Goal: Task Accomplishment & Management: Complete application form

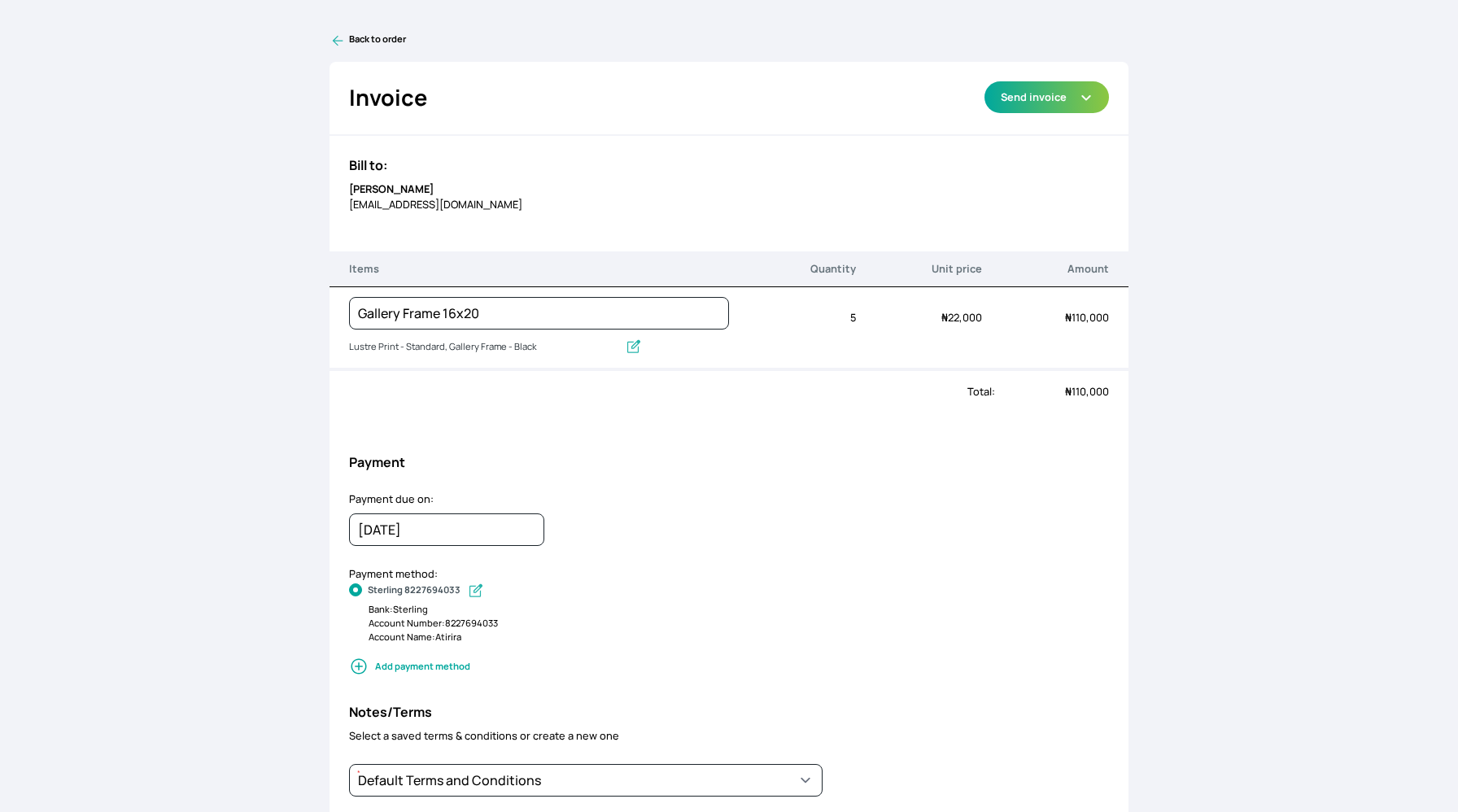
click at [338, 35] on icon at bounding box center [338, 40] width 11 height 11
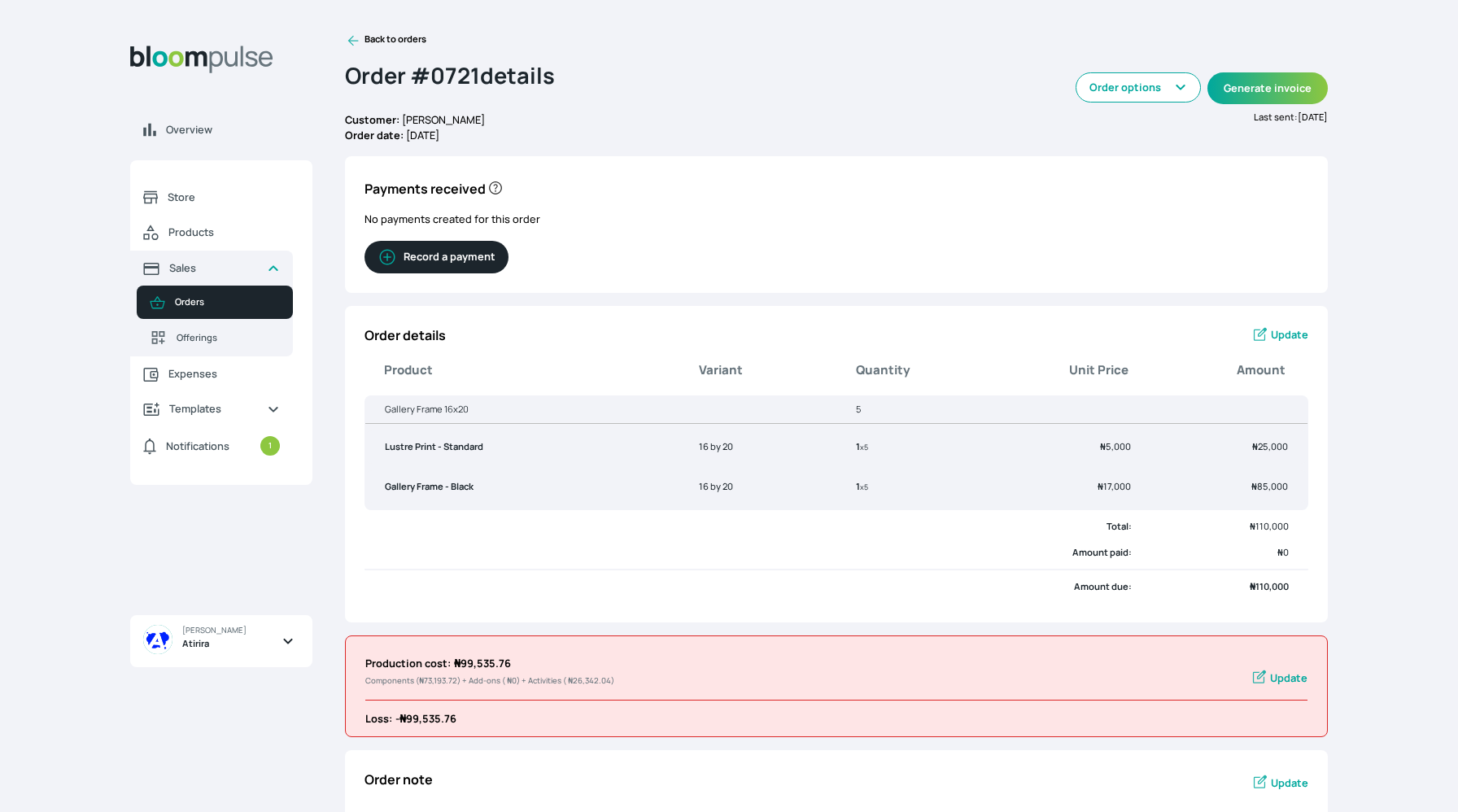
click at [471, 252] on button "Record a payment" at bounding box center [436, 257] width 144 height 32
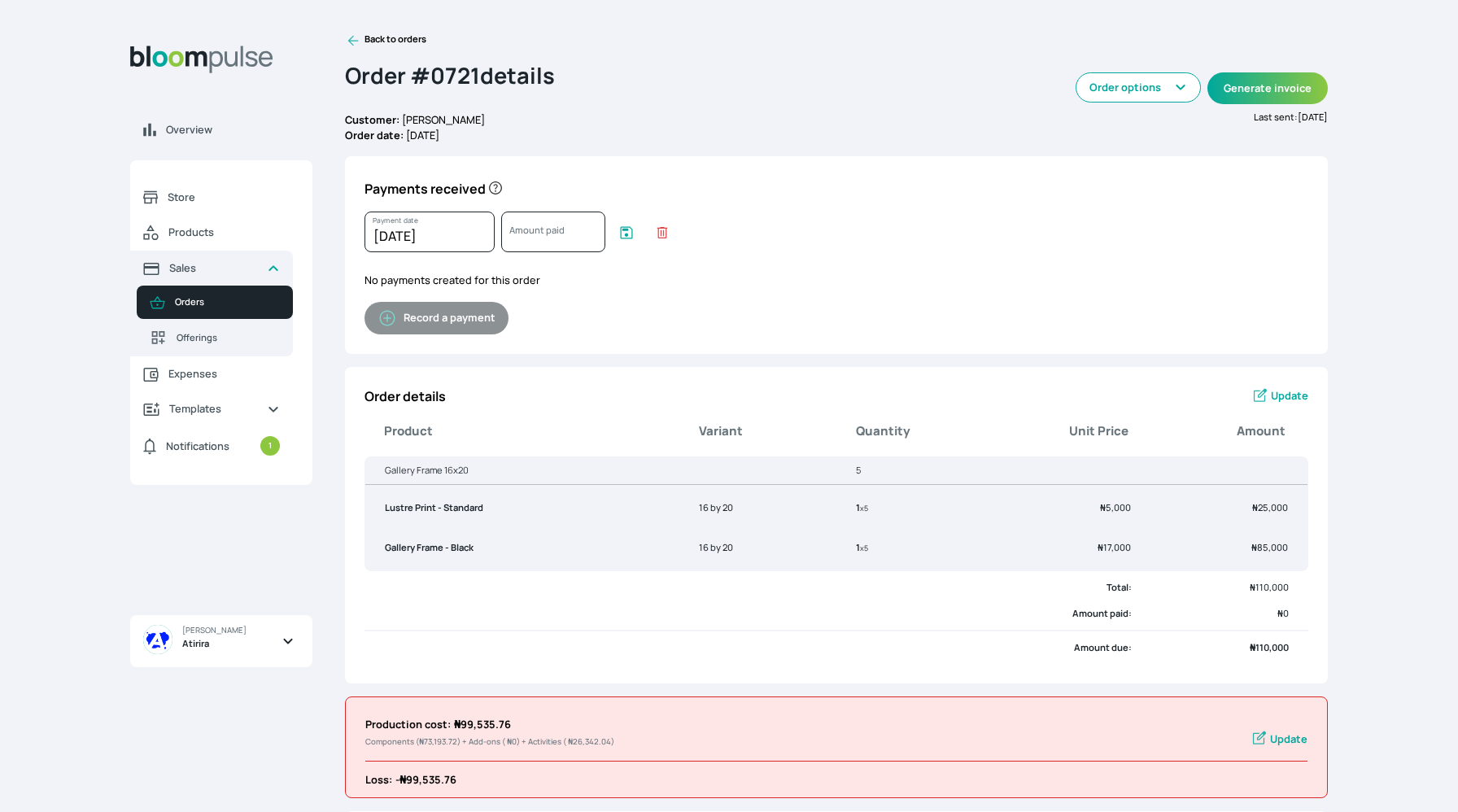
click at [349, 42] on icon at bounding box center [353, 40] width 11 height 11
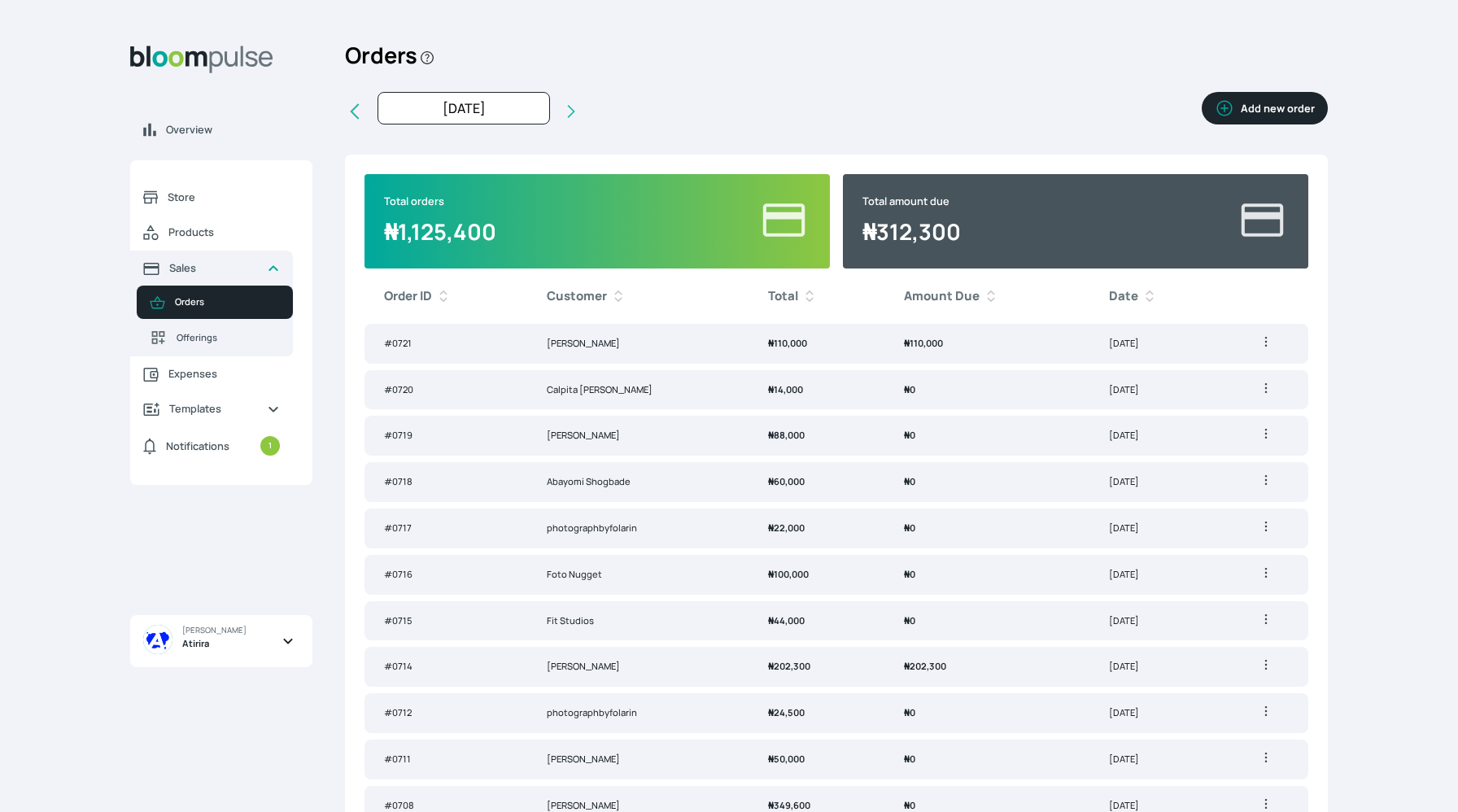
click at [944, 345] on td "₦ 110,000" at bounding box center [986, 344] width 205 height 39
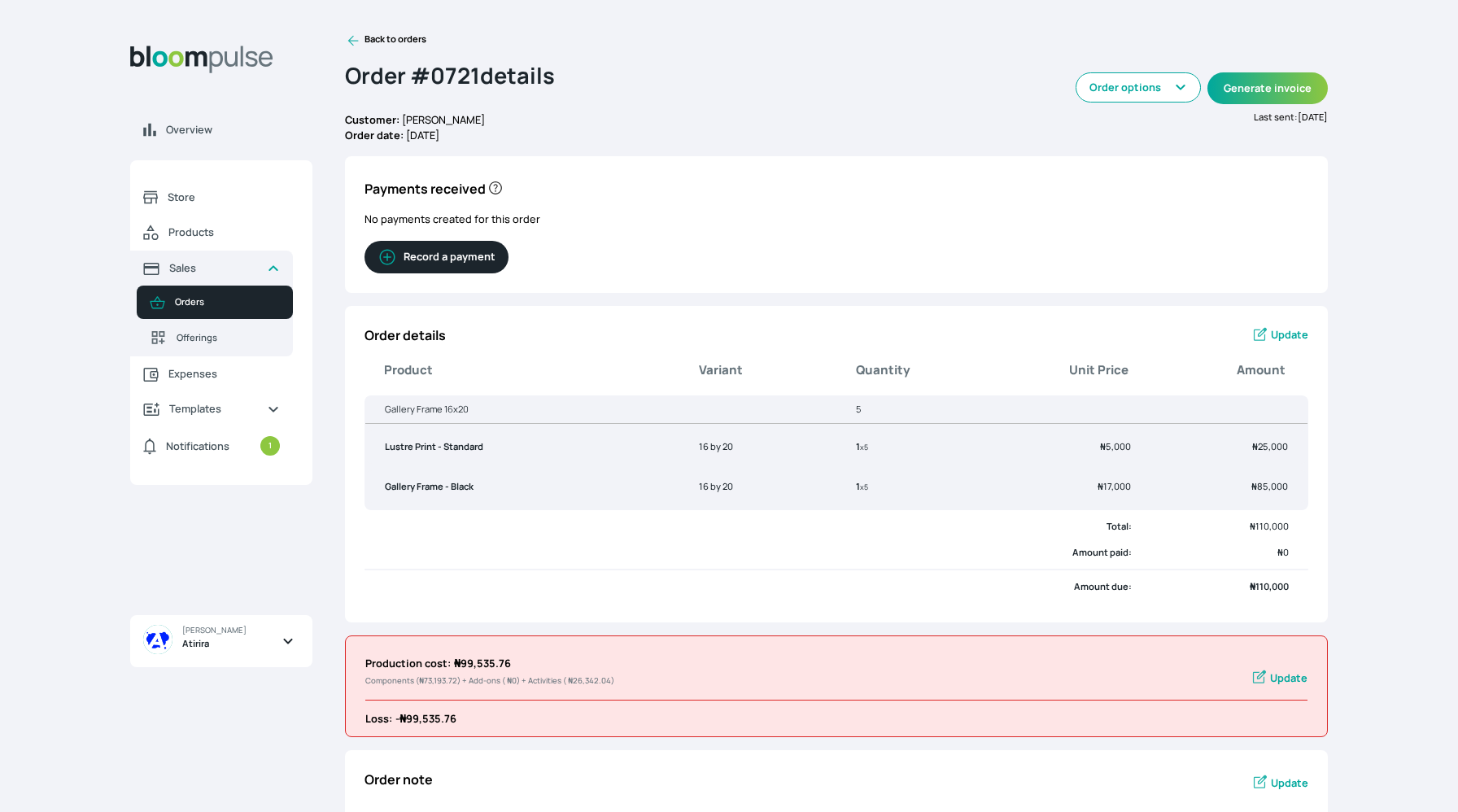
click at [467, 247] on button "Record a payment" at bounding box center [436, 257] width 144 height 32
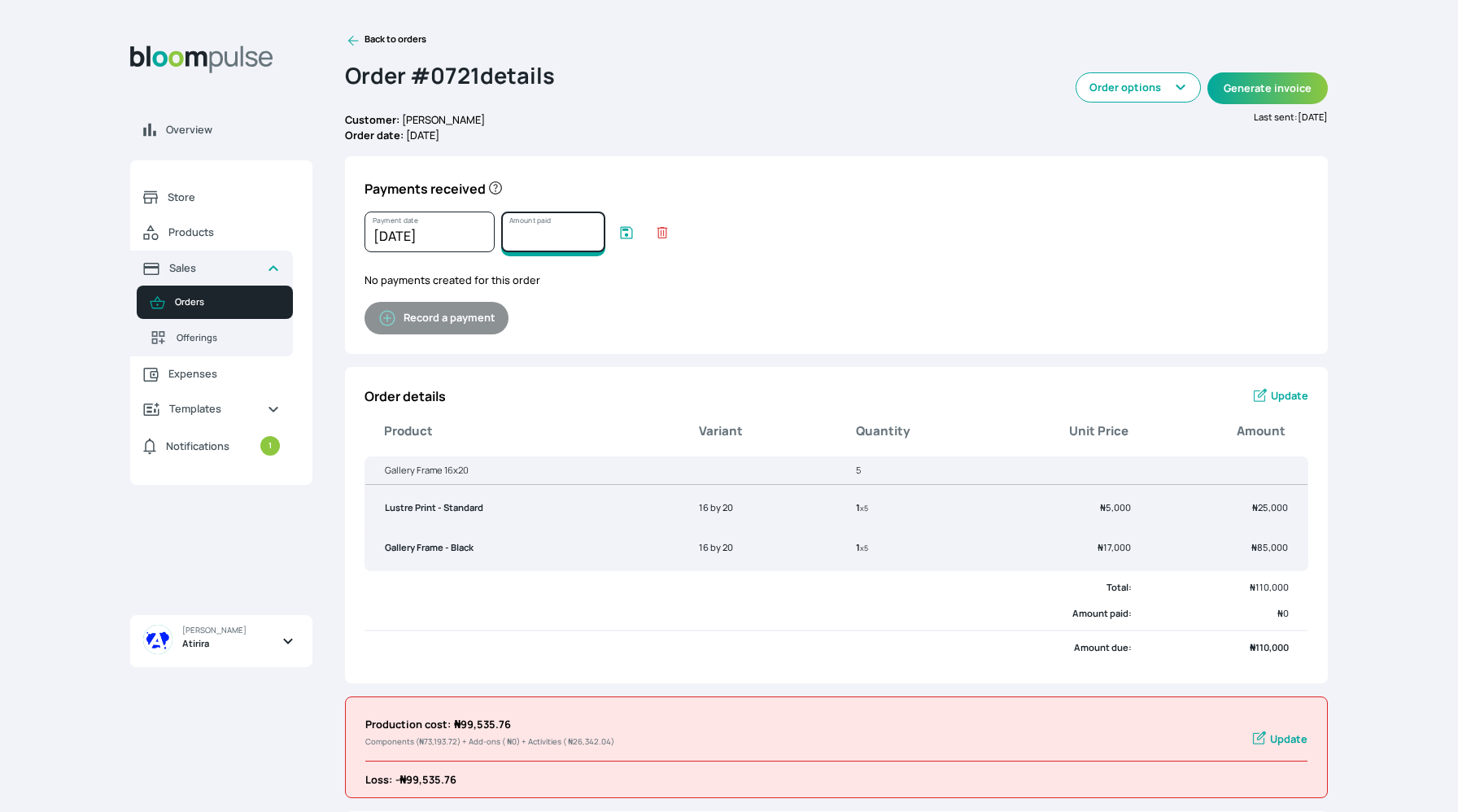
click at [519, 248] on input "Amount paid" at bounding box center [553, 231] width 104 height 40
type input "110000"
click at [623, 233] on icon "submit" at bounding box center [626, 232] width 17 height 17
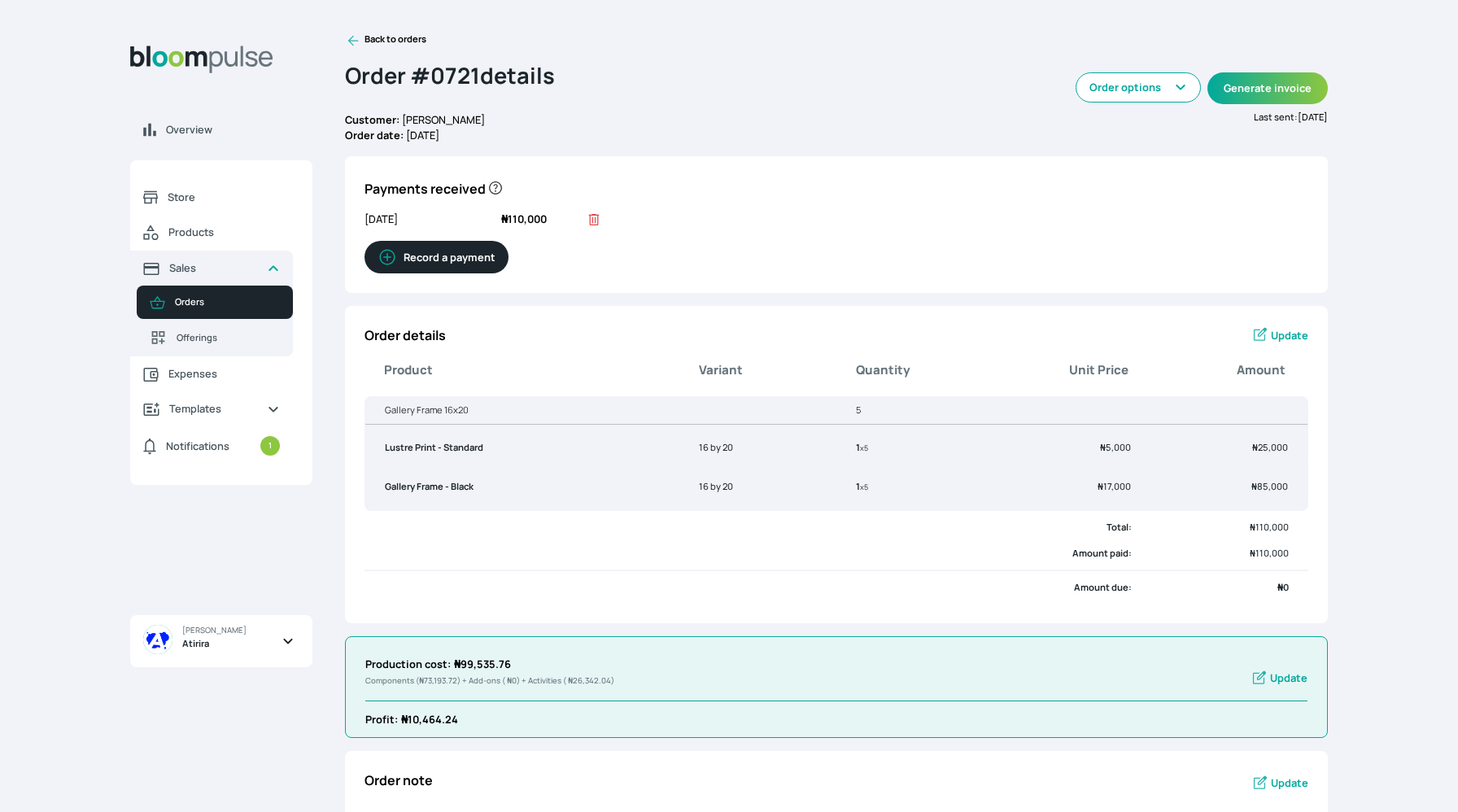
click at [356, 34] on icon at bounding box center [352, 40] width 17 height 17
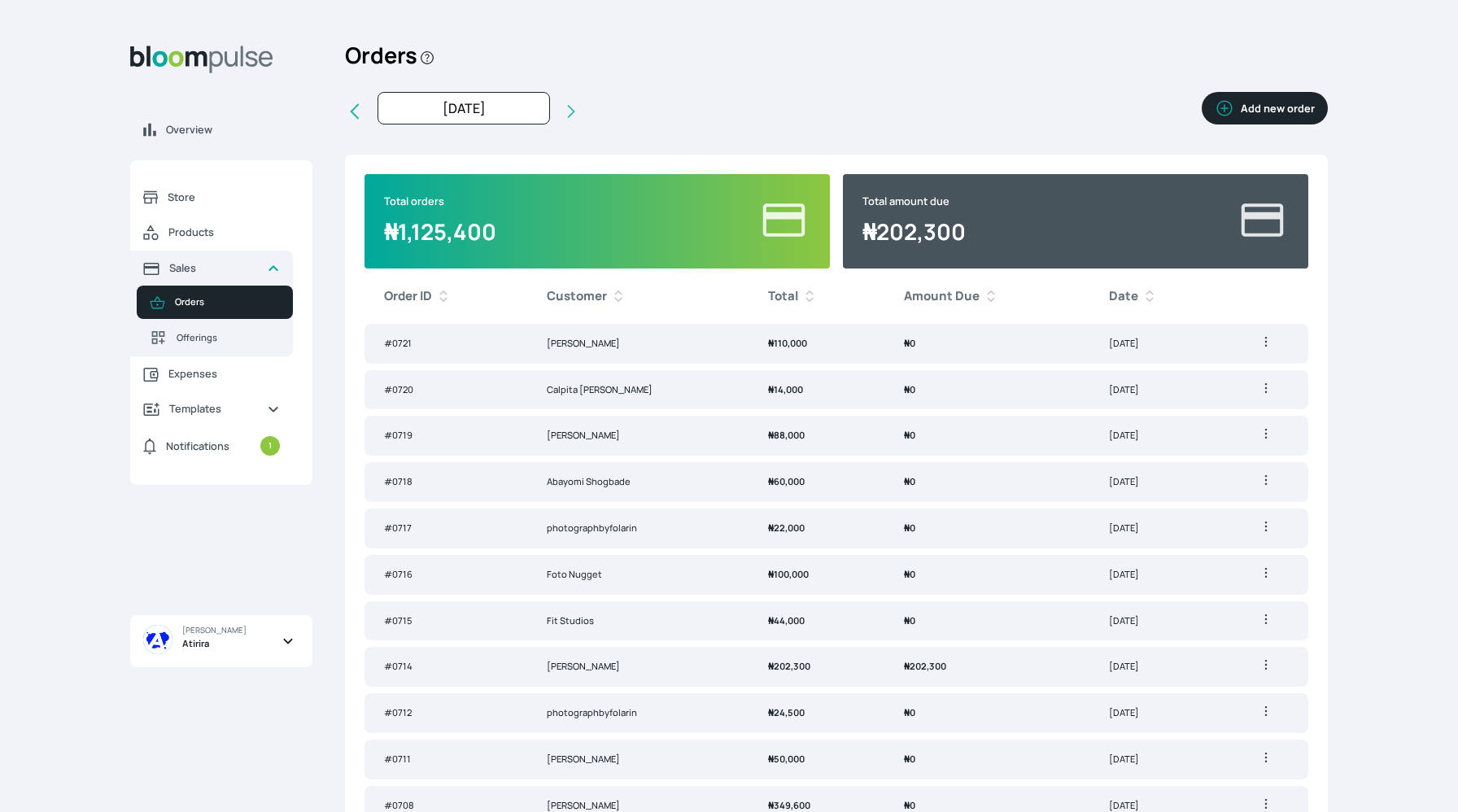
click at [1260, 112] on button "Add new order" at bounding box center [1264, 107] width 126 height 32
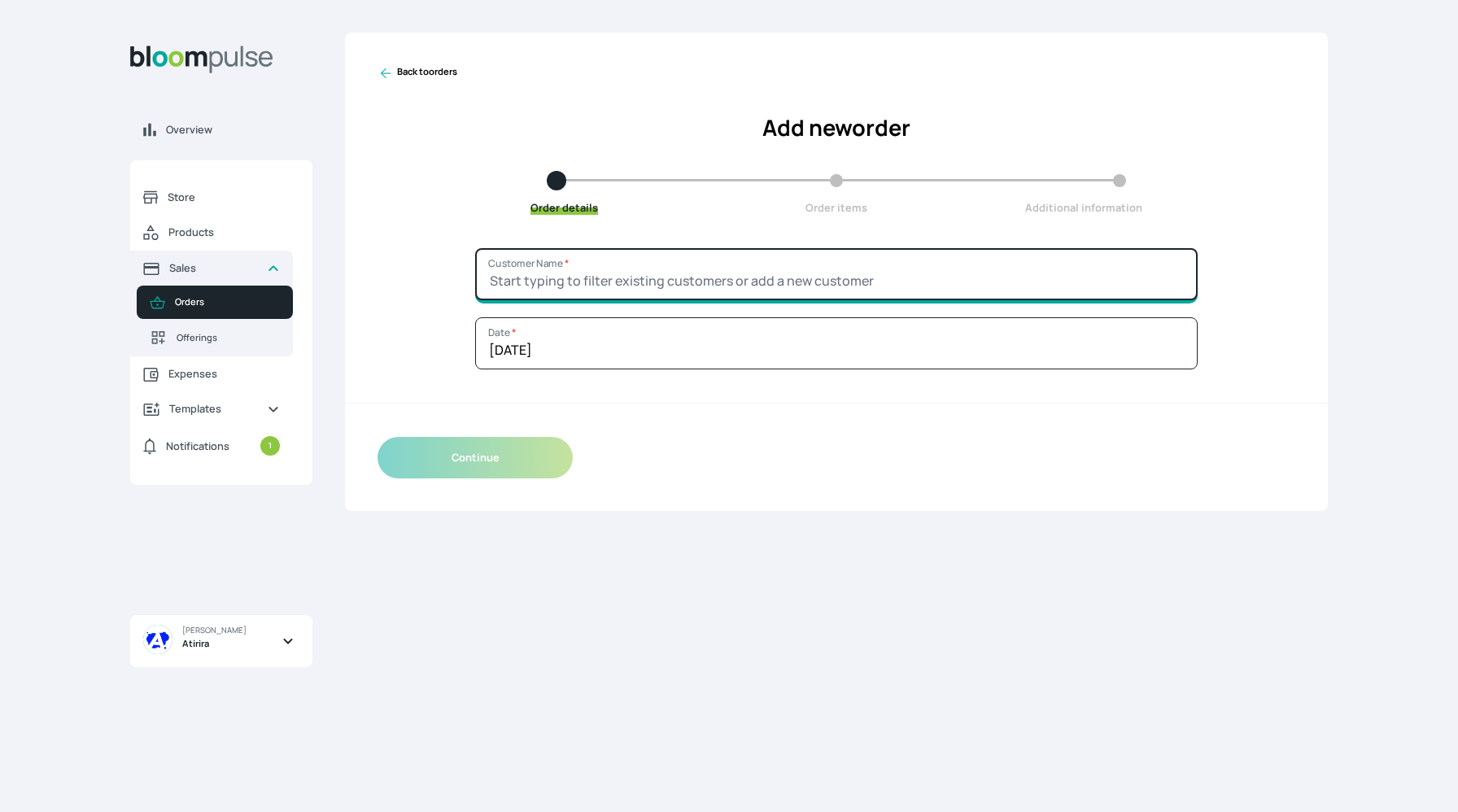
click at [665, 271] on input "Customer Name *" at bounding box center [836, 274] width 723 height 52
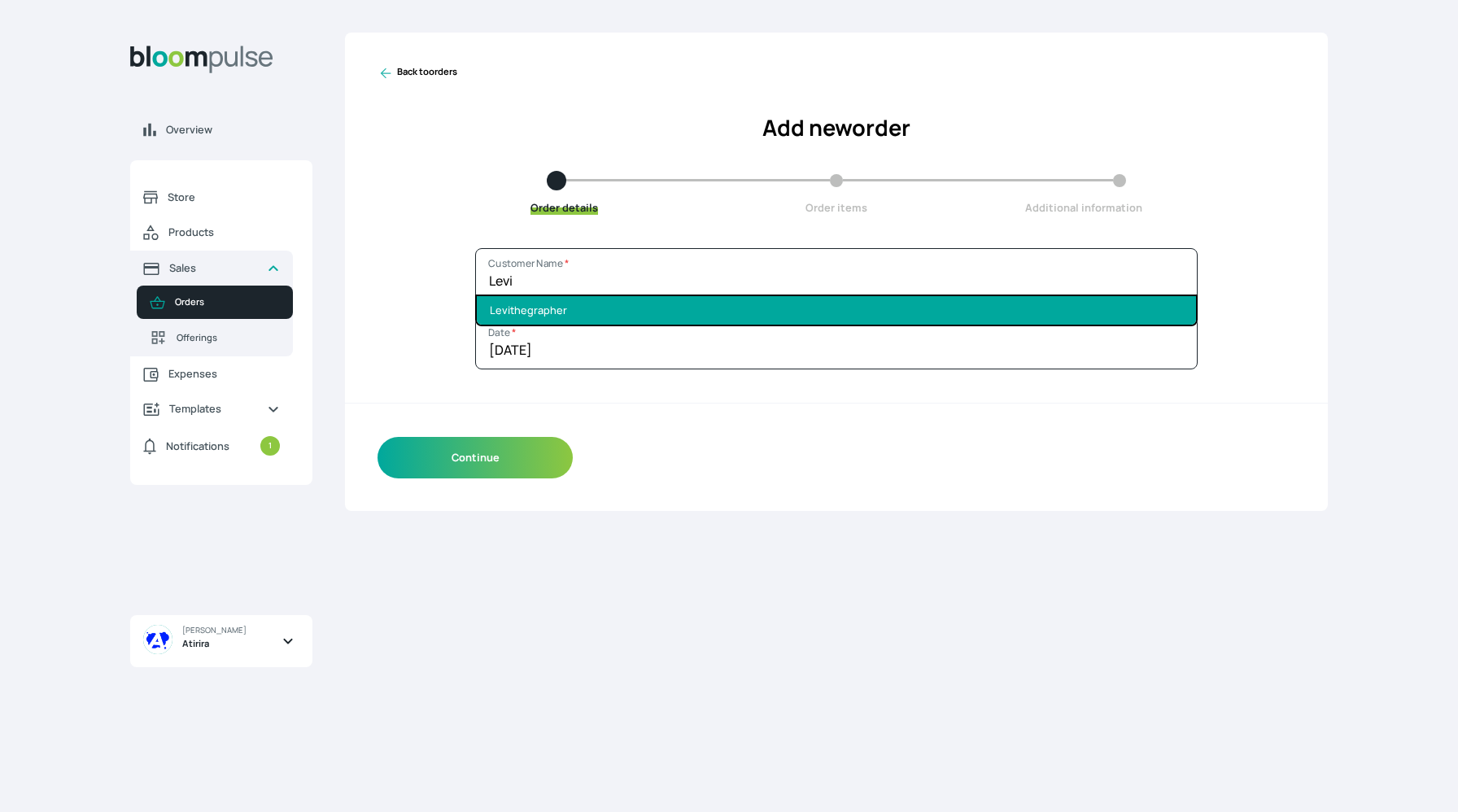
click at [593, 306] on li "Levithegrapher" at bounding box center [836, 310] width 719 height 29
type input "Levithegrapher"
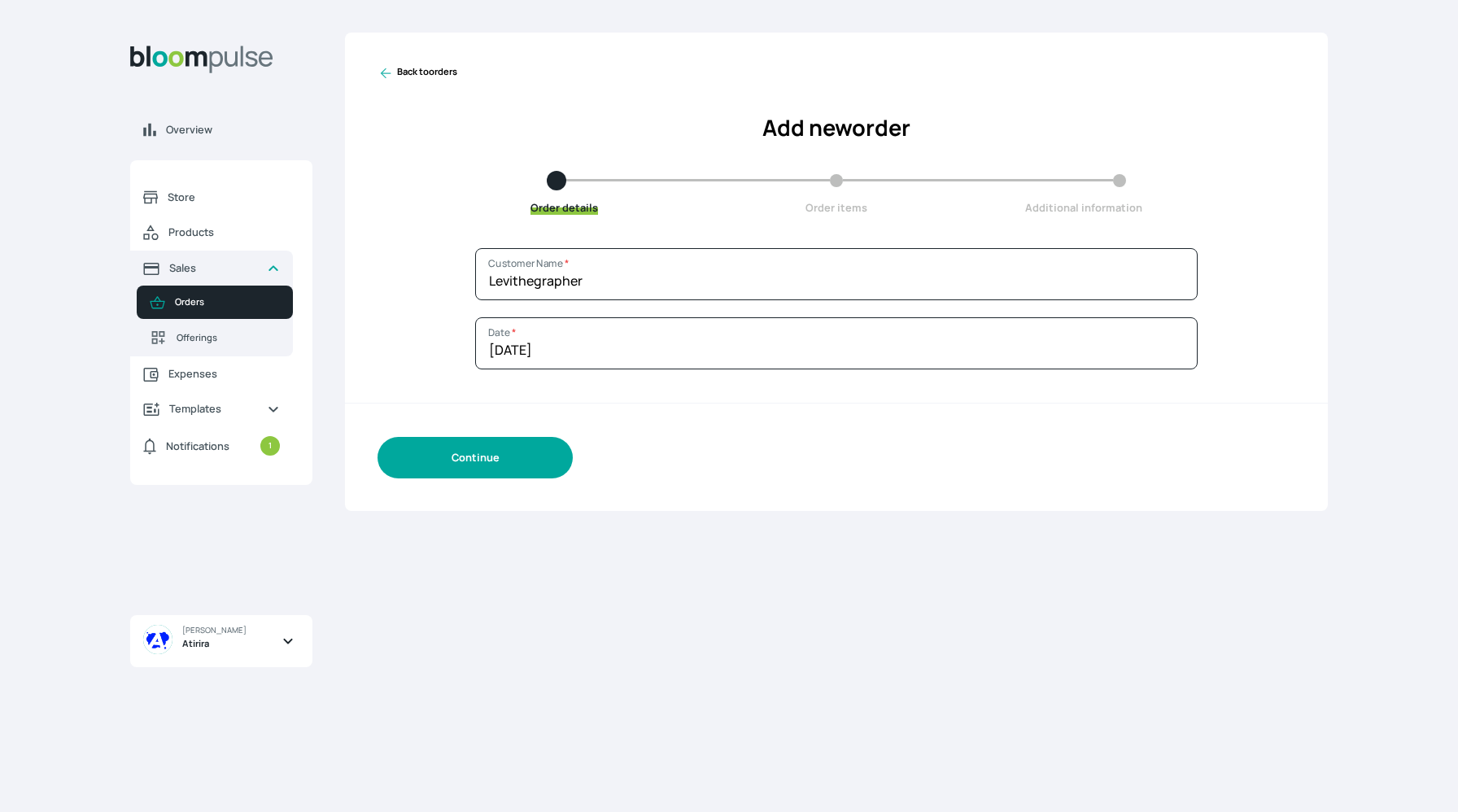
click at [511, 450] on button "Continue" at bounding box center [475, 458] width 195 height 41
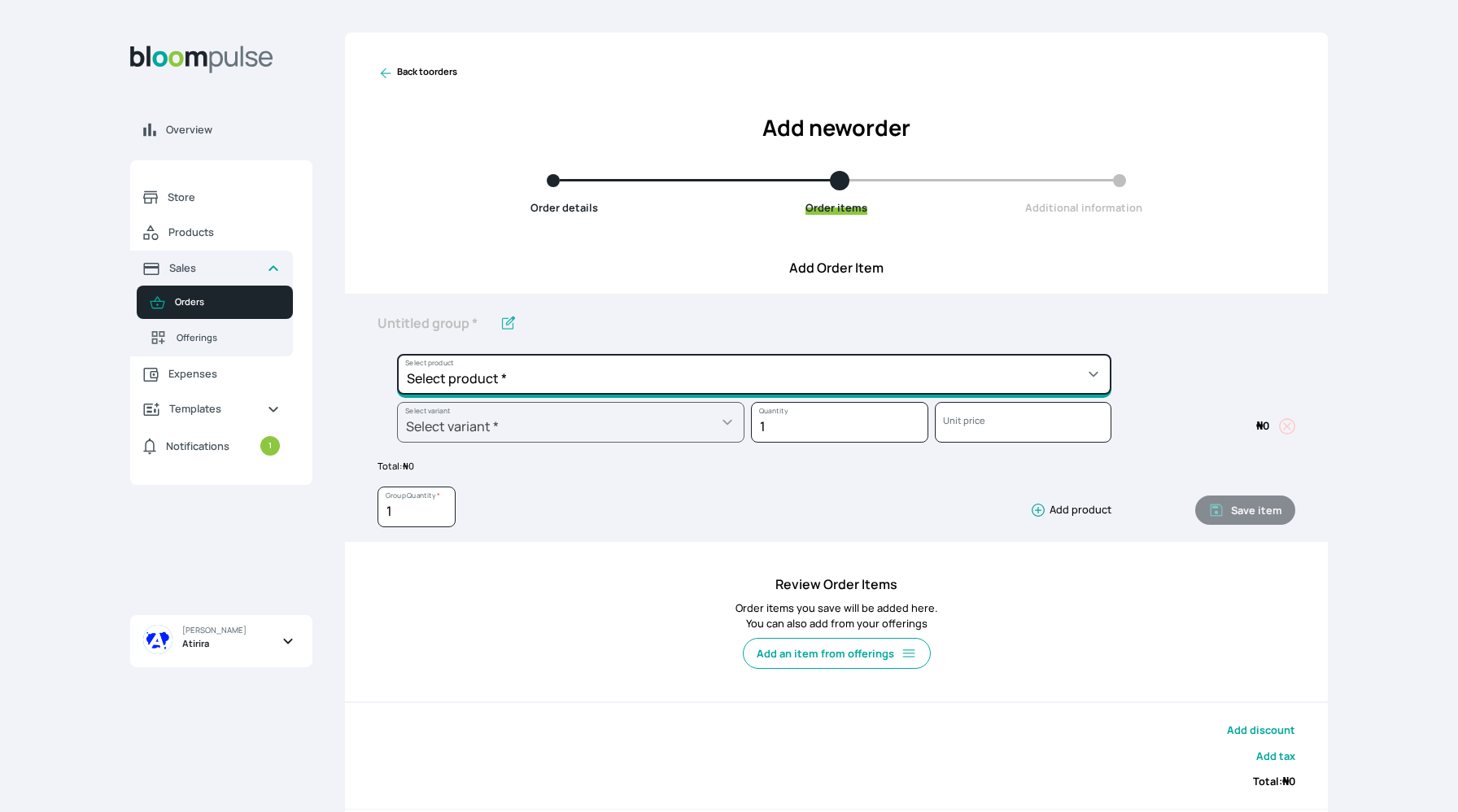
click at [544, 369] on select "Select product * Big Frame (Black) Canvas Print Canvas Print - Standard Canvas …" at bounding box center [753, 373] width 714 height 40
select select "9ad63bc5-ced3-43c1-96e5-a90d5a13a887"
type input "Lustre Print - PRO"
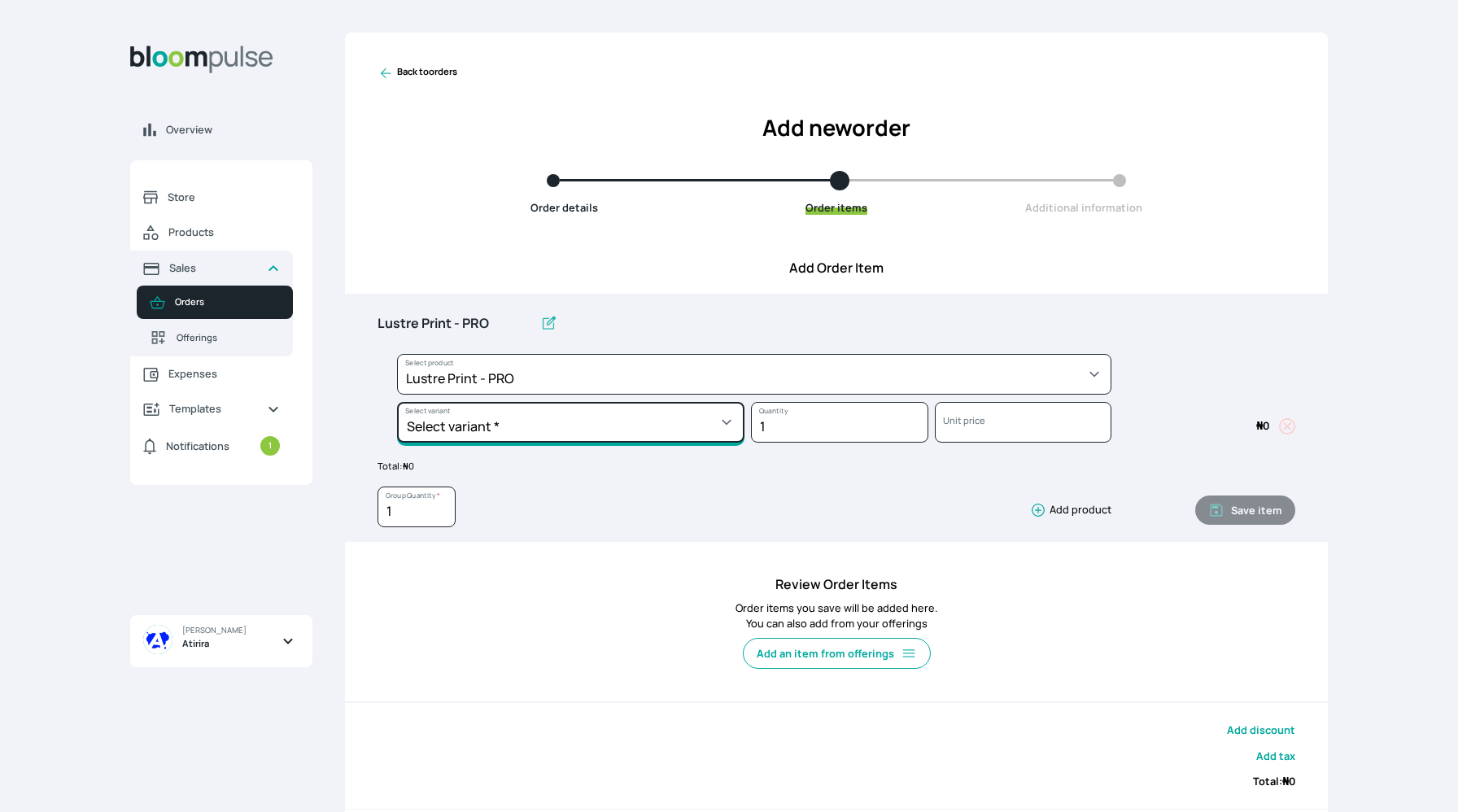
click at [653, 428] on select "Select variant * 10 by 10 10 by 12 10 by 15 10 by 16 11 by 12 11 by 14 11.7 by …" at bounding box center [570, 421] width 348 height 40
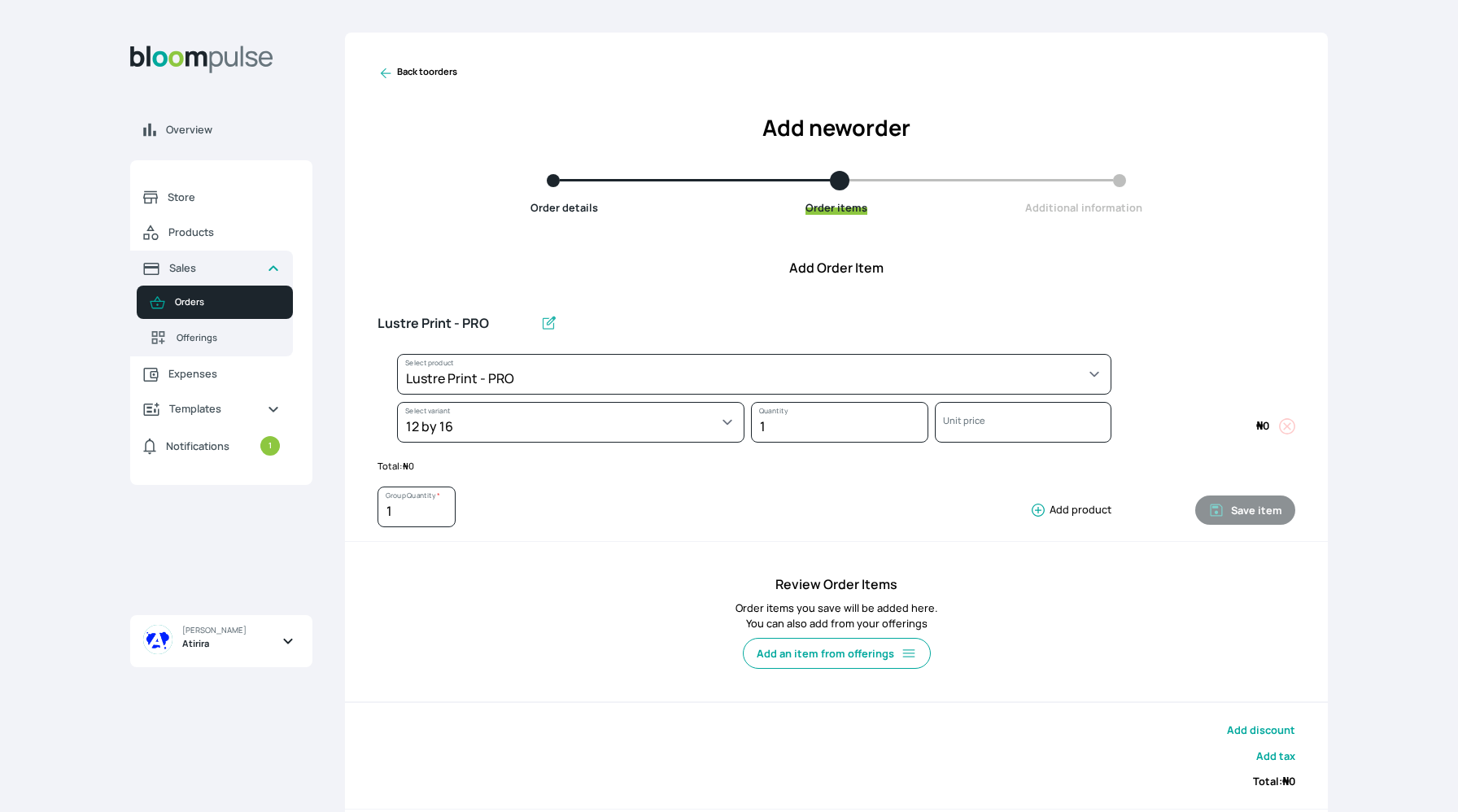
select select "9ad63bc5-ced3-43c1-96e5-a90d5a13a887"
select select "f3277a46-a2cb-4219-bda1-076a2ca4913b"
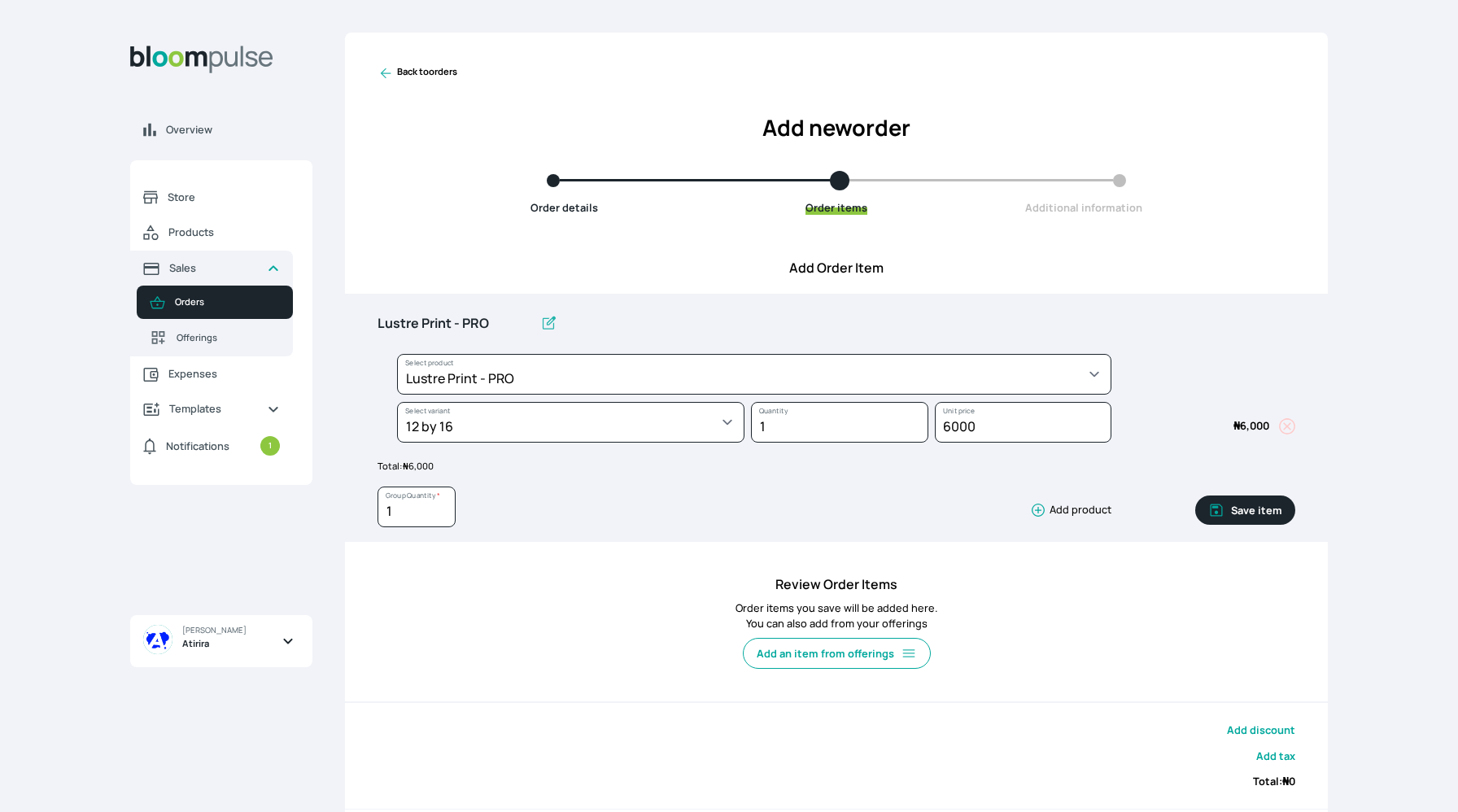
click at [1036, 507] on icon "button" at bounding box center [1038, 510] width 17 height 17
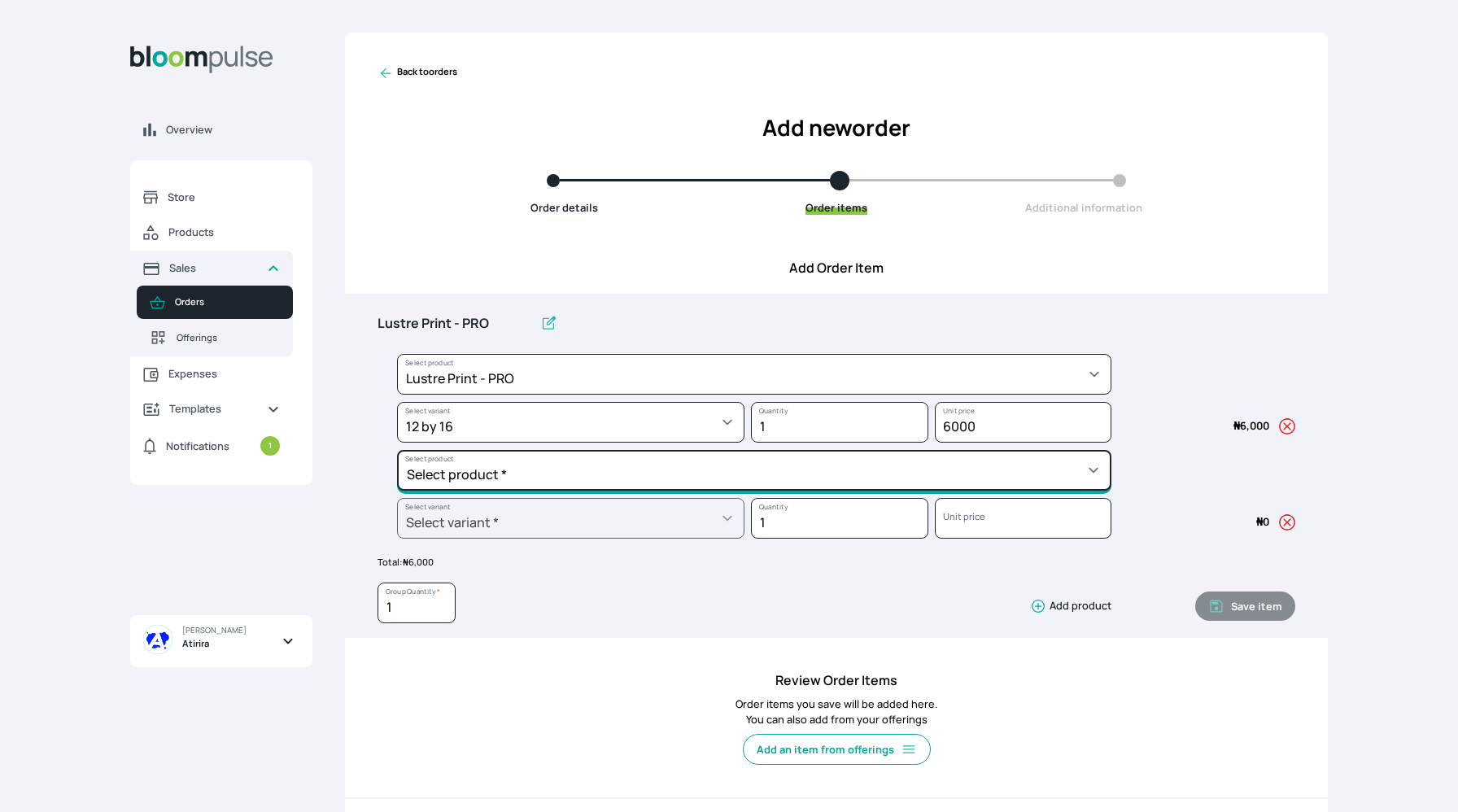
click at [911, 395] on select "Select product * Big Frame (Black) Canvas Print Canvas Print - Standard Canvas …" at bounding box center [753, 373] width 714 height 40
select select "5fa67804-61d7-459d-93b4-9e8949636f1b"
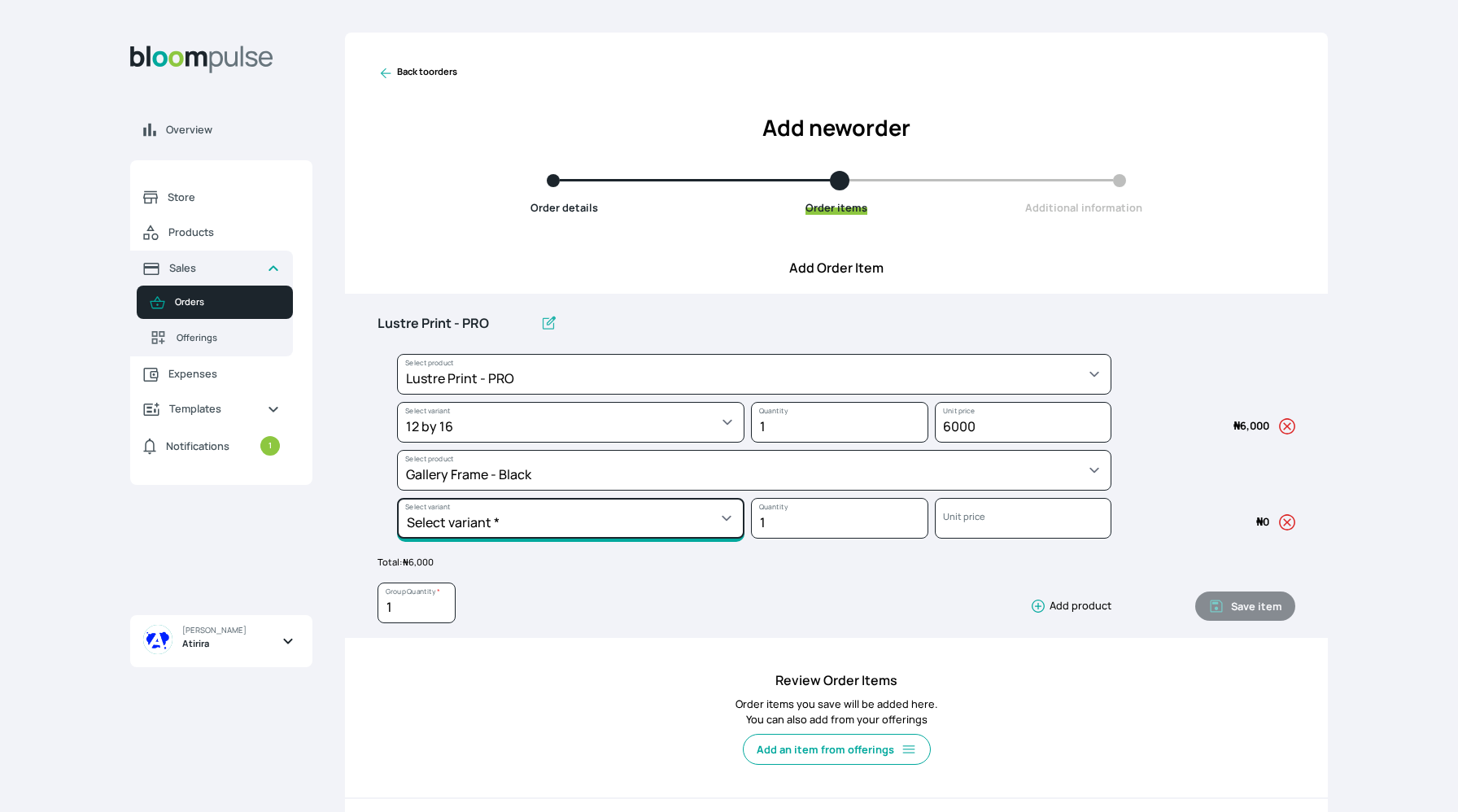
click at [672, 442] on select "Select variant * 10 by 10 10 by 12 10 by 13 10 by 15 10 by 16 11 by 12 11 by 14…" at bounding box center [570, 421] width 348 height 40
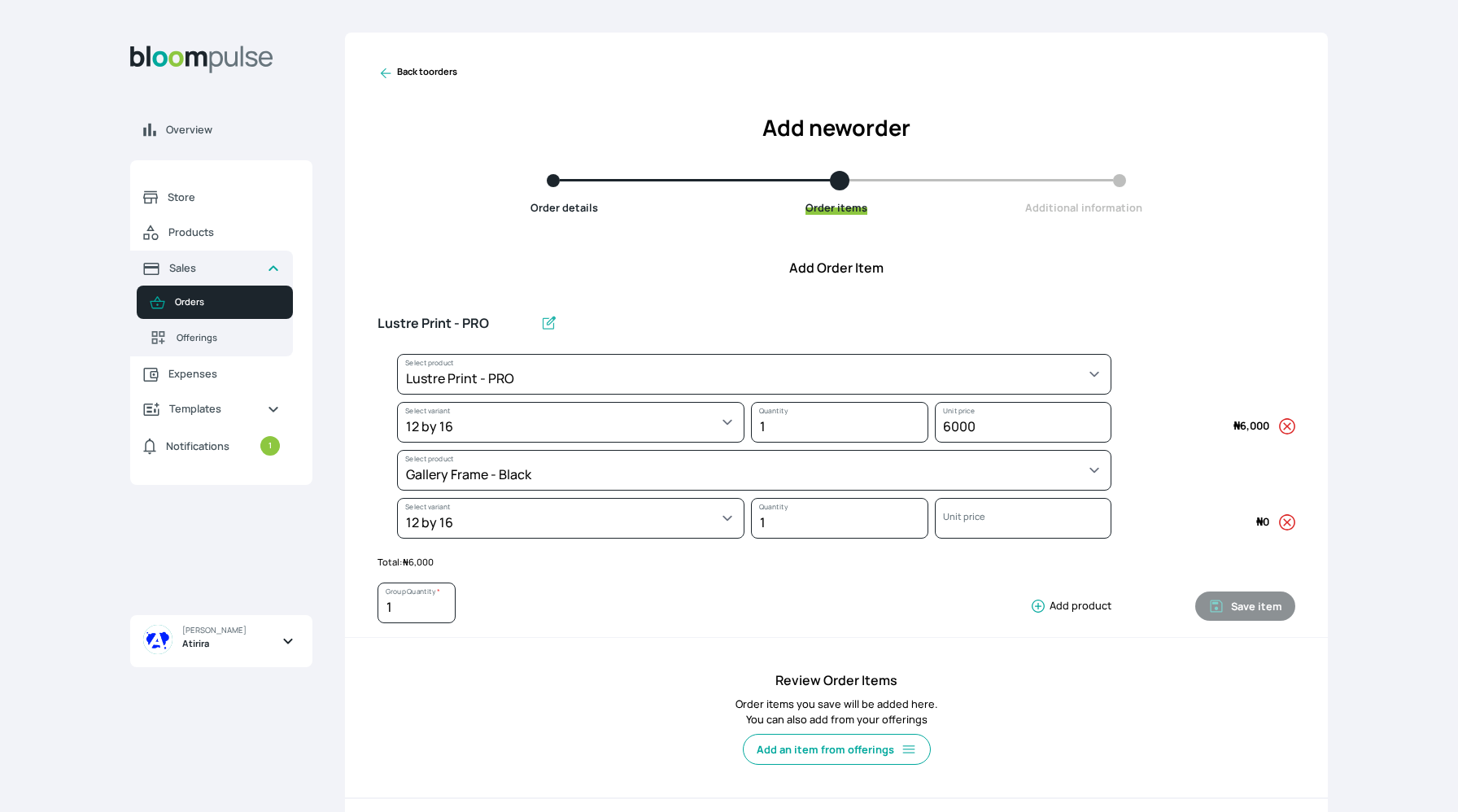
select select "5fa67804-61d7-459d-93b4-9e8949636f1b"
select select "cc49fcbb-ce8f-4c01-9f58-b109c0a62ea3"
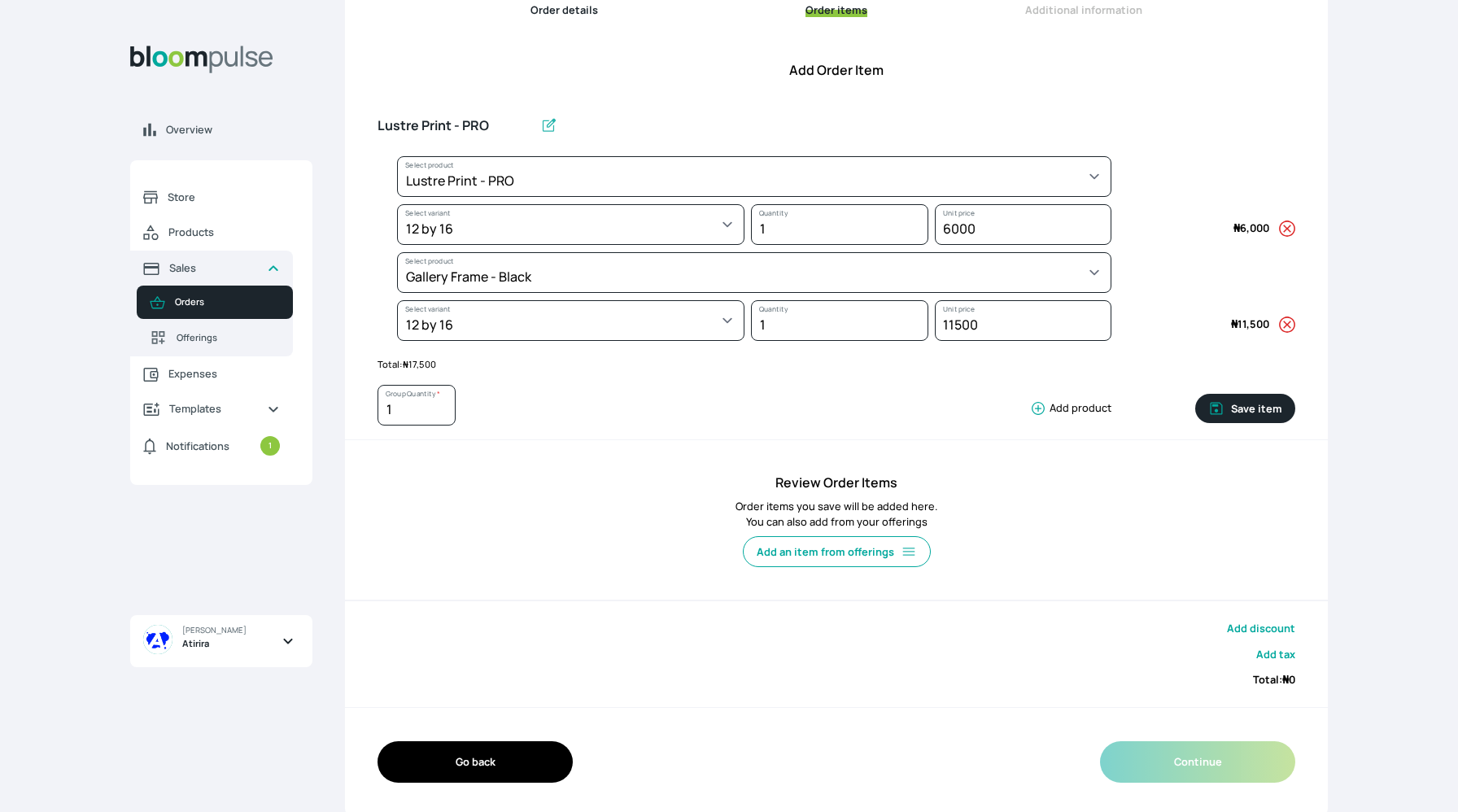
scroll to position [201, 0]
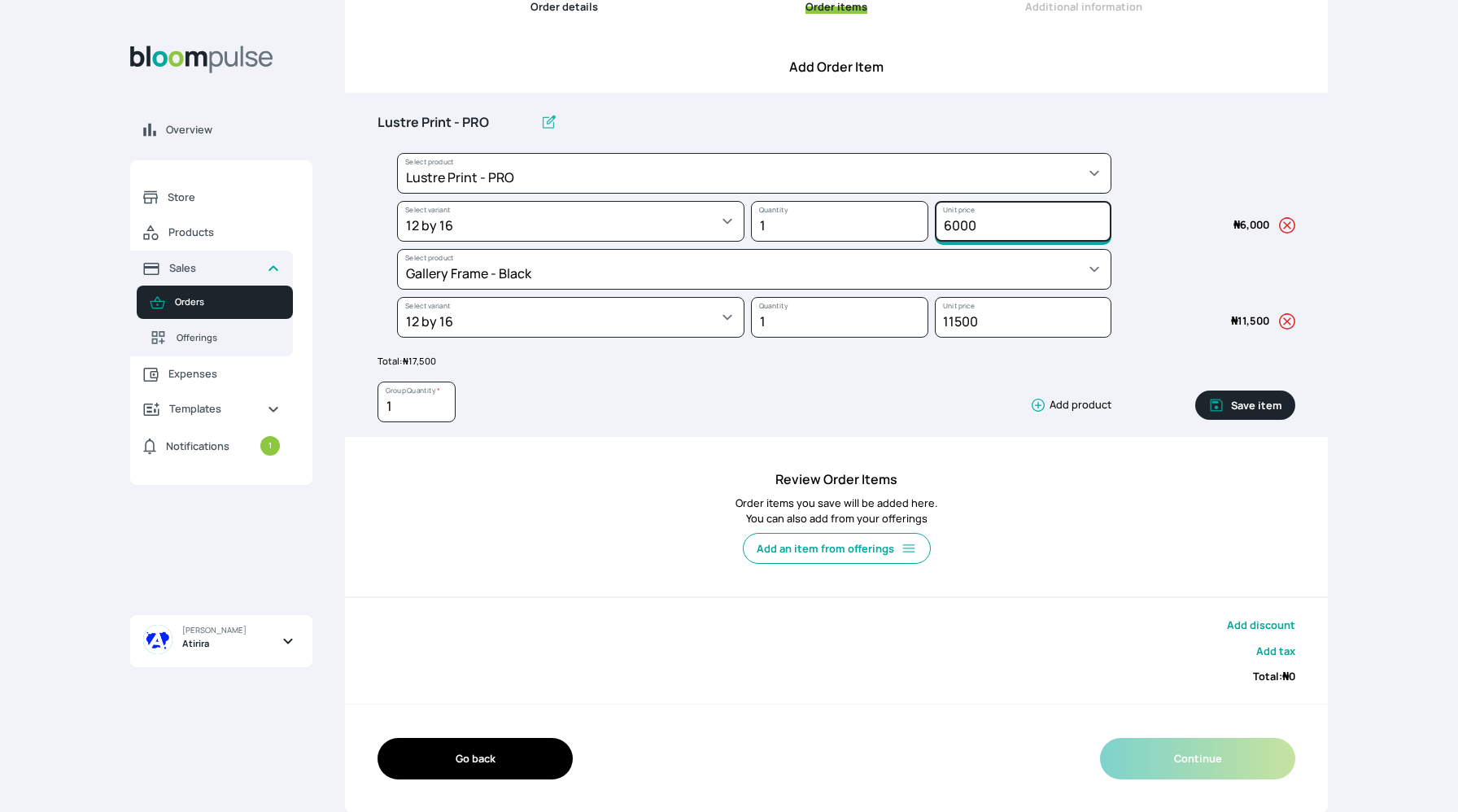
click at [962, 227] on input "6000" at bounding box center [1023, 220] width 177 height 40
type input "6500"
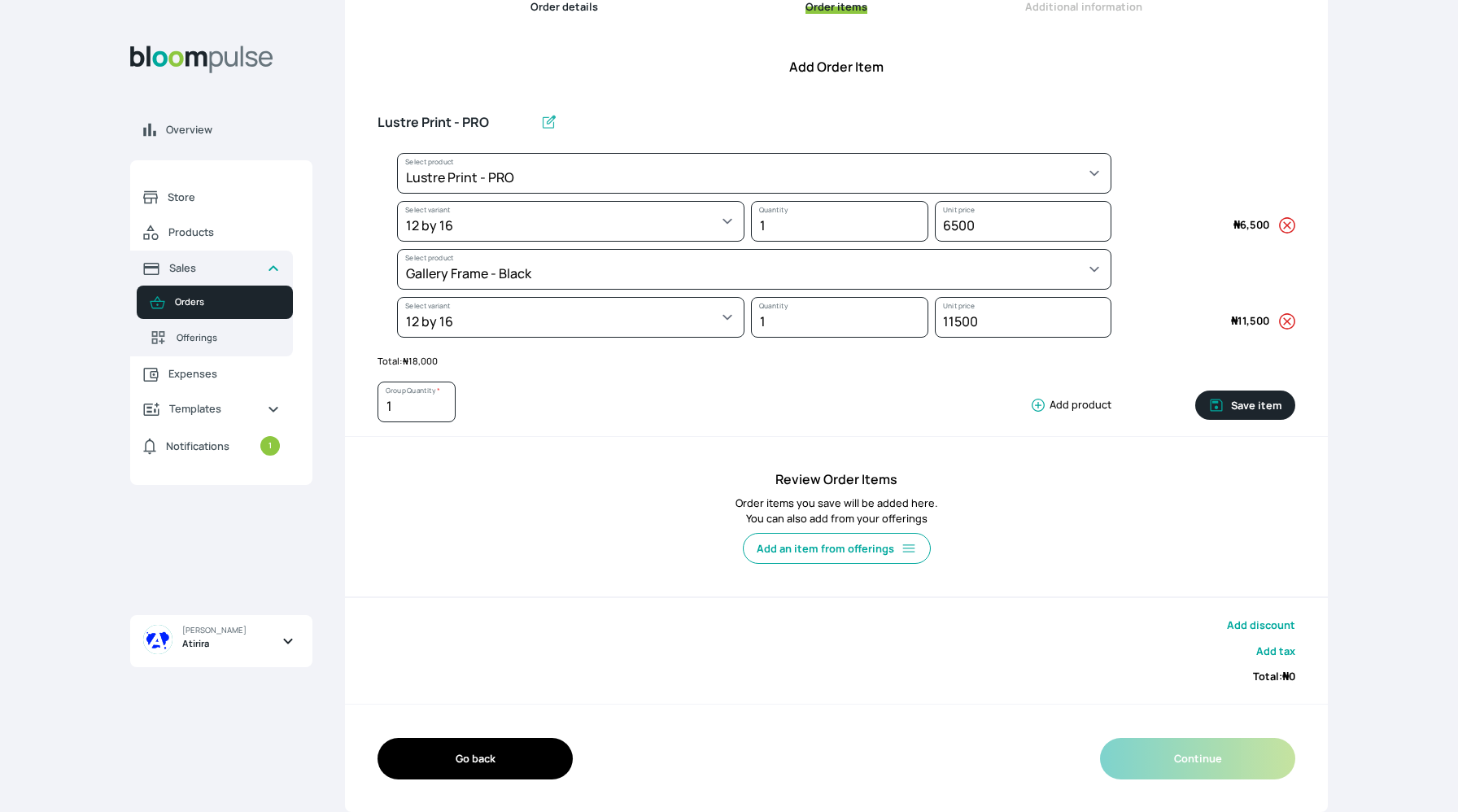
click at [1046, 560] on div "Add an item from offerings" at bounding box center [836, 553] width 918 height 54
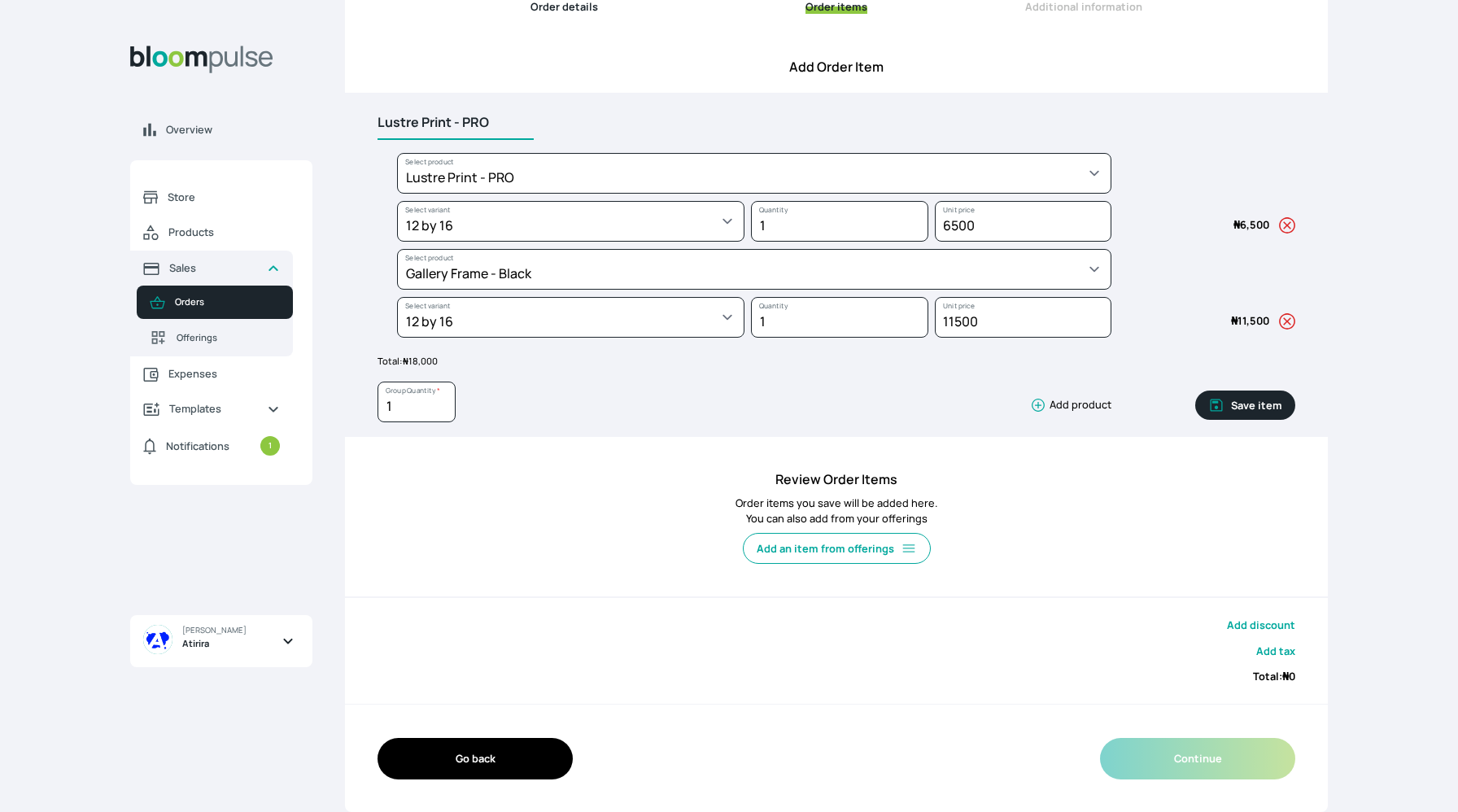
click at [494, 115] on input "Lustre Print - PRO" at bounding box center [455, 122] width 157 height 34
type input "L"
type input "Gallery Frame 12x16"
click at [1244, 401] on button "Save item" at bounding box center [1245, 406] width 100 height 30
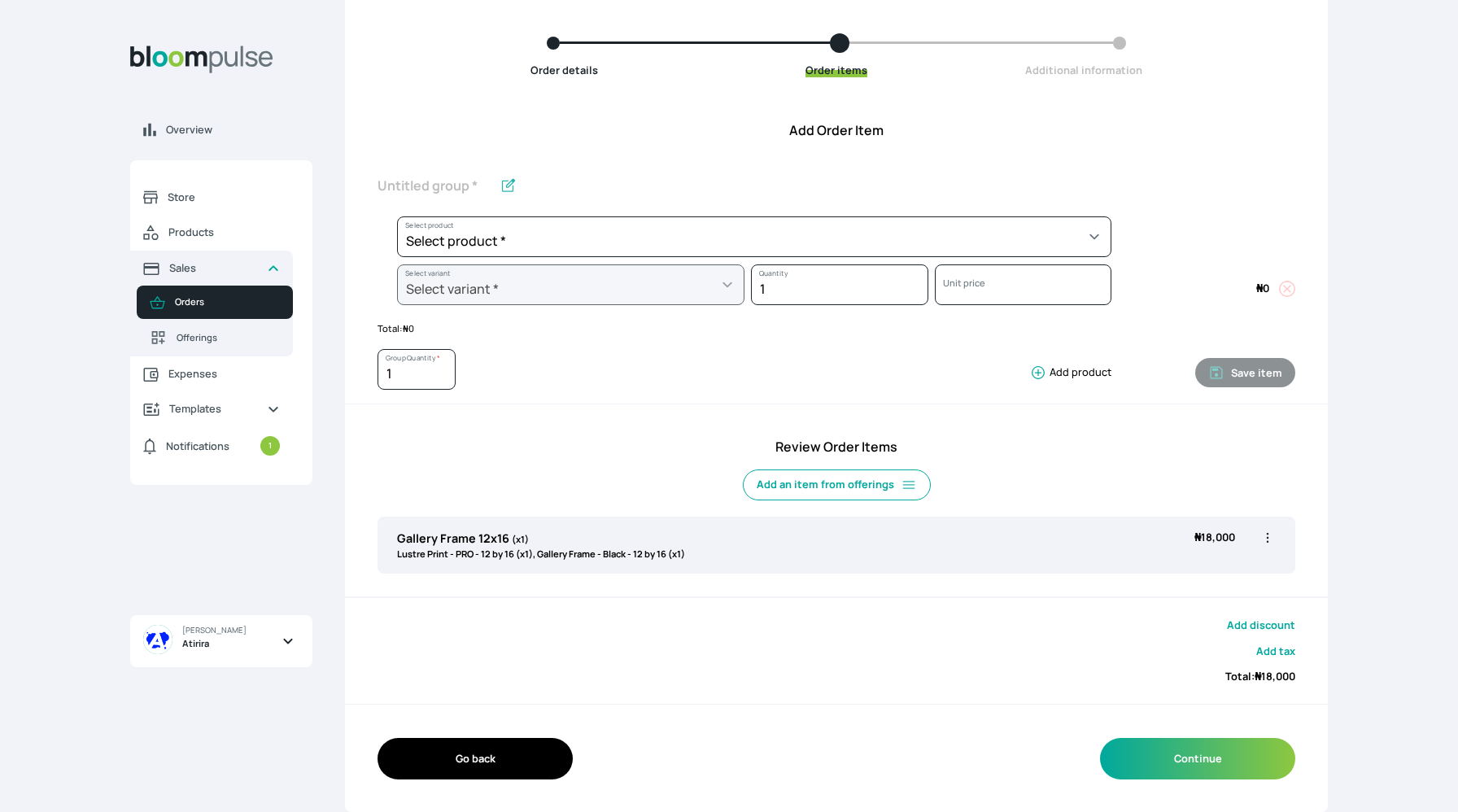
scroll to position [138, 0]
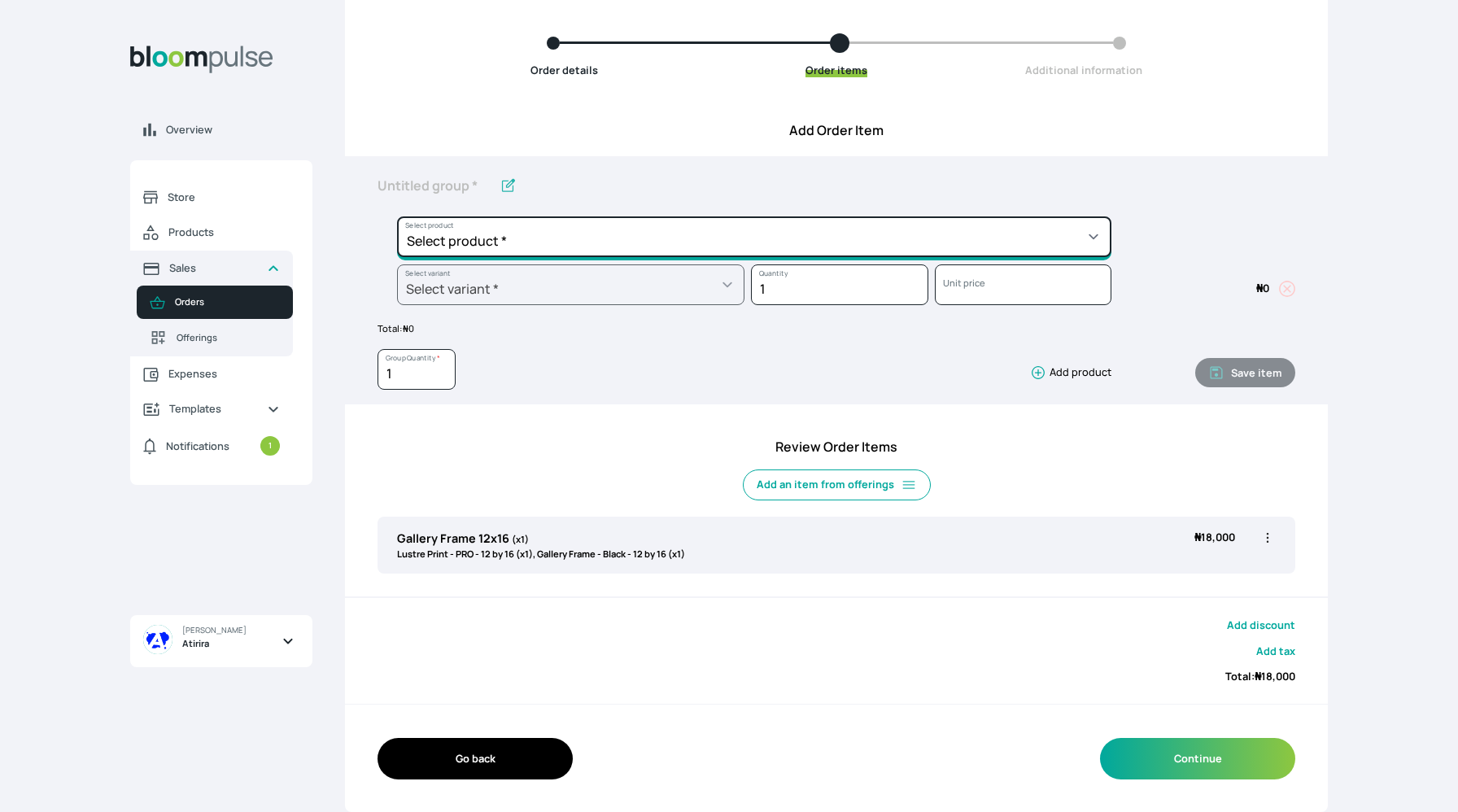
click at [761, 241] on select "Select product * Big Frame (Black) Canvas Print Canvas Print - Standard Canvas …" at bounding box center [753, 236] width 714 height 40
select select "9ad63bc5-ced3-43c1-96e5-a90d5a13a887"
type input "Lustre Print - PRO"
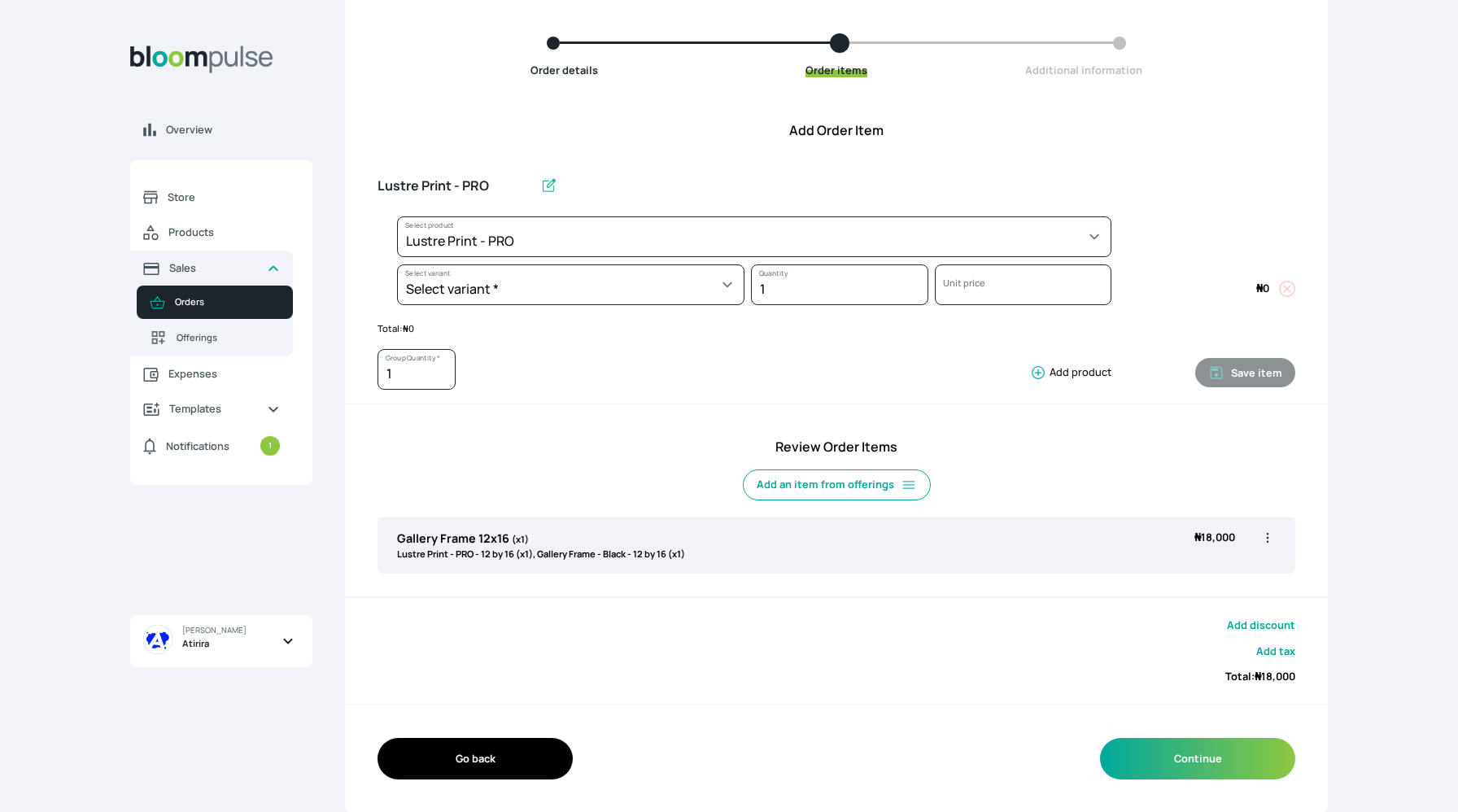
click at [558, 307] on div "Select variant * 10 by 10 10 by 12 10 by 15 10 by 16 11 by 12 11 by 14 11.7 by …" at bounding box center [560, 288] width 367 height 48
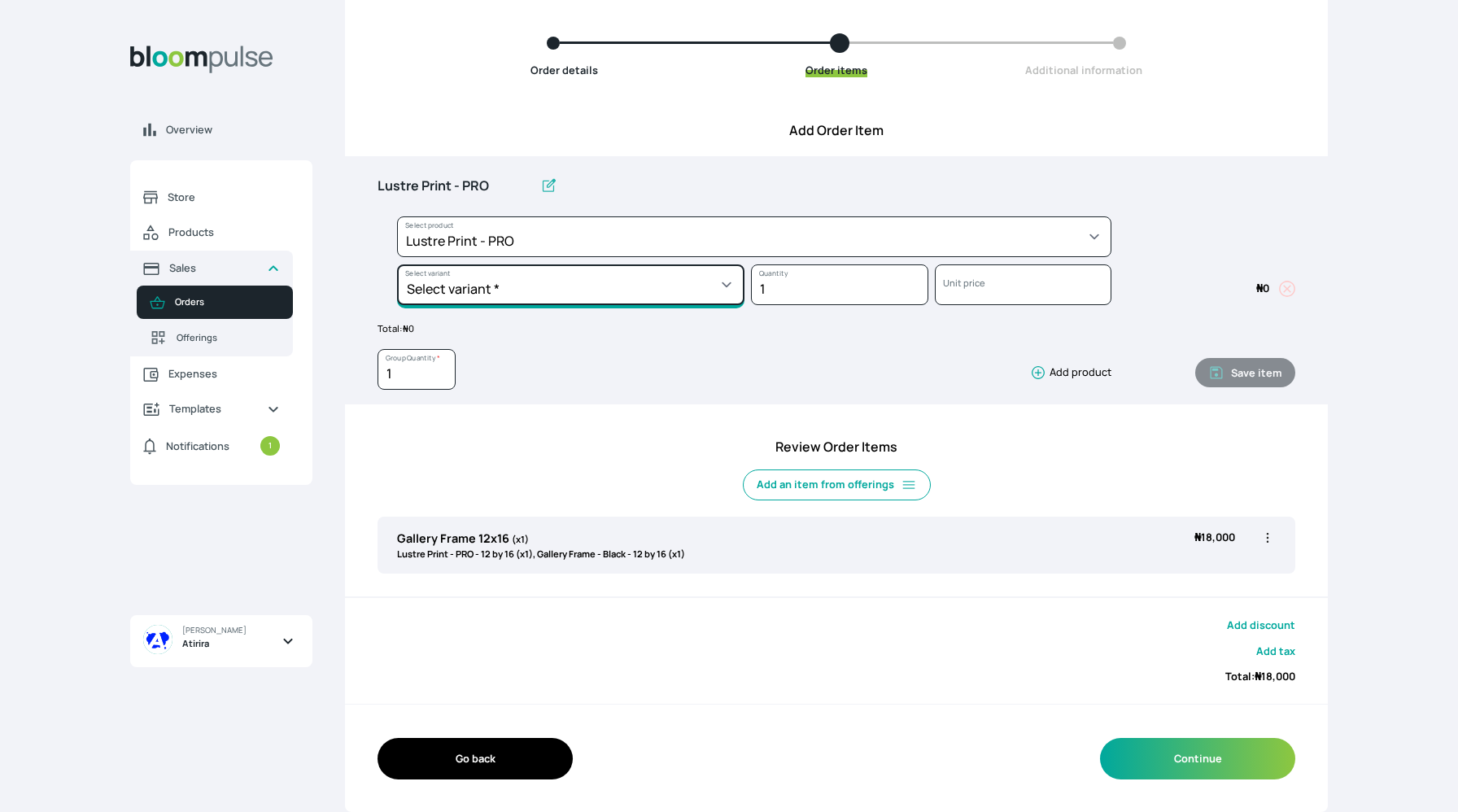
click at [559, 284] on select "Select variant * 10 by 10 10 by 12 10 by 15 10 by 16 11 by 12 11 by 14 11.7 by …" at bounding box center [570, 284] width 348 height 40
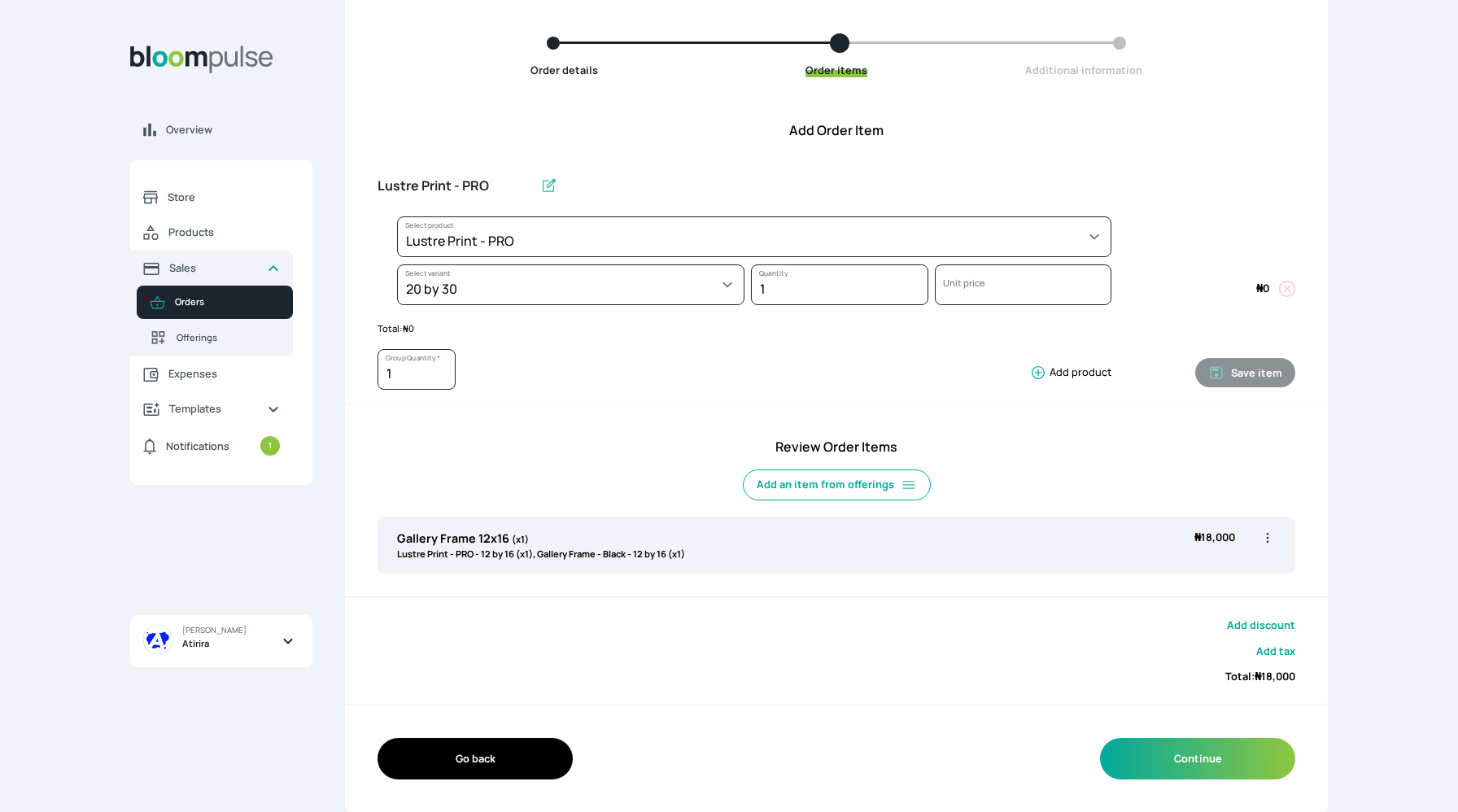
select select "9ad63bc5-ced3-43c1-96e5-a90d5a13a887"
select select "e103ec93-515d-4958-bcff-cfc45648ac3f"
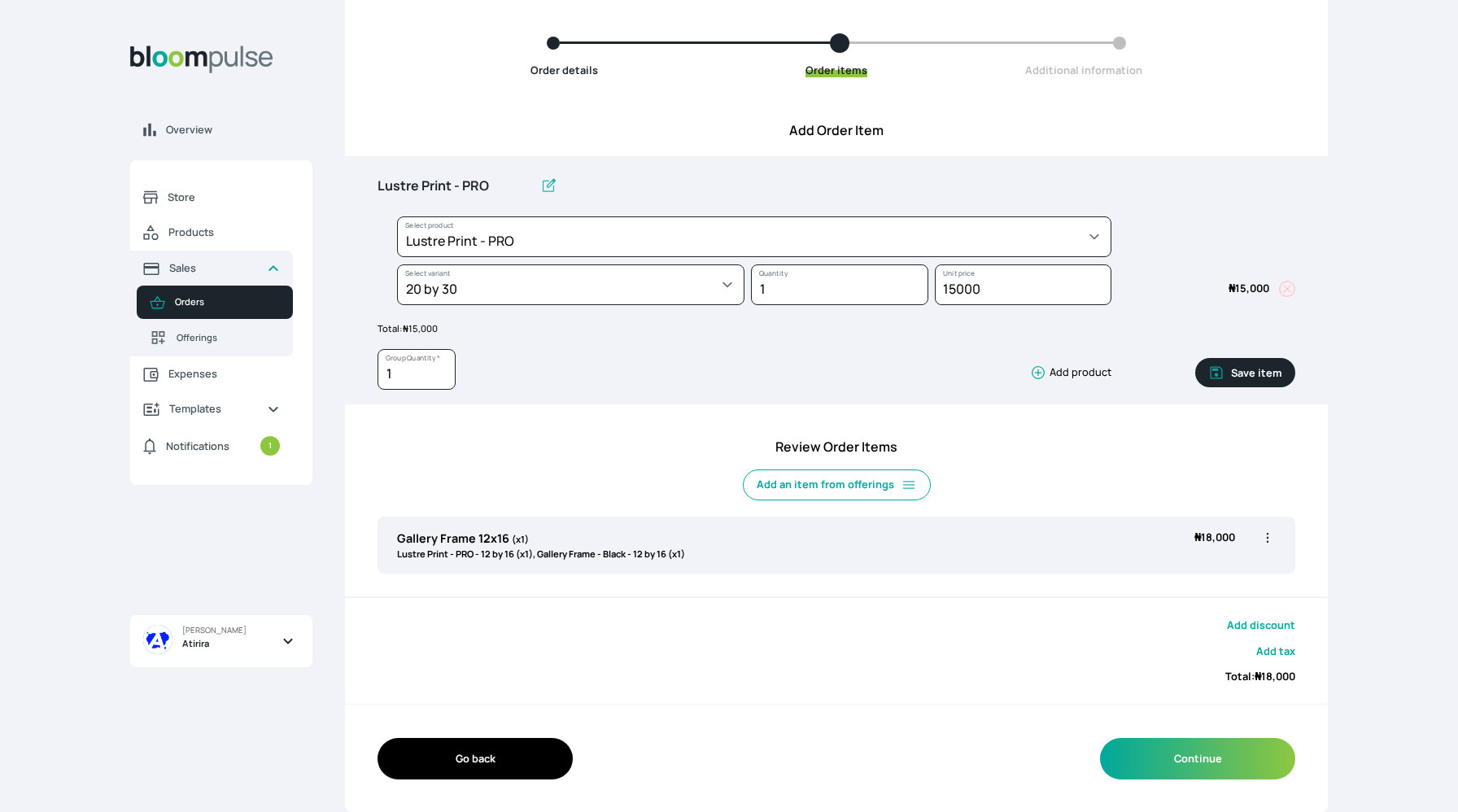
click at [1039, 372] on icon "button" at bounding box center [1038, 373] width 13 height 13
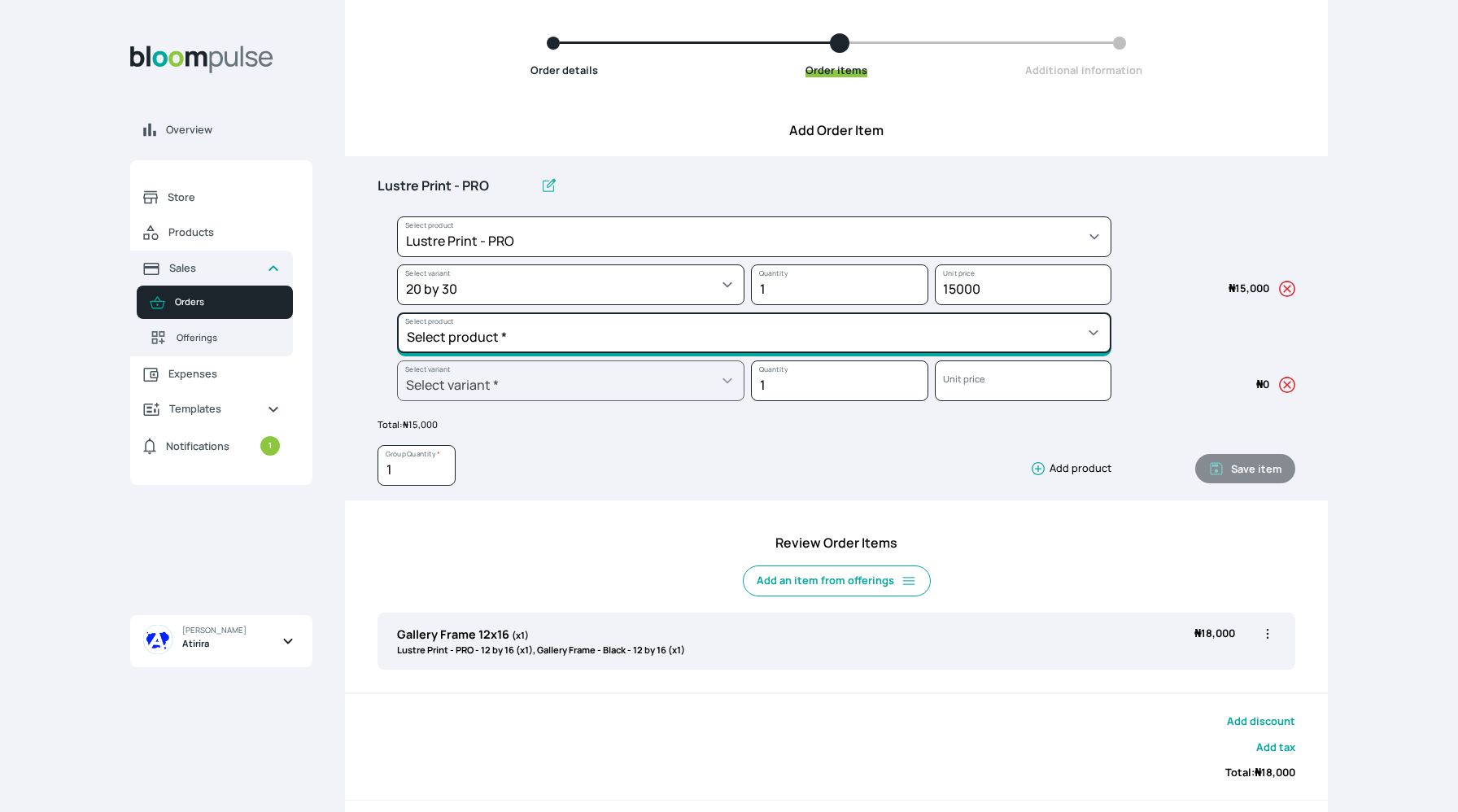
click at [968, 257] on select "Select product * Big Frame (Black) Canvas Print Canvas Print - Standard Canvas …" at bounding box center [753, 236] width 714 height 40
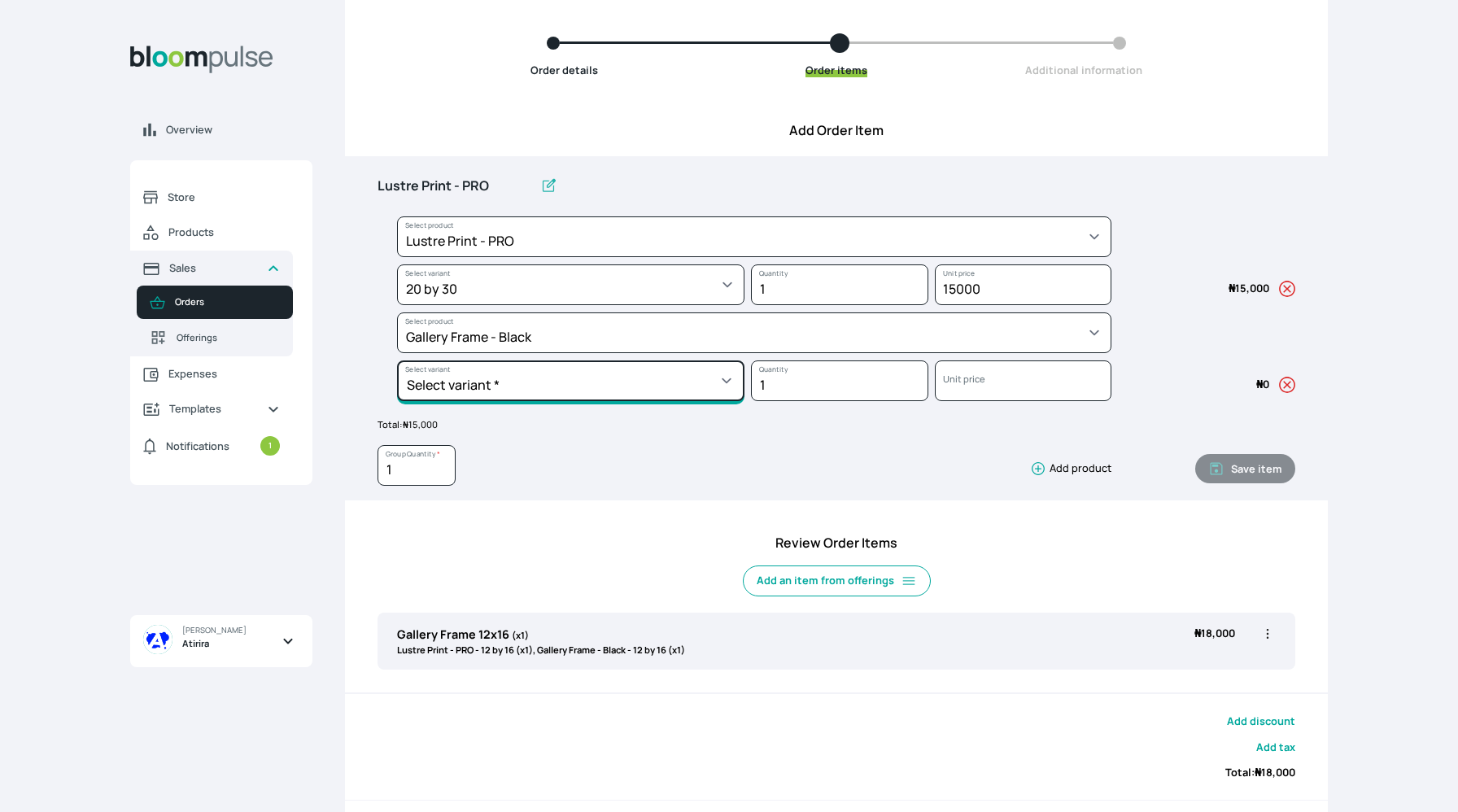
click at [582, 305] on select "Select variant * 10 by 10 10 by 12 10 by 13 10 by 15 10 by 16 11 by 12 11 by 14…" at bounding box center [570, 284] width 348 height 40
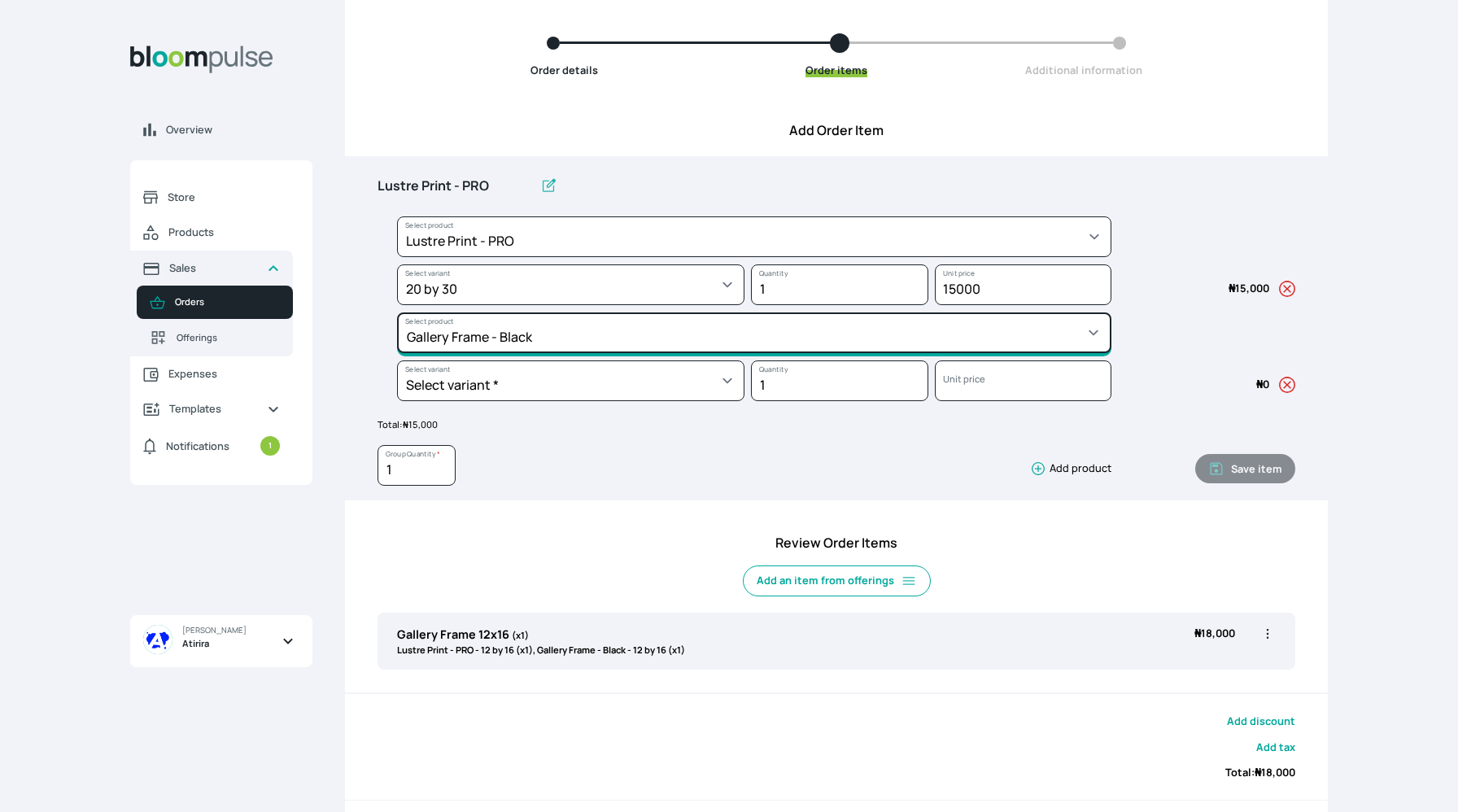
click at [997, 257] on select "Select product * Big Frame (Black) Canvas Print Canvas Print - Standard Canvas …" at bounding box center [753, 236] width 714 height 40
select select "a298281d-f782-4155-9034-b3e95170ad5d"
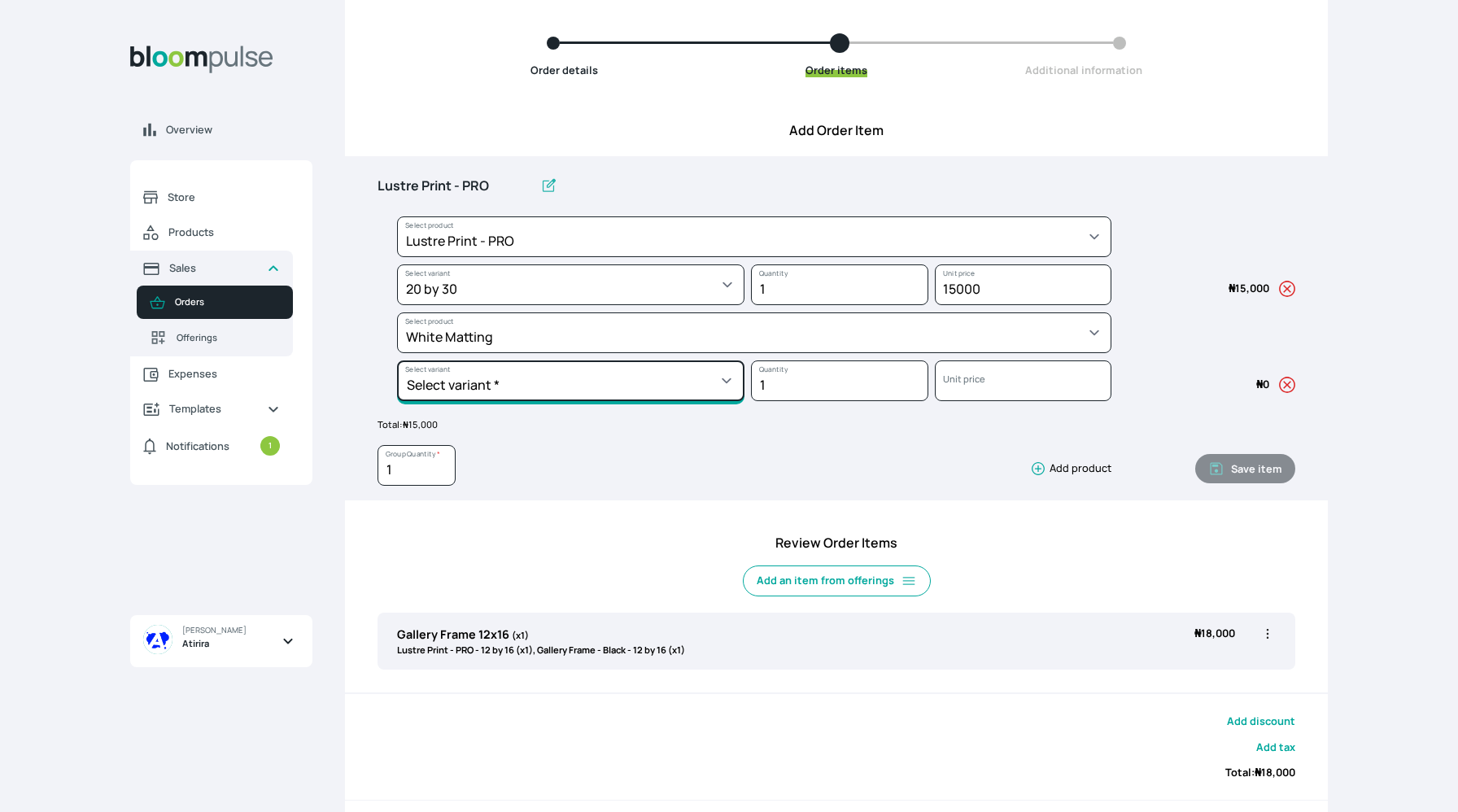
click at [633, 305] on select "Select variant * 10 by 10 10 by 12 10 by 13 11 by 14 12 by 12 12 by 13 12 by 16…" at bounding box center [570, 284] width 348 height 40
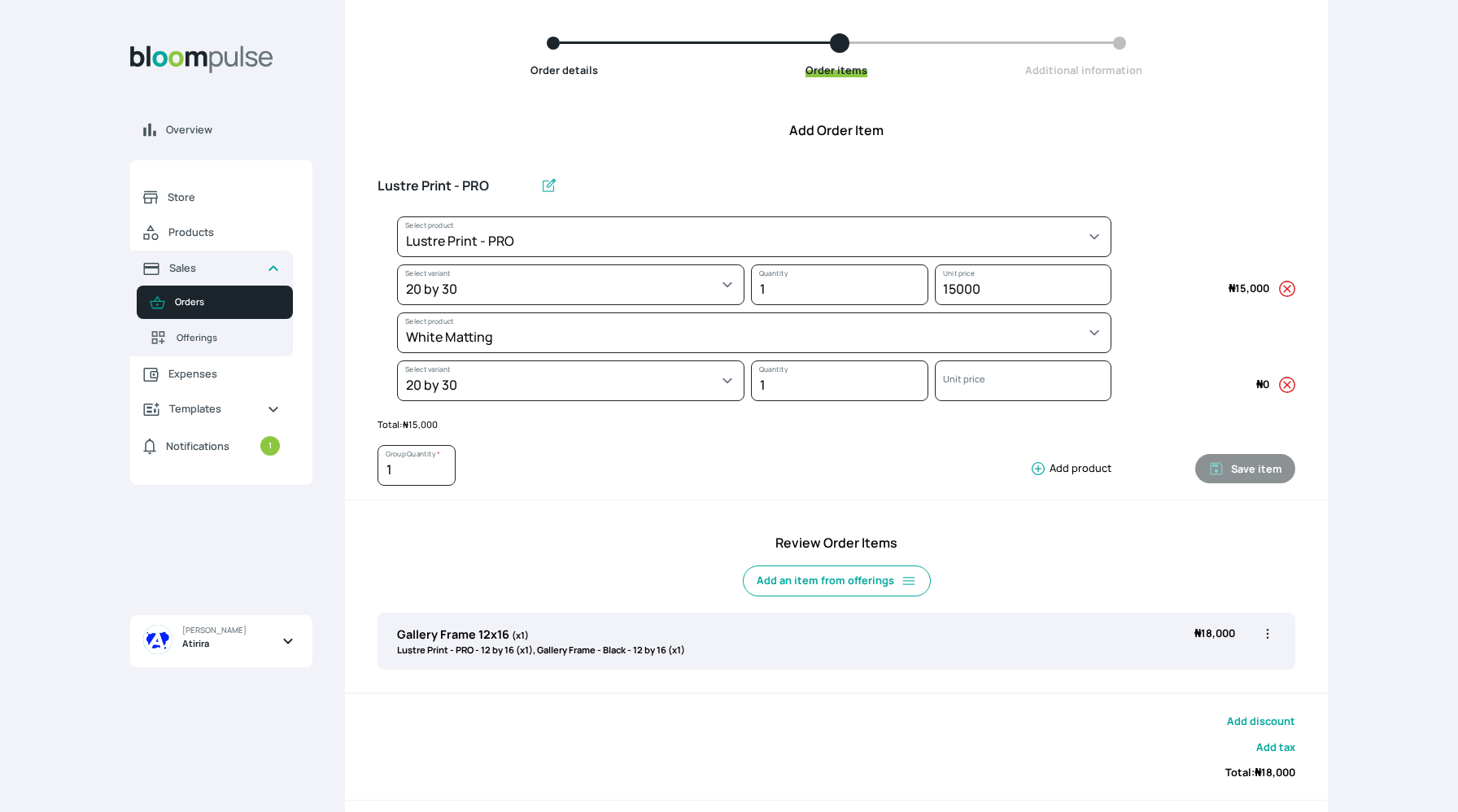
select select "a298281d-f782-4155-9034-b3e95170ad5d"
select select "cb9d99e1-e0bb-478c-818b-4b7a81672ce2"
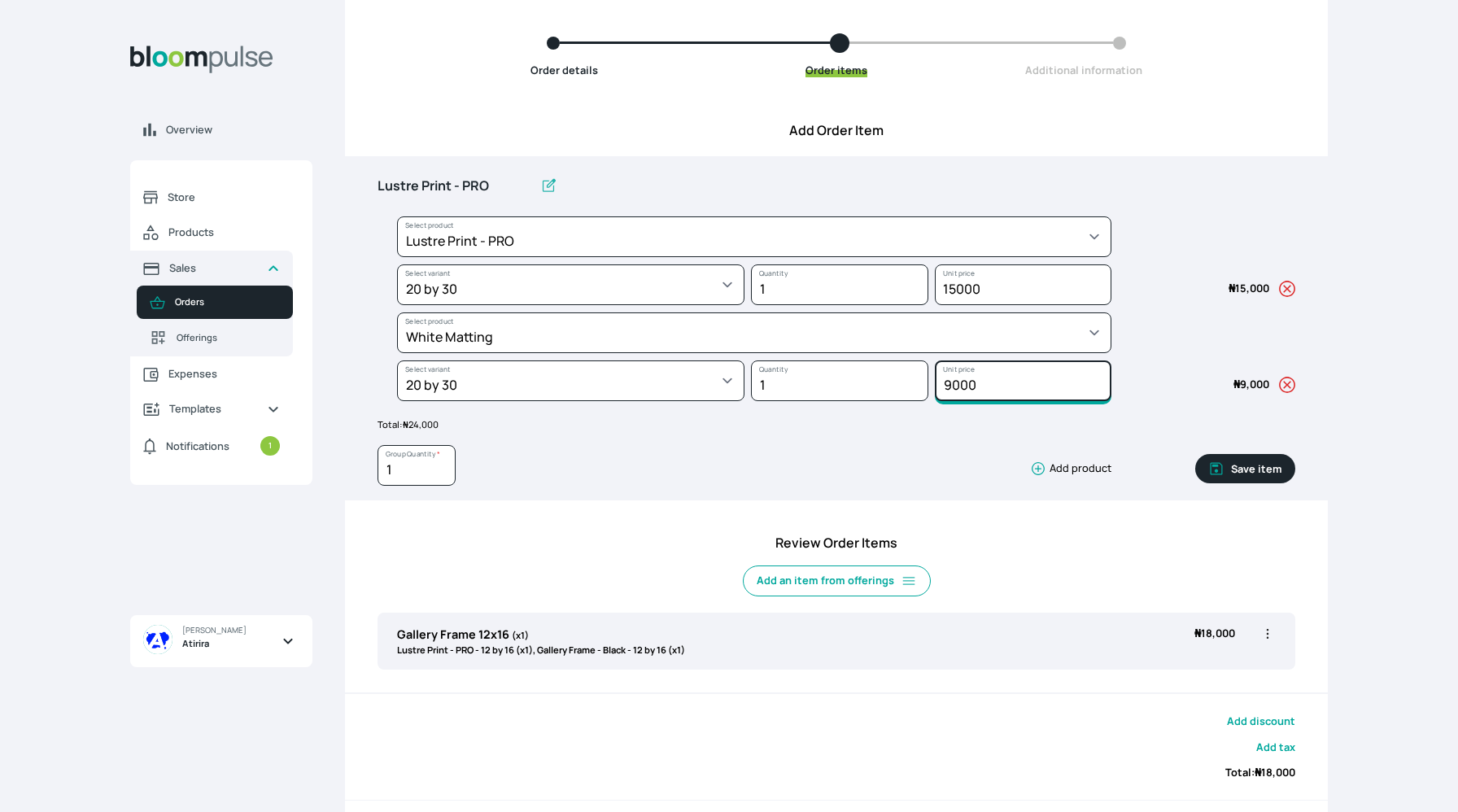
click at [953, 305] on input "9000" at bounding box center [1023, 284] width 177 height 40
type input "9000"
click at [1073, 473] on button "Add product" at bounding box center [1066, 468] width 88 height 17
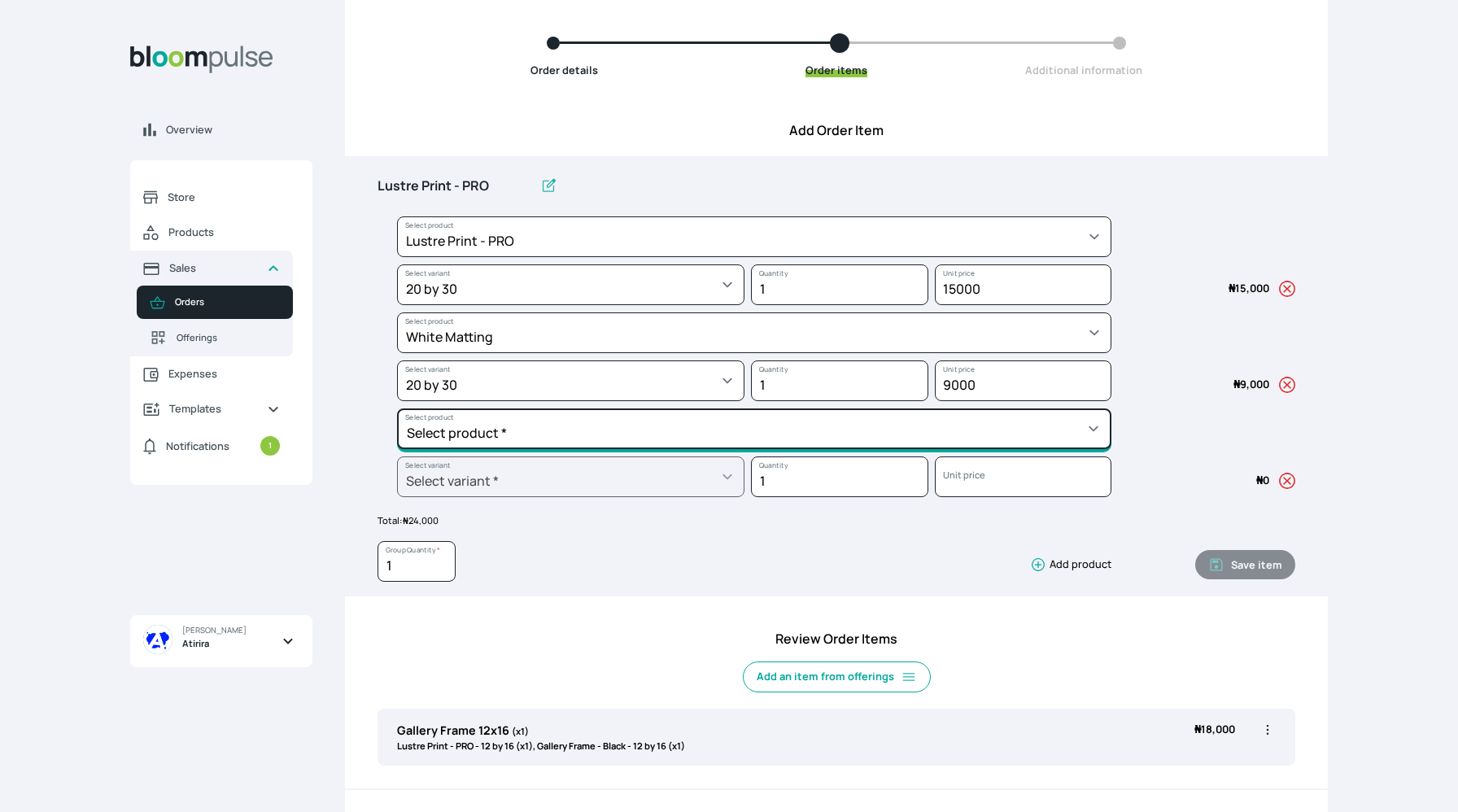
click at [960, 257] on select "Select product * Big Frame (Black) Canvas Print Canvas Print - Standard Canvas …" at bounding box center [753, 236] width 714 height 40
click at [622, 257] on select "Select product * Big Frame (Black) Canvas Print Canvas Print - Standard Canvas …" at bounding box center [753, 236] width 714 height 40
select select "5fa67804-61d7-459d-93b4-9e8949636f1b"
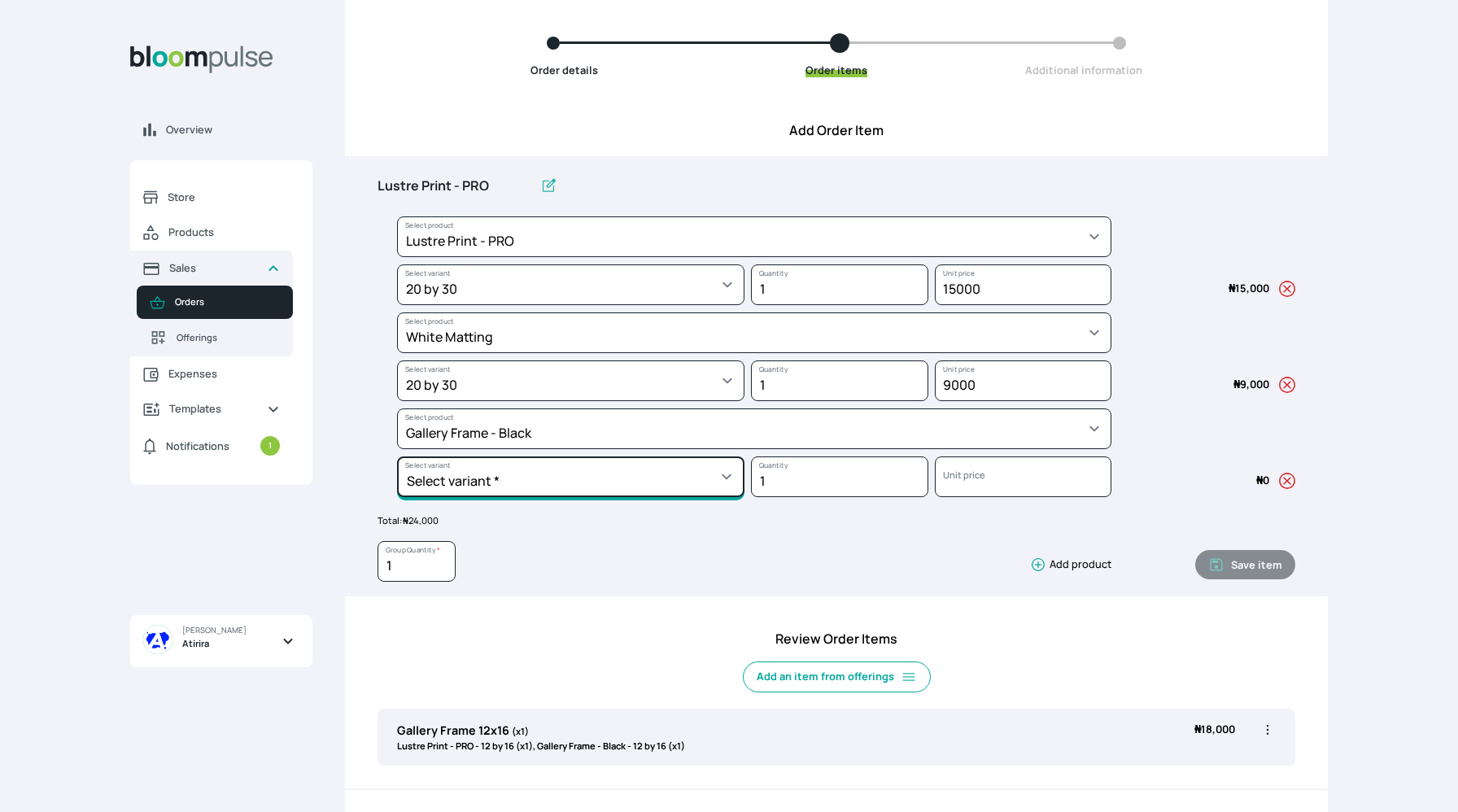
click at [528, 305] on select "Select variant * 10 by 10 10 by 12 10 by 13 10 by 15 10 by 16 11 by 12 11 by 14…" at bounding box center [570, 284] width 348 height 40
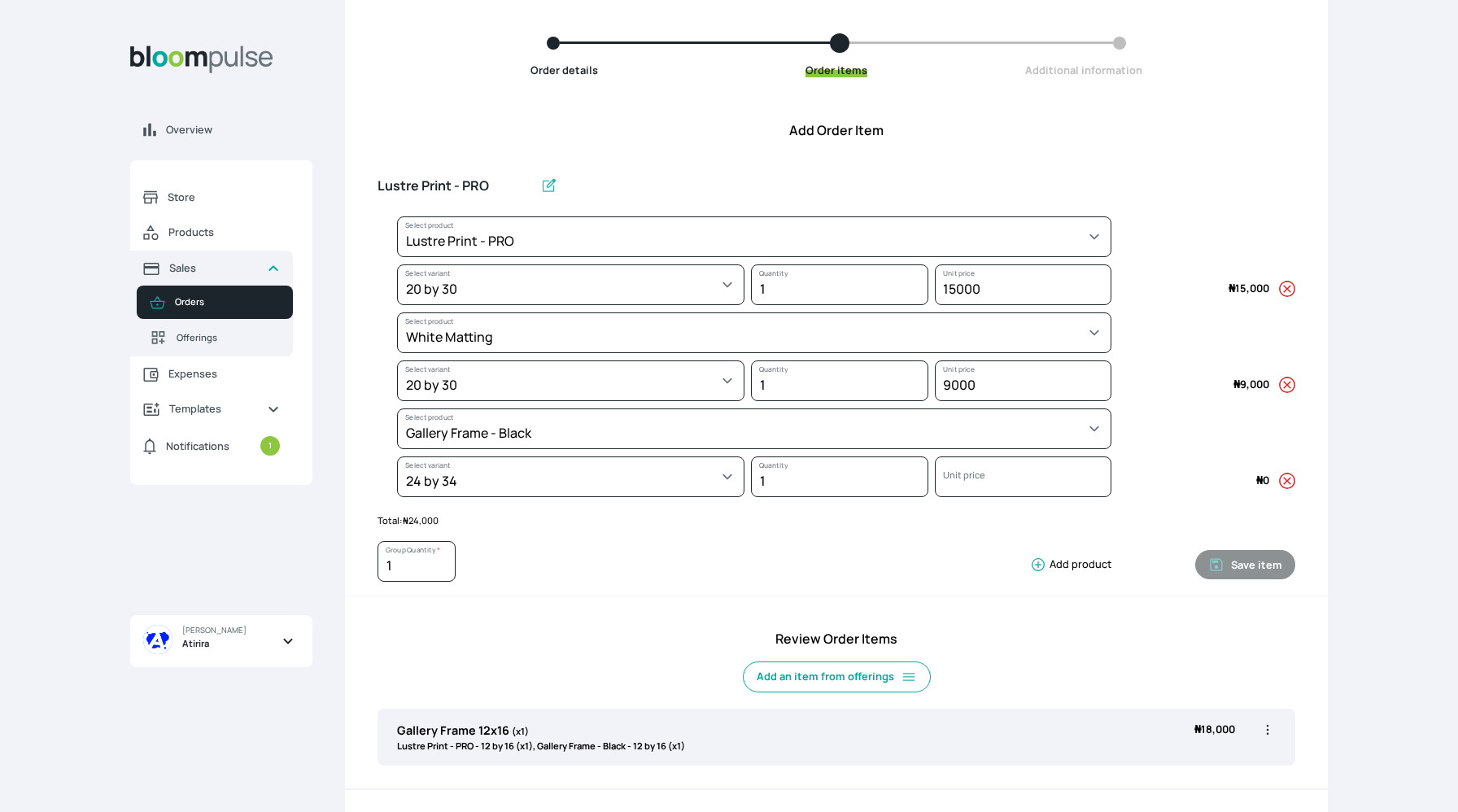
select select "5fa67804-61d7-459d-93b4-9e8949636f1b"
select select "373c7878-1a83-4017-a4ce-4e38d8764a1f"
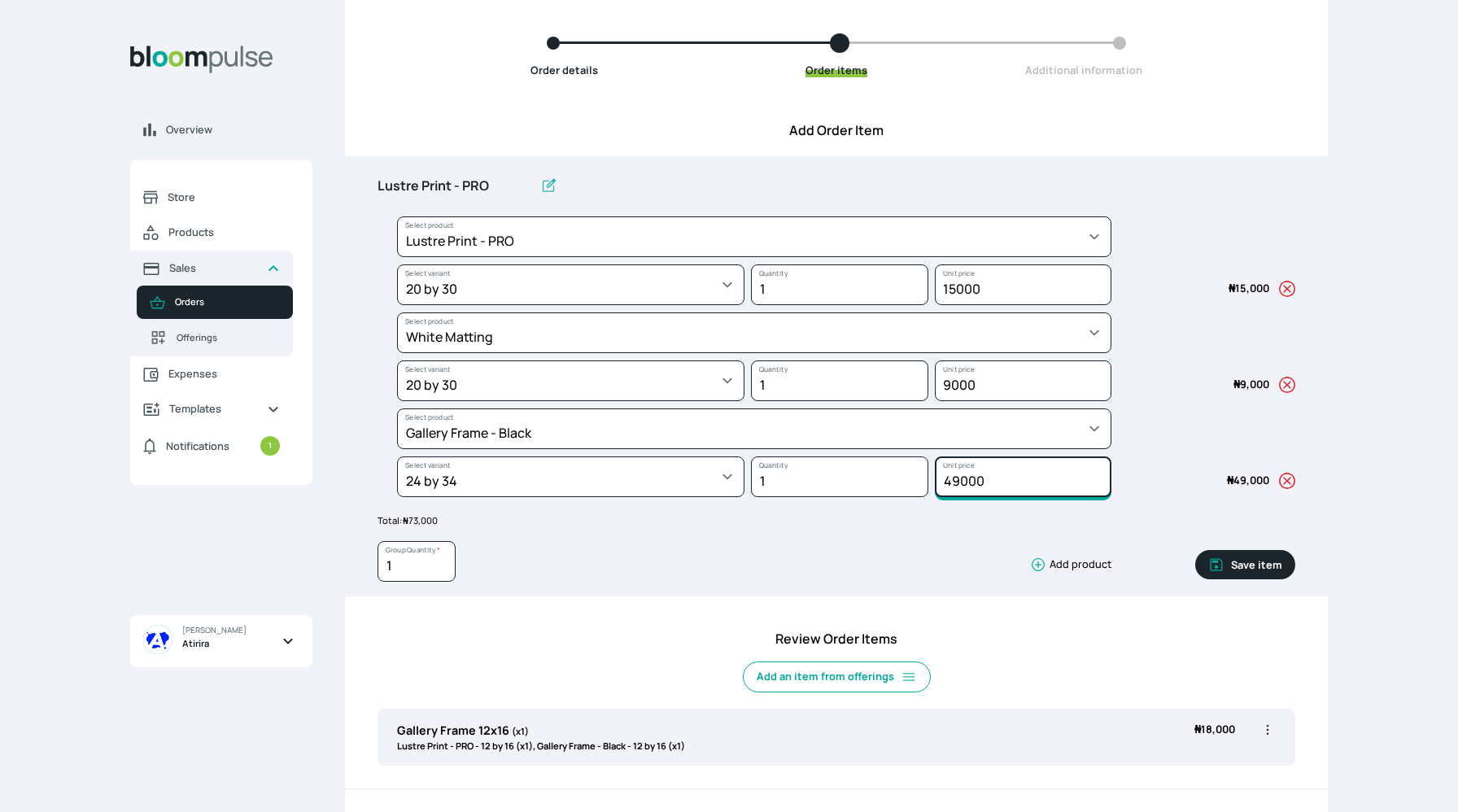
click at [954, 305] on input "49000" at bounding box center [1023, 284] width 177 height 40
type input "50000"
click at [951, 305] on input "9000" at bounding box center [1023, 284] width 177 height 40
type input "10000"
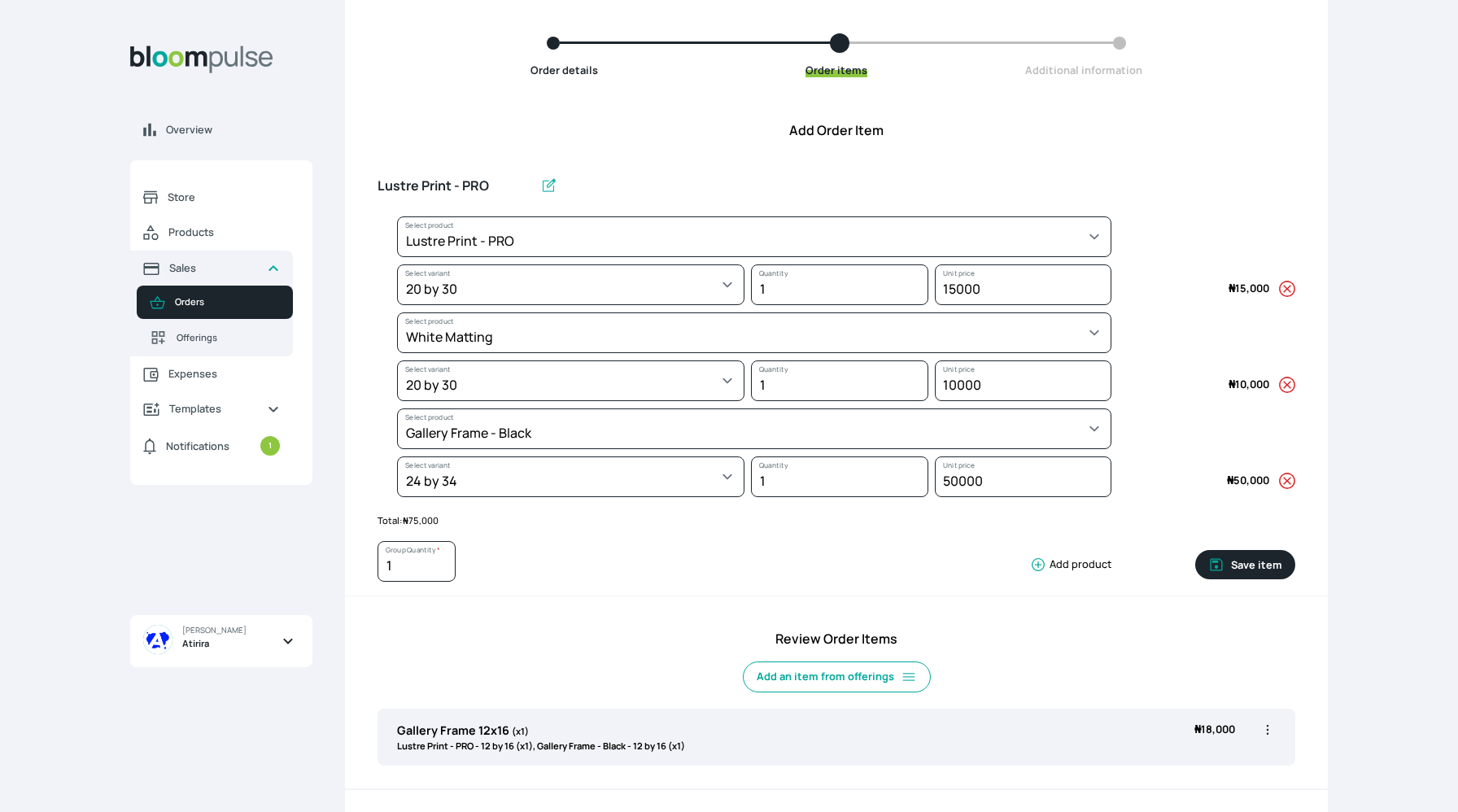
click at [928, 550] on div "1 Group Quantity * Add product" at bounding box center [743, 564] width 733 height 48
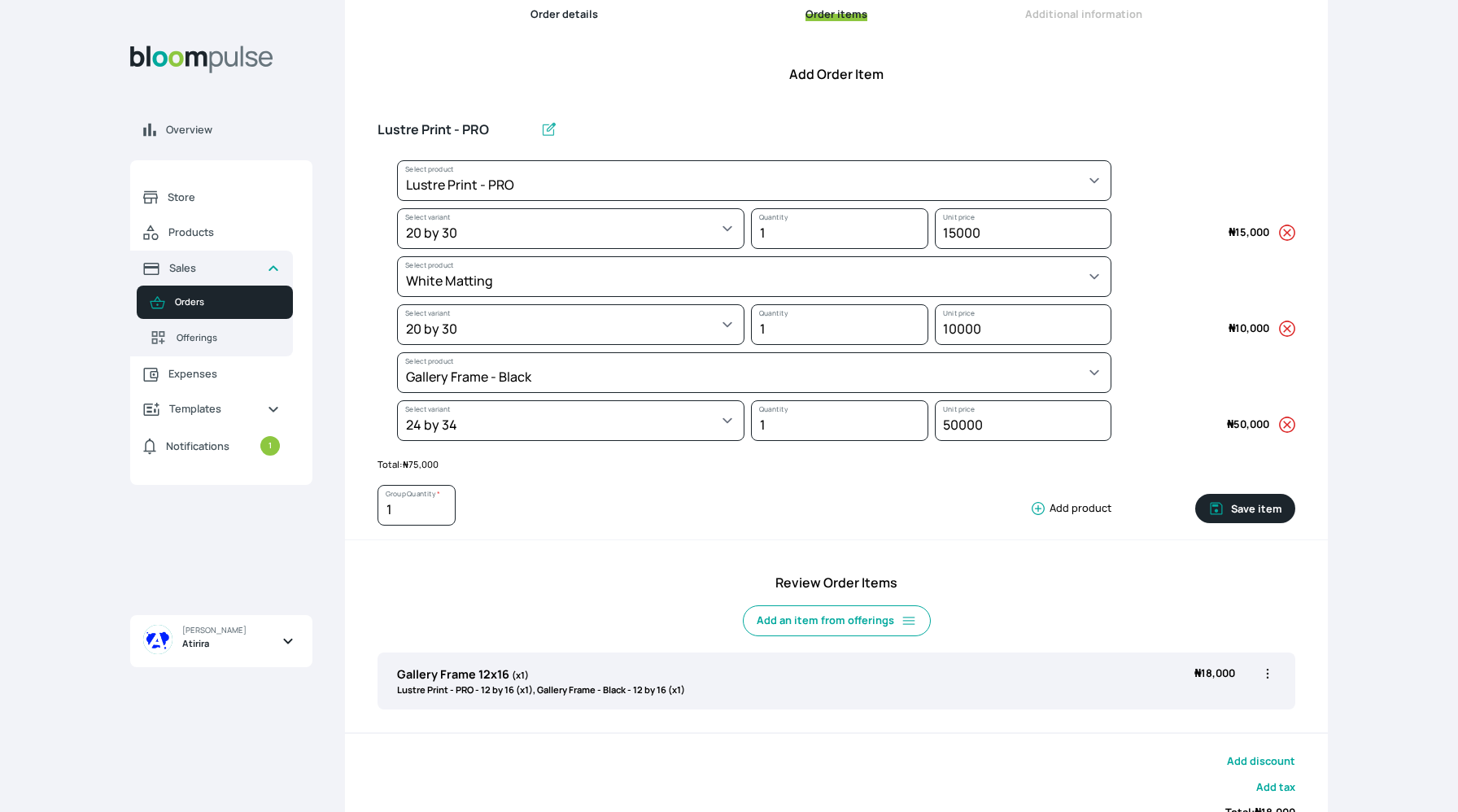
scroll to position [193, 0]
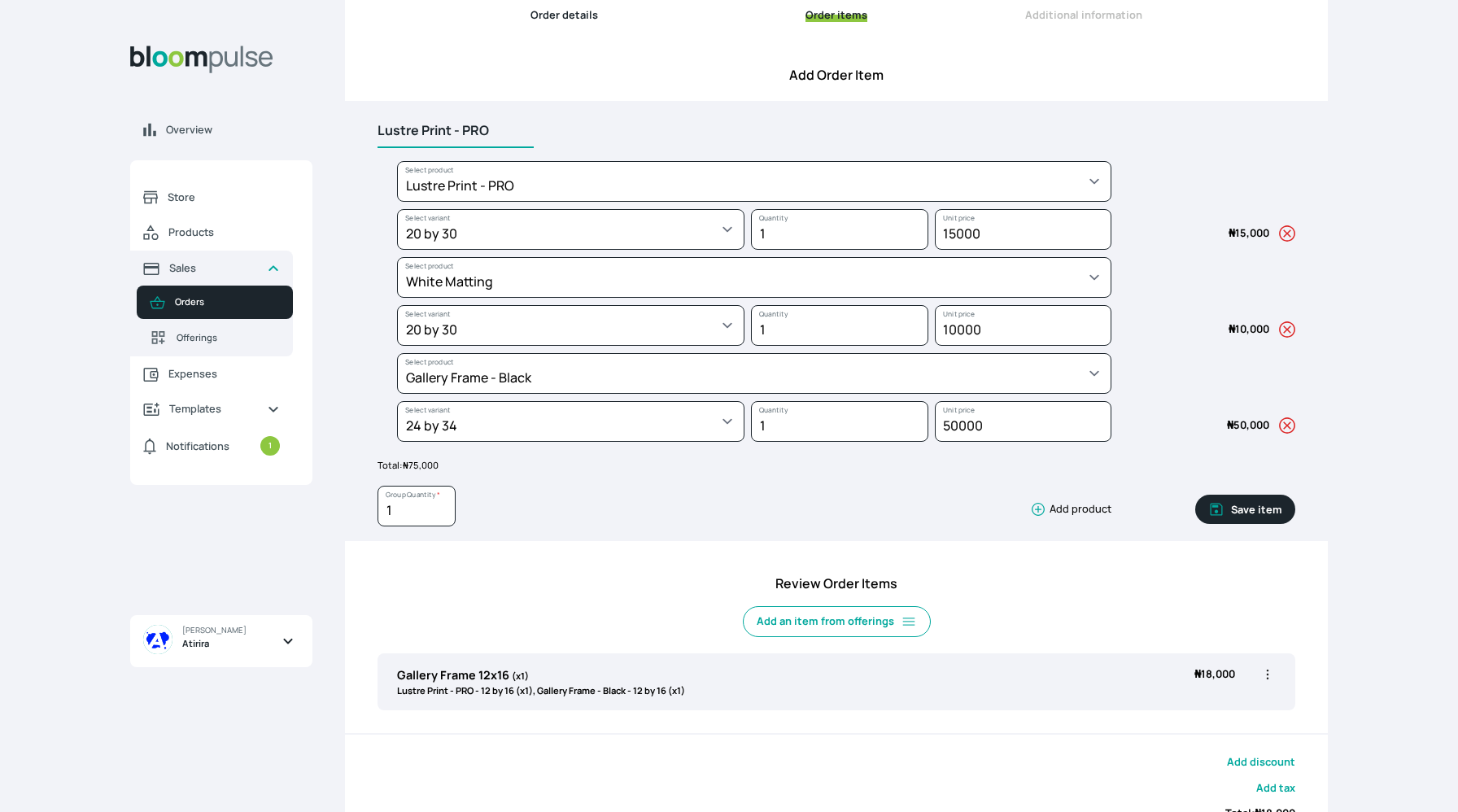
click at [493, 127] on input "Lustre Print - PRO" at bounding box center [455, 131] width 157 height 34
type input "L"
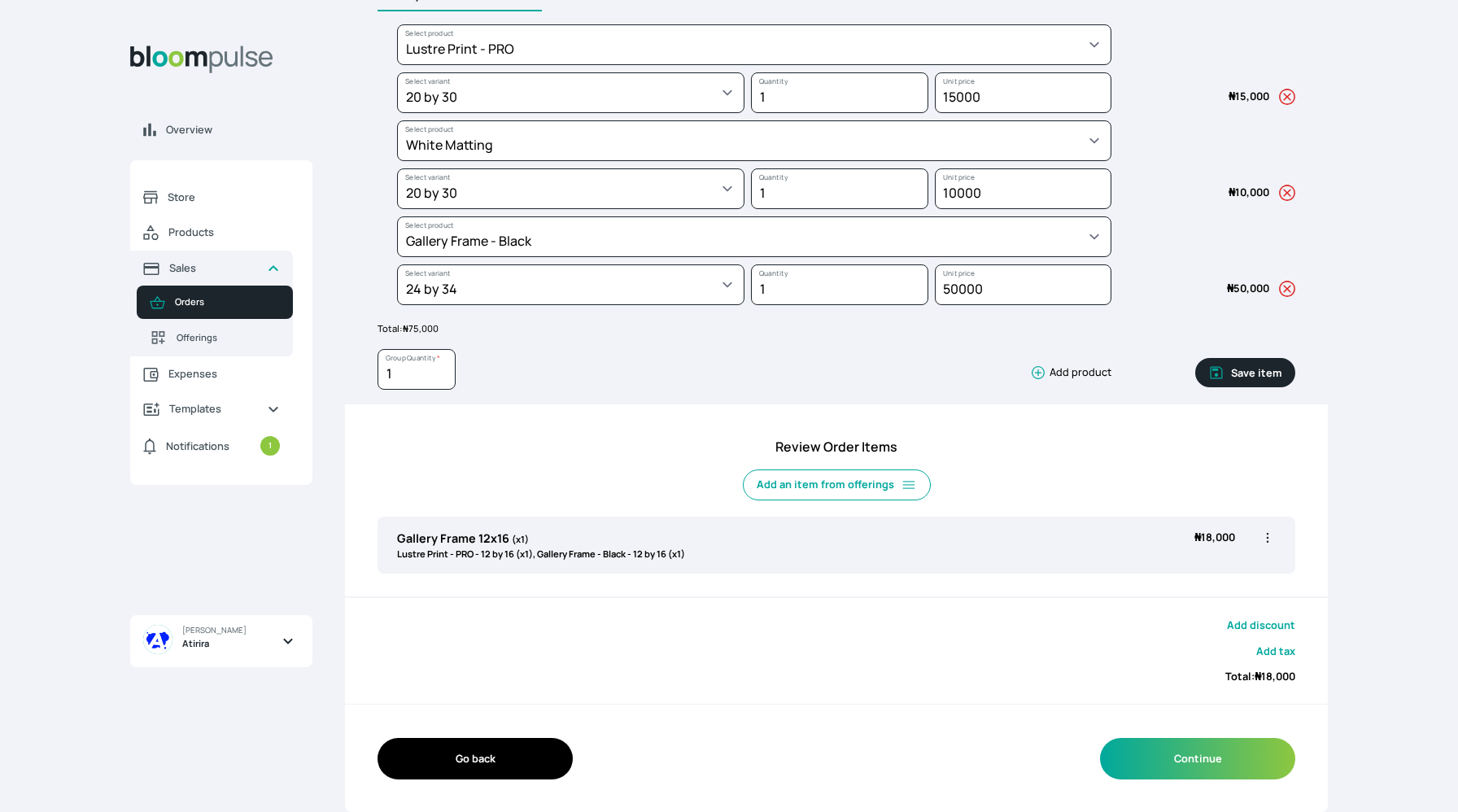
type input "Gallery Frame 24x34"
click at [1259, 371] on button "Save item" at bounding box center [1245, 373] width 100 height 30
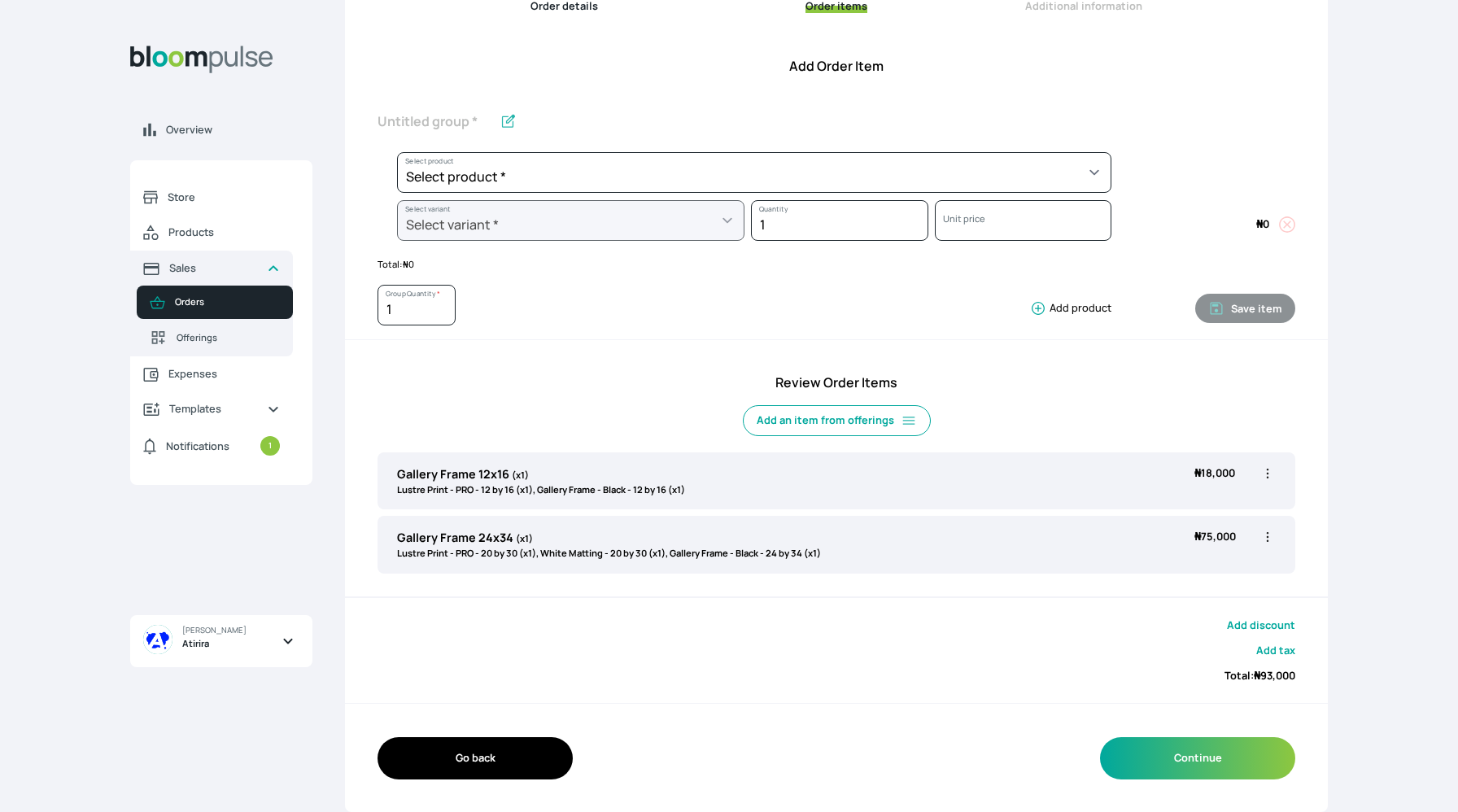
scroll to position [201, 0]
click at [1212, 757] on button "Continue" at bounding box center [1197, 758] width 195 height 41
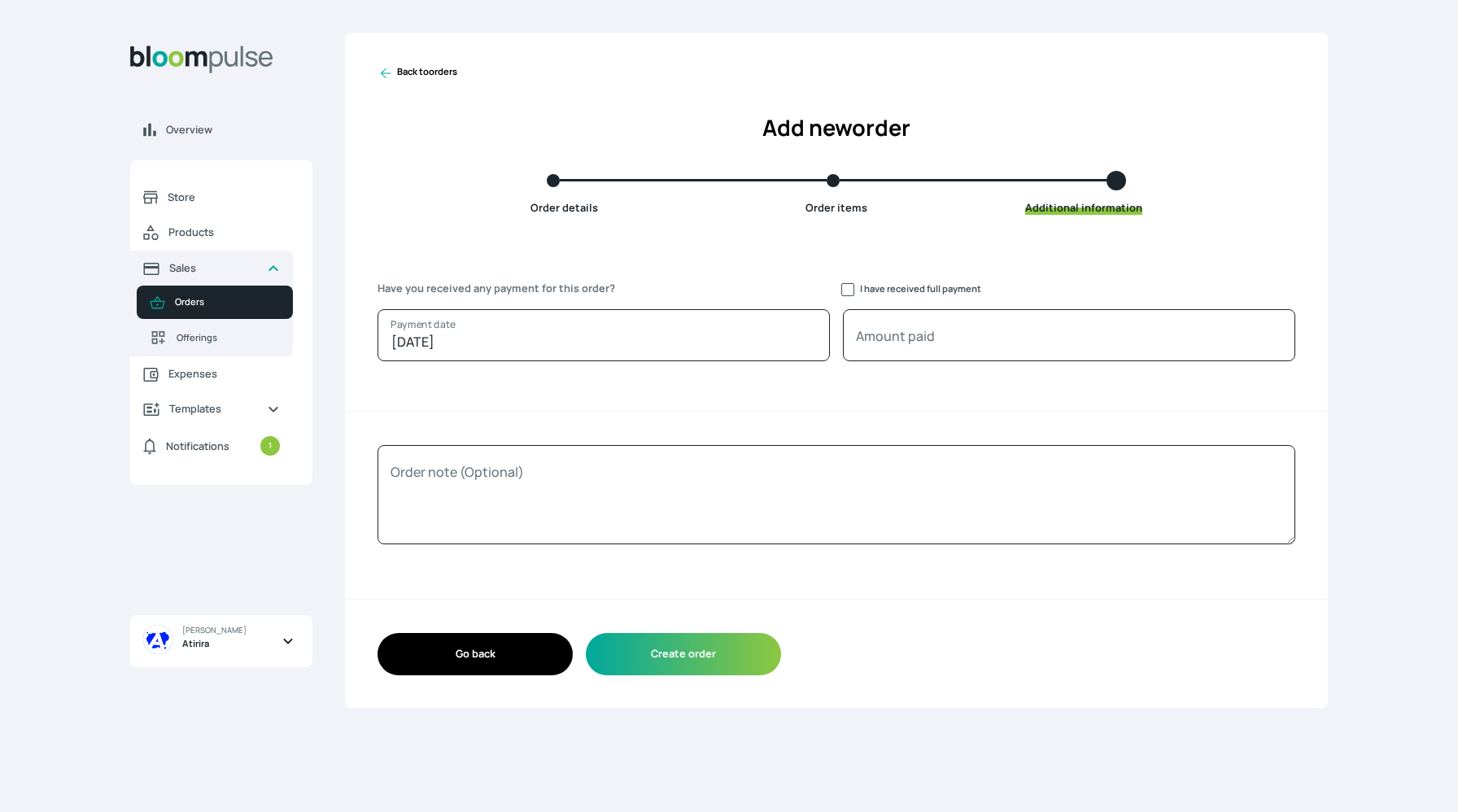
scroll to position [0, 0]
click at [698, 656] on button "Create order" at bounding box center [683, 654] width 195 height 41
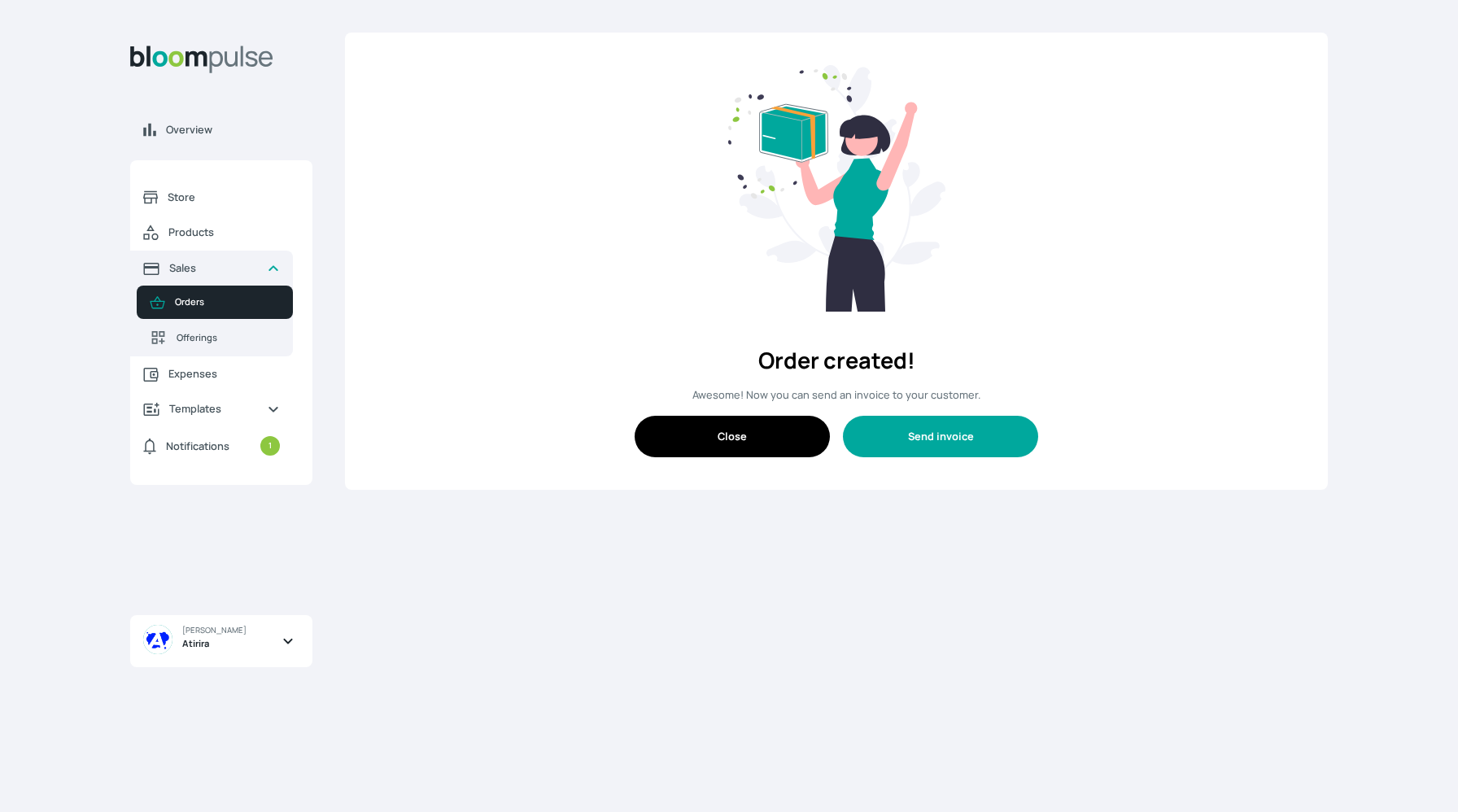
click at [940, 452] on button "Send invoice" at bounding box center [940, 436] width 195 height 41
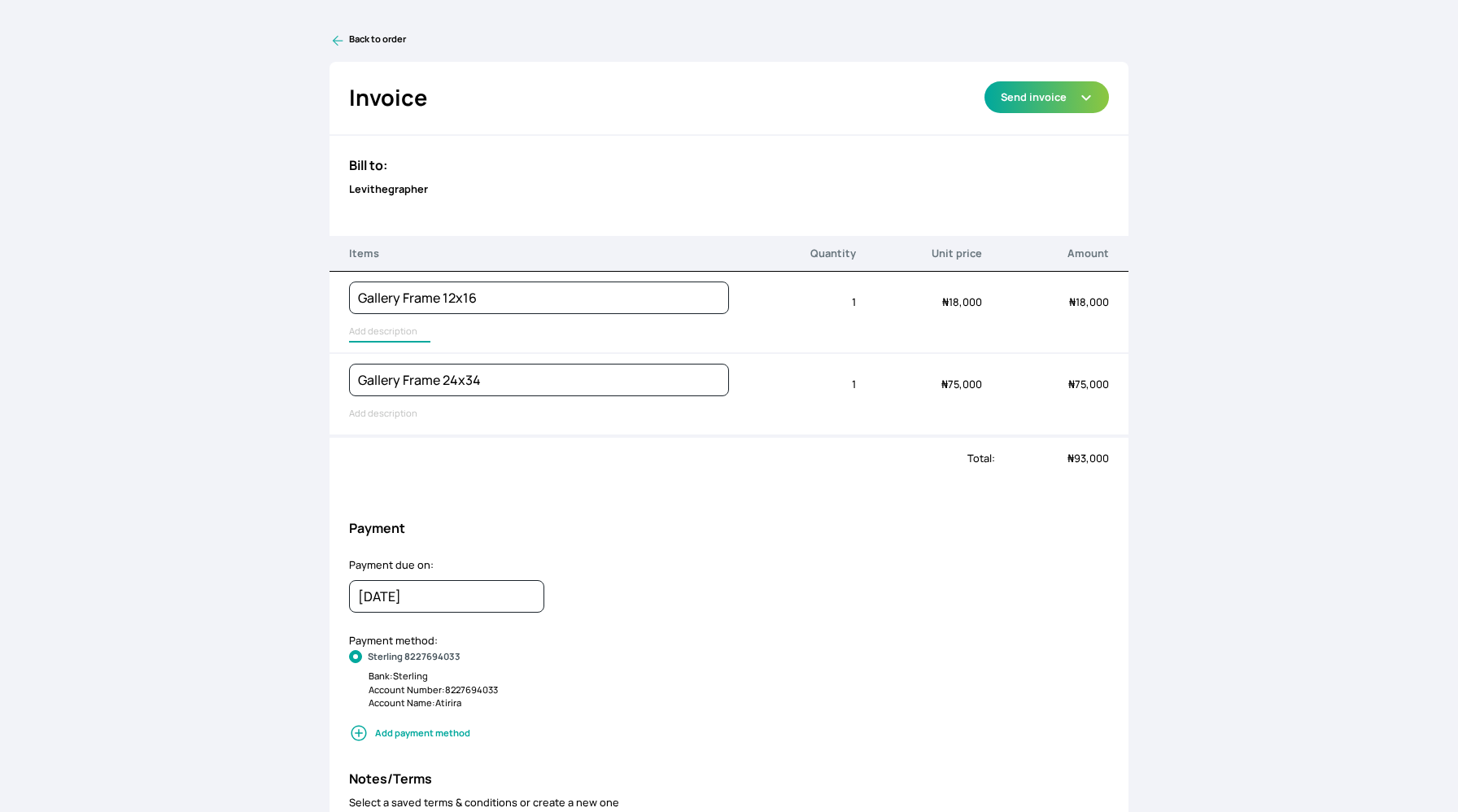
type input "Lustre Print - PRO, Gallery Frame - Black"
click at [397, 339] on input "Lustre Print - PRO, Gallery Frame - Black" at bounding box center [389, 331] width 82 height 21
type input "Lustre Print - PRO, White Matting, Gallery Frame - Black"
click at [389, 407] on input "Lustre Print - PRO, White Matting, Gallery Frame - Black" at bounding box center [389, 413] width 82 height 21
click at [1074, 90] on button "Send invoice" at bounding box center [1046, 97] width 124 height 31
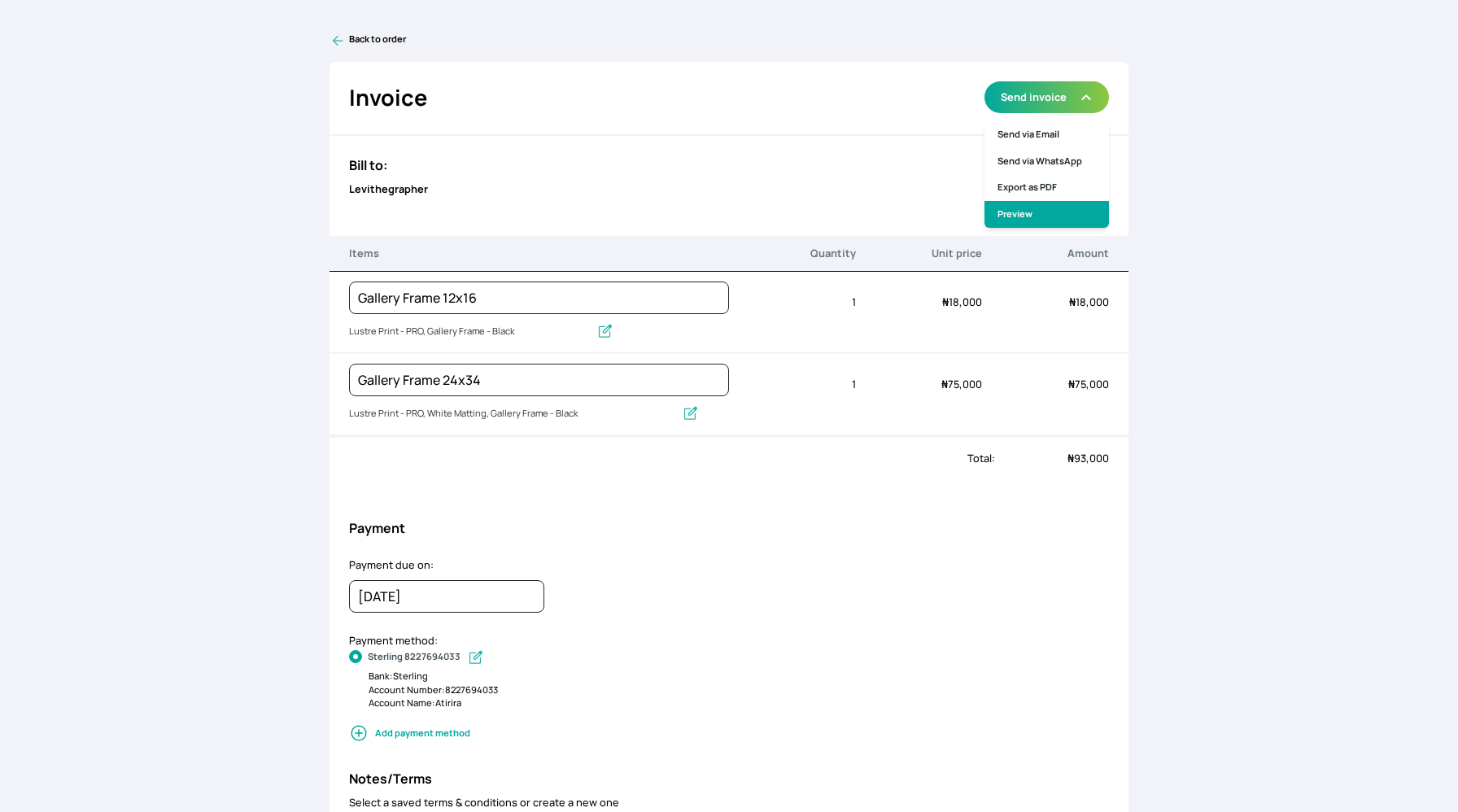
click at [1054, 204] on link "Preview" at bounding box center [1046, 214] width 124 height 27
click at [336, 34] on icon at bounding box center [338, 40] width 17 height 17
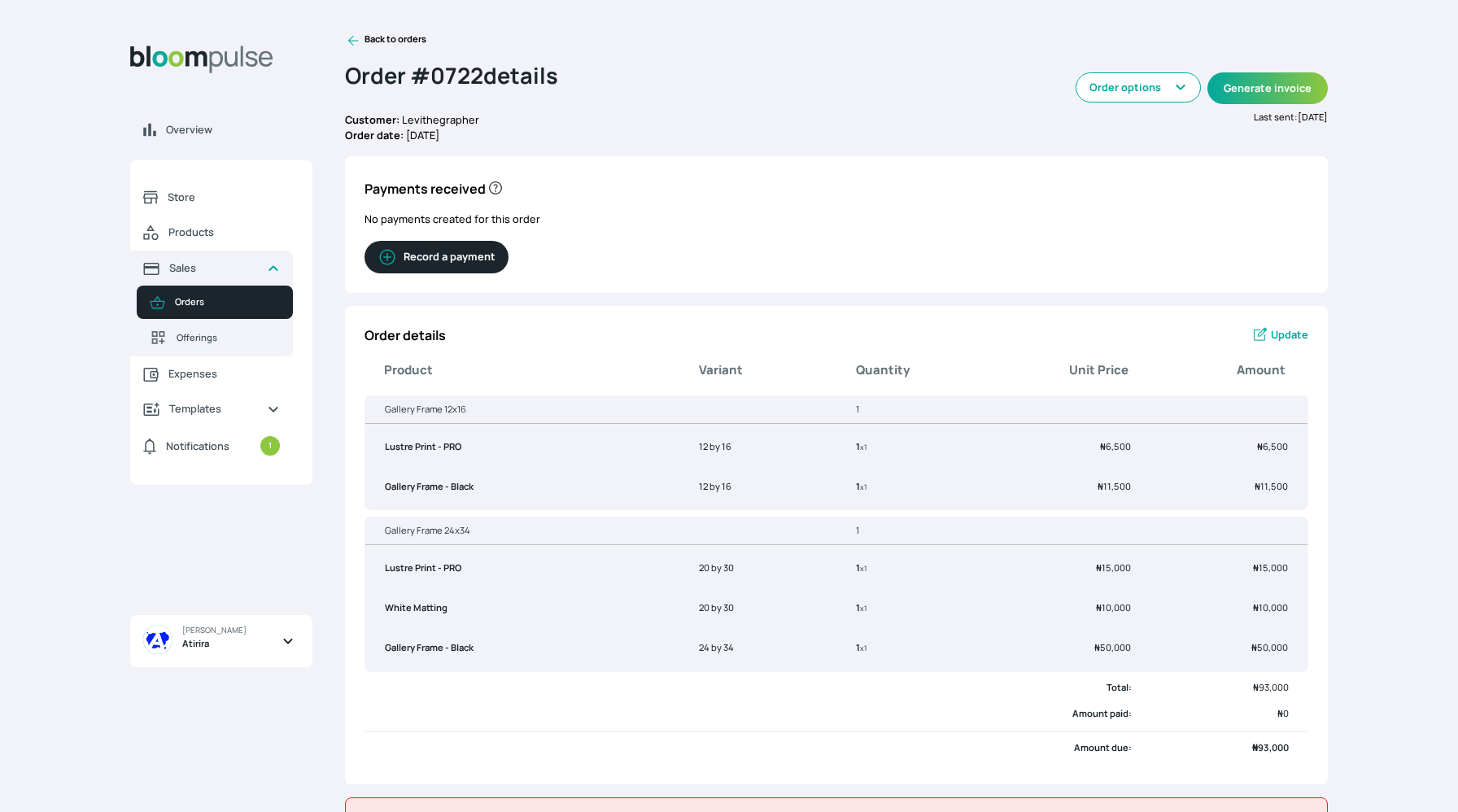
click at [1271, 332] on span "Update" at bounding box center [1290, 335] width 37 height 16
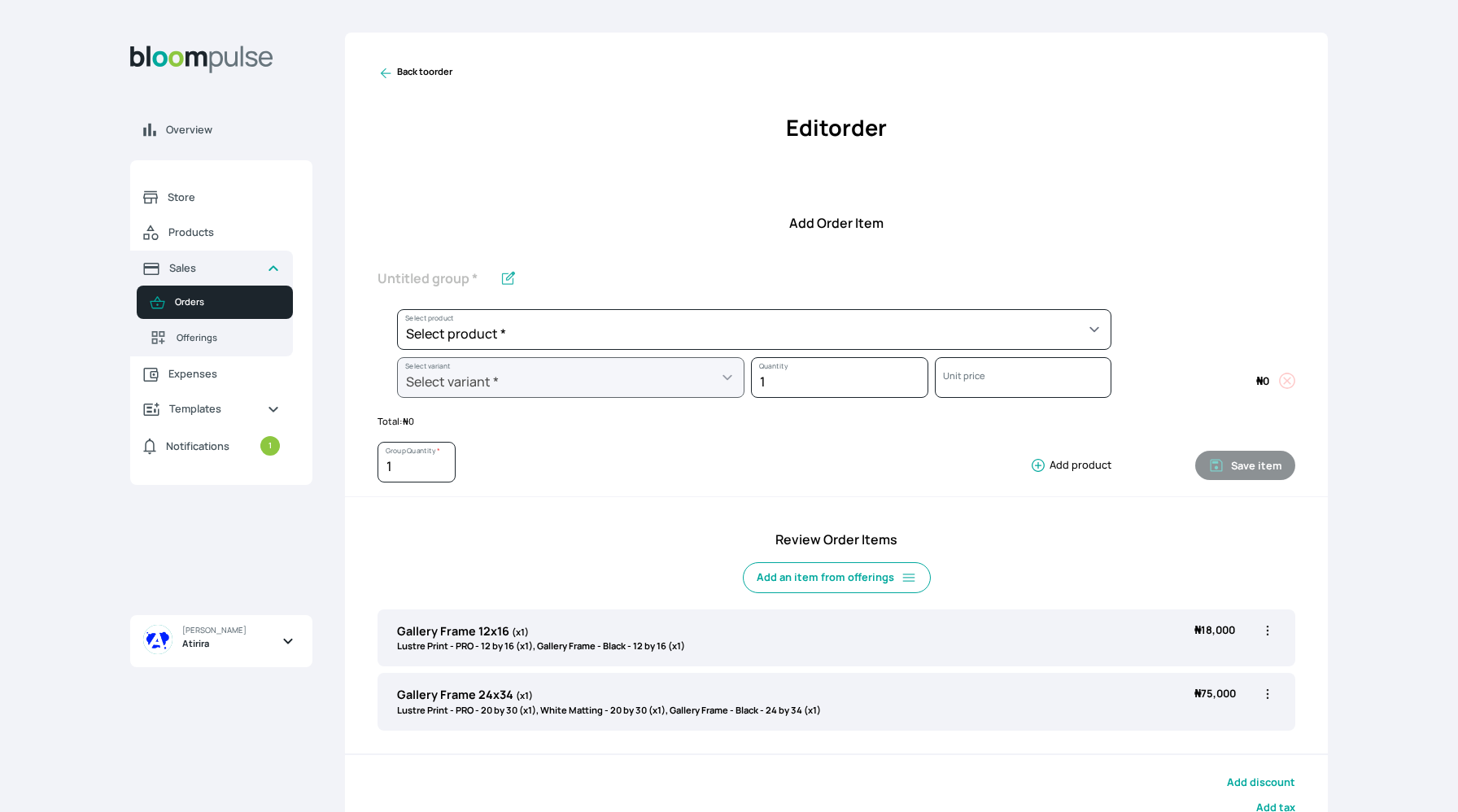
click at [1267, 634] on icon "button" at bounding box center [1267, 630] width 17 height 17
click at [1224, 672] on li "Edit" at bounding box center [1203, 663] width 143 height 30
click at [1267, 629] on icon "button" at bounding box center [1267, 630] width 17 height 17
click at [1233, 665] on span "Edit" at bounding box center [1203, 663] width 117 height 17
type input "Gallery Frame 12x16"
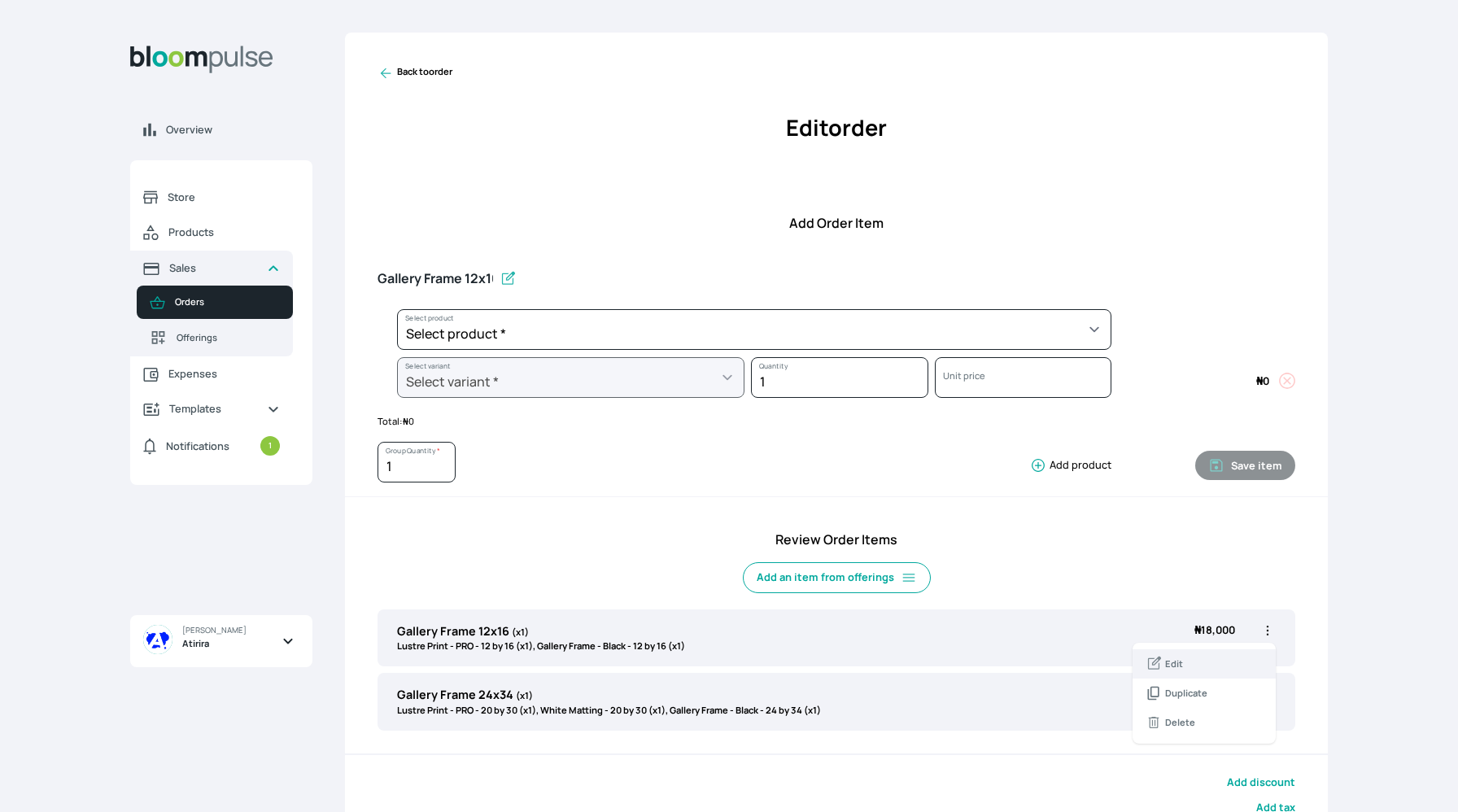
select select "9ad63bc5-ced3-43c1-96e5-a90d5a13a887"
select select "f3277a46-a2cb-4219-bda1-076a2ca4913b"
select select "5fa67804-61d7-459d-93b4-9e8949636f1b"
select select "cc49fcbb-ce8f-4c01-9f58-b109c0a62ea3"
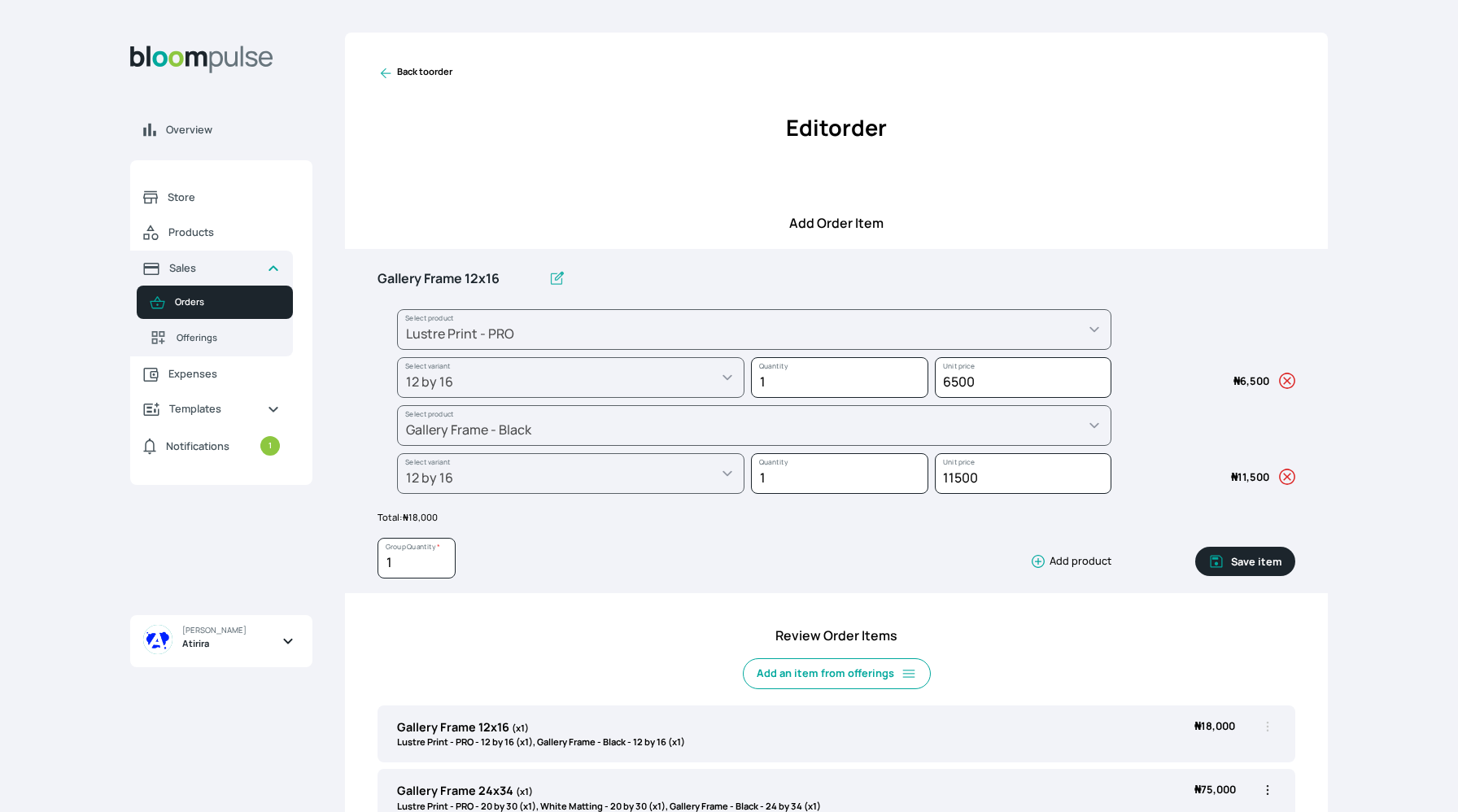
click at [1286, 476] on icon "button" at bounding box center [1287, 477] width 17 height 17
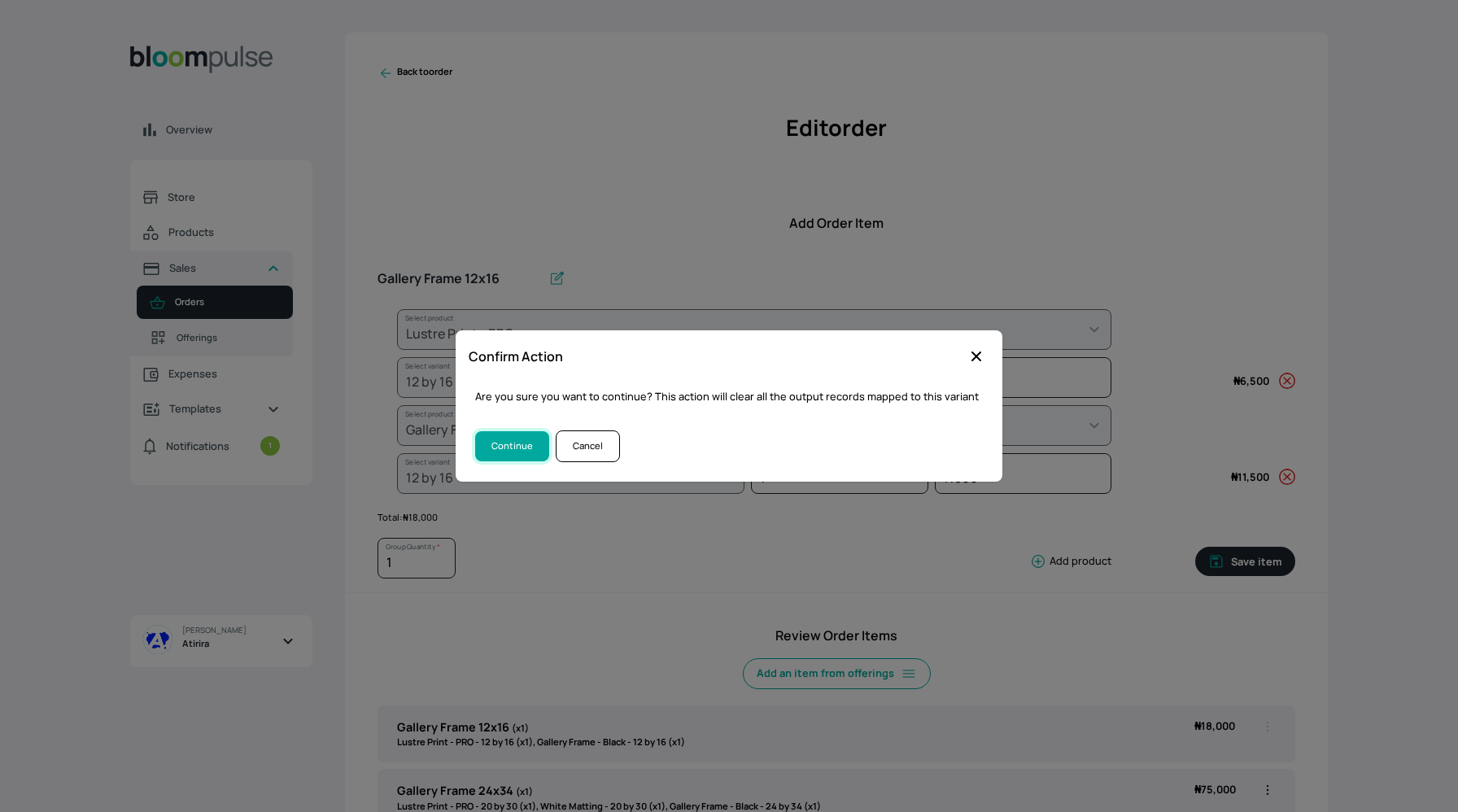
click at [498, 450] on button "Continue" at bounding box center [511, 446] width 74 height 31
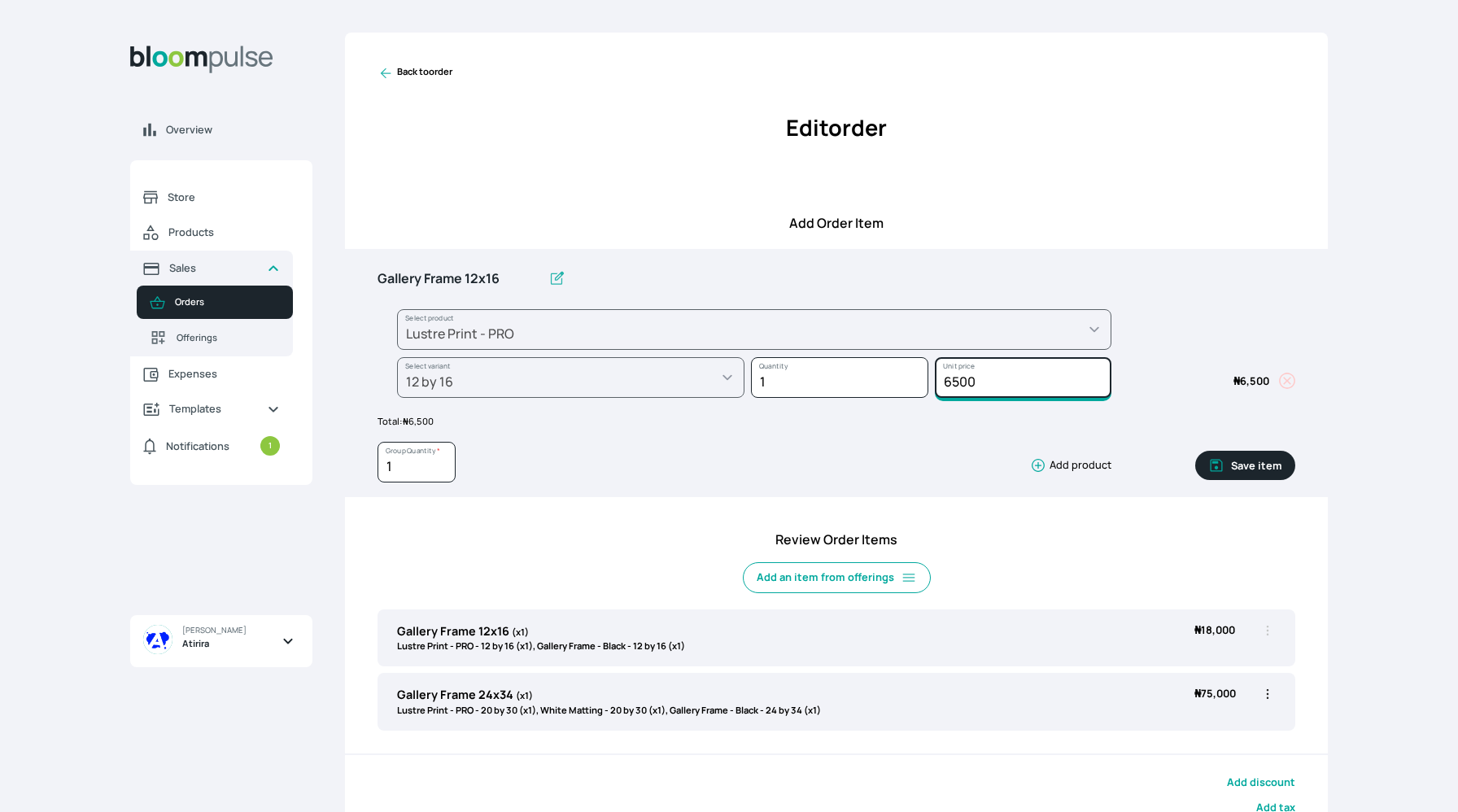
click at [1012, 372] on input "6500" at bounding box center [1023, 377] width 177 height 40
type input "6"
type input "7000"
click at [1239, 459] on button "Save item" at bounding box center [1245, 466] width 100 height 30
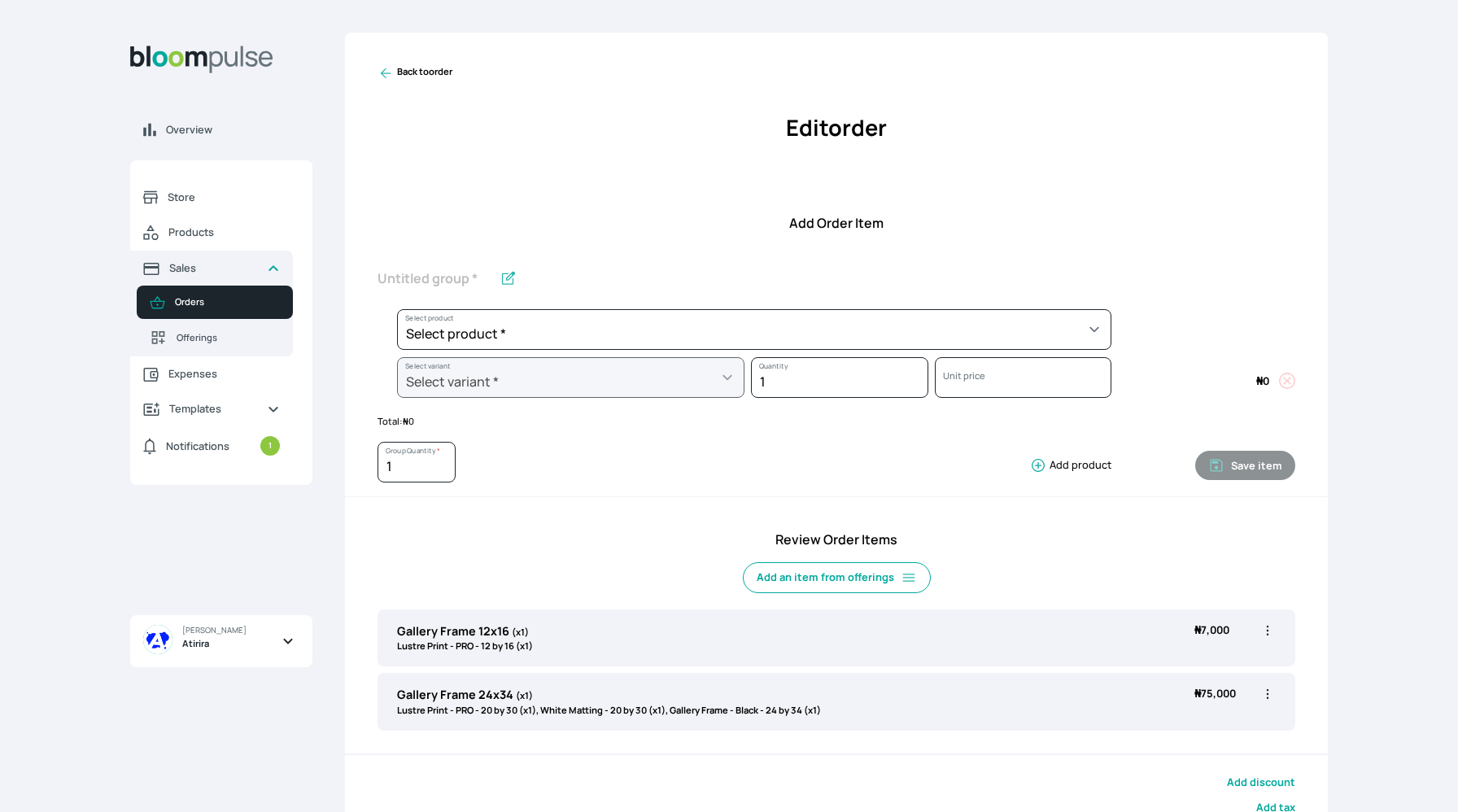
click at [1271, 625] on icon "button" at bounding box center [1267, 630] width 17 height 17
click at [1207, 671] on span "Edit" at bounding box center [1203, 663] width 117 height 17
type input "Gallery Frame 12x16"
select select "9ad63bc5-ced3-43c1-96e5-a90d5a13a887"
select select "f3277a46-a2cb-4219-bda1-076a2ca4913b"
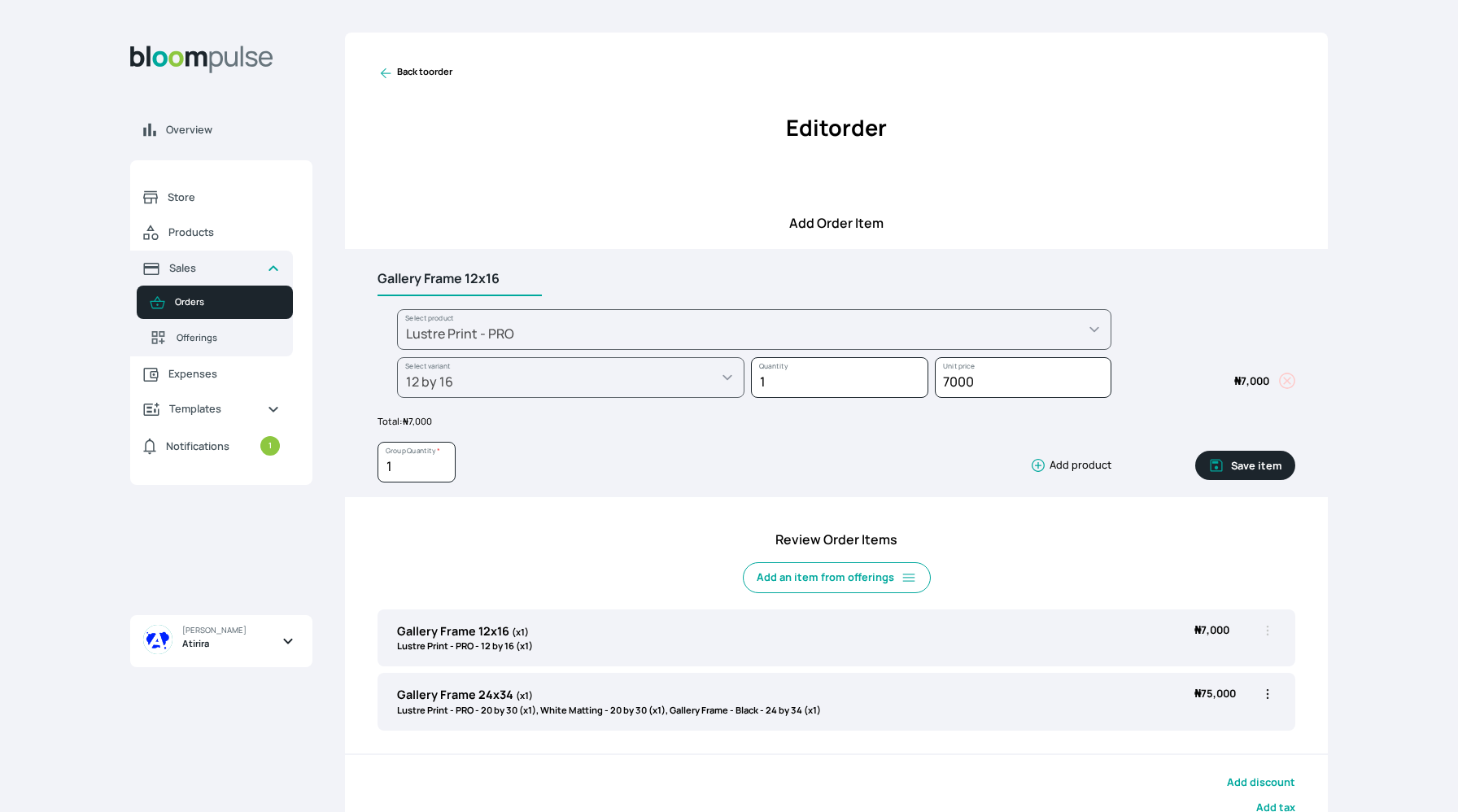
click at [505, 272] on input "Gallery Frame 12x16" at bounding box center [459, 279] width 164 height 34
type input "G"
type input "Print 12x16"
click at [1235, 460] on button "Save item" at bounding box center [1245, 466] width 100 height 30
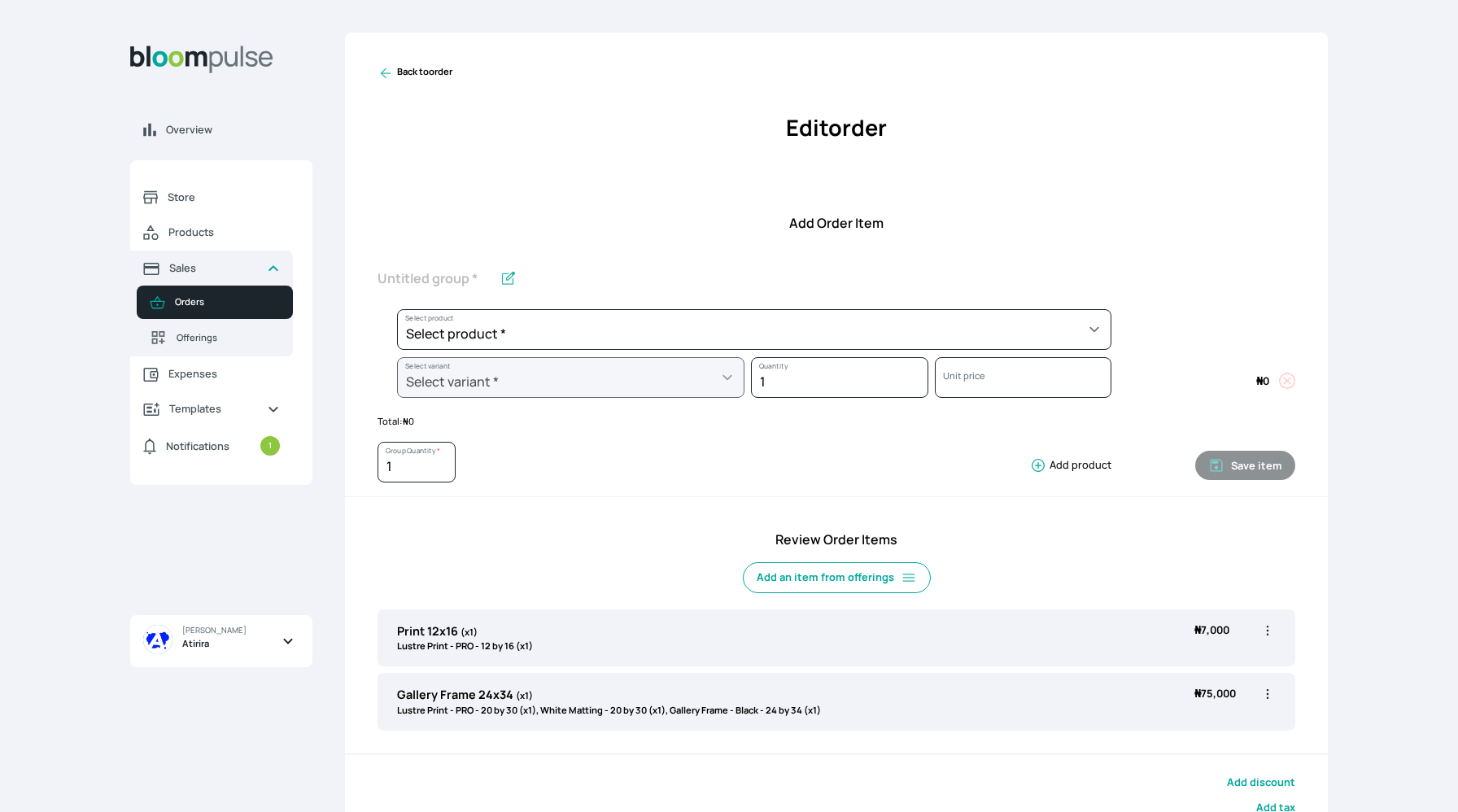
scroll to position [156, 0]
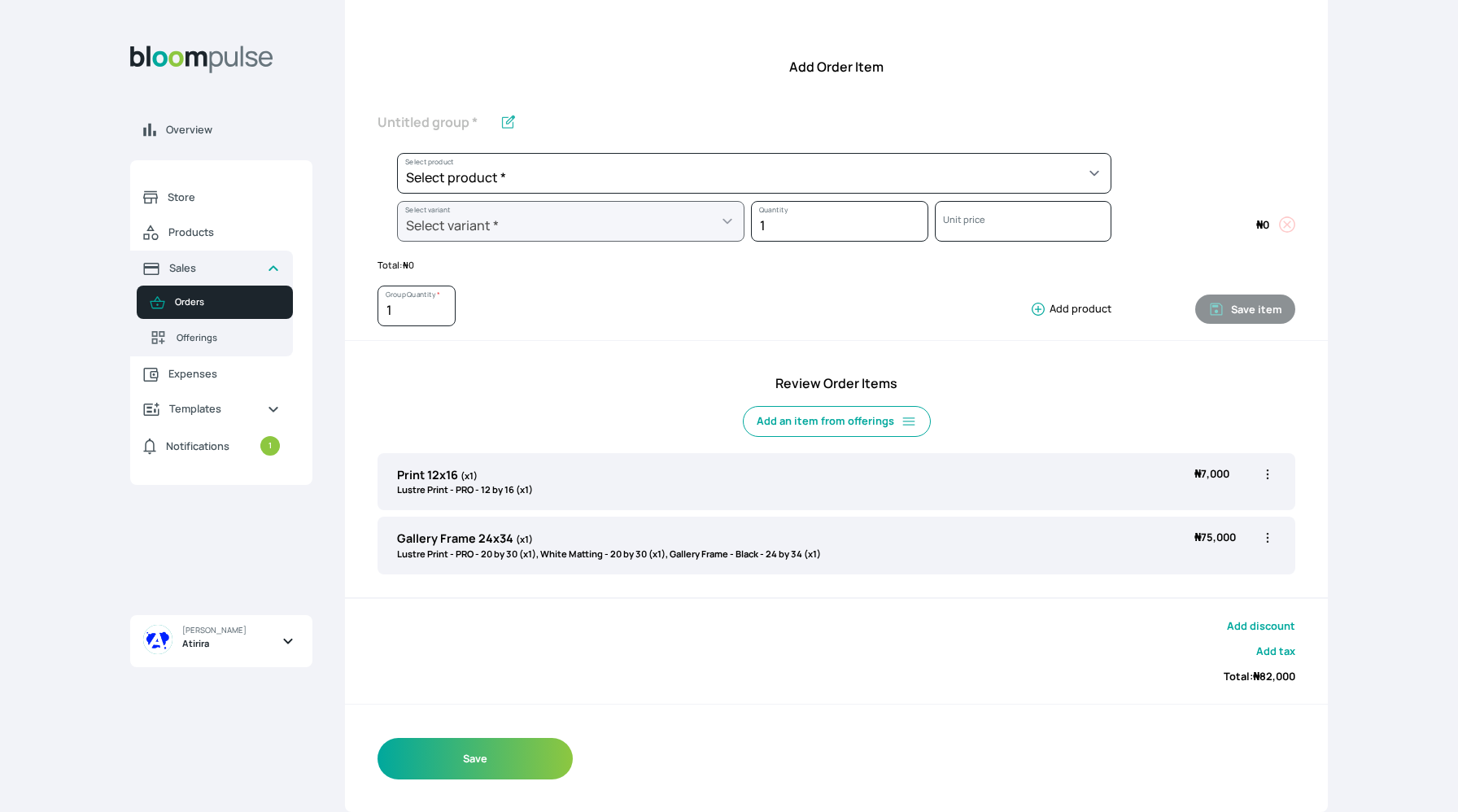
click at [916, 550] on div "Gallery Frame 24x34 (x1) Lustre Print - PRO - 20 by 30 (x1), White Matting - 20…" at bounding box center [836, 545] width 918 height 57
click at [1268, 536] on icon "button" at bounding box center [1267, 537] width 2 height 10
click at [1195, 559] on li "Edit" at bounding box center [1203, 571] width 143 height 30
click at [557, 762] on button "Save" at bounding box center [475, 758] width 195 height 41
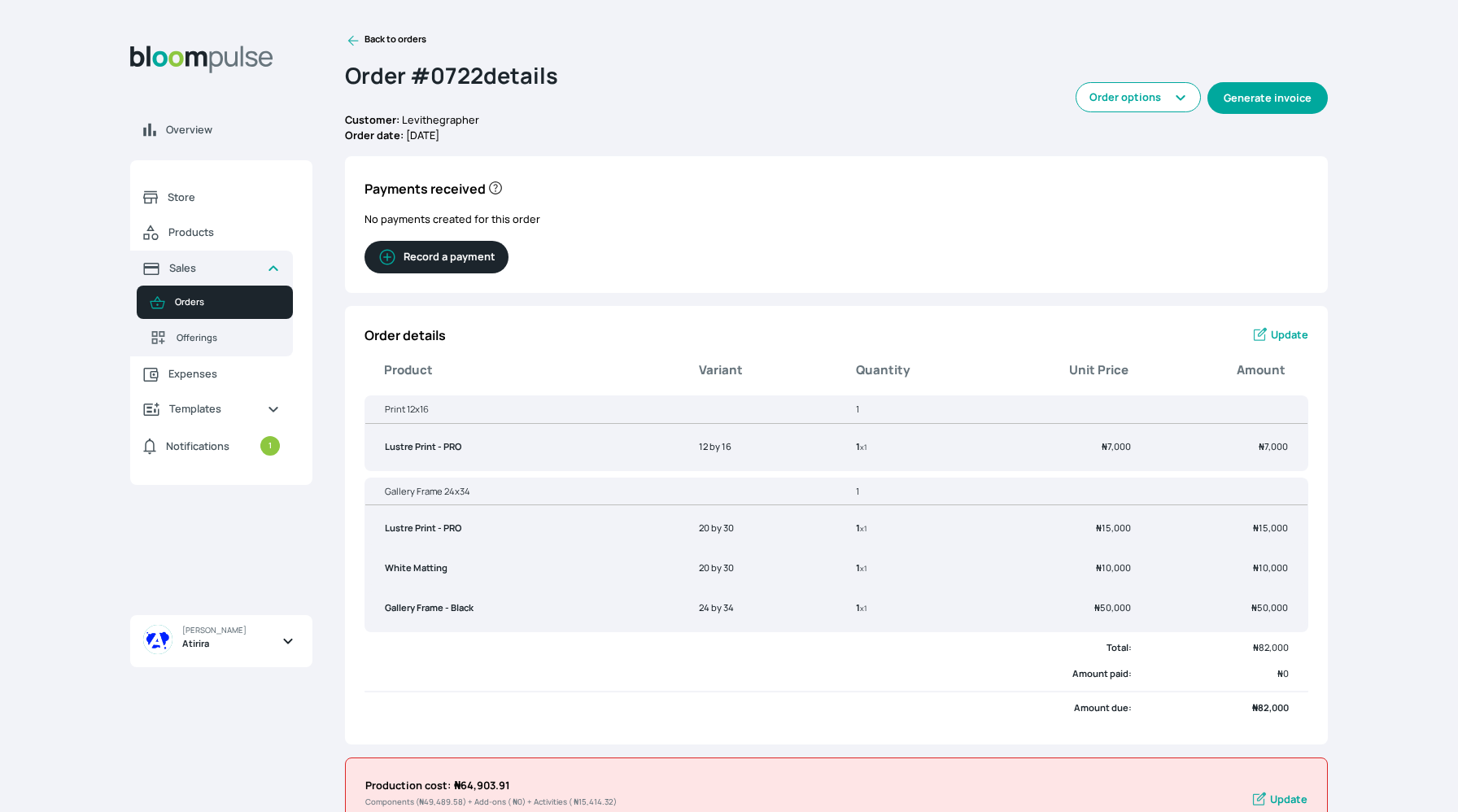
click at [1294, 95] on button "Generate invoice" at bounding box center [1267, 97] width 120 height 31
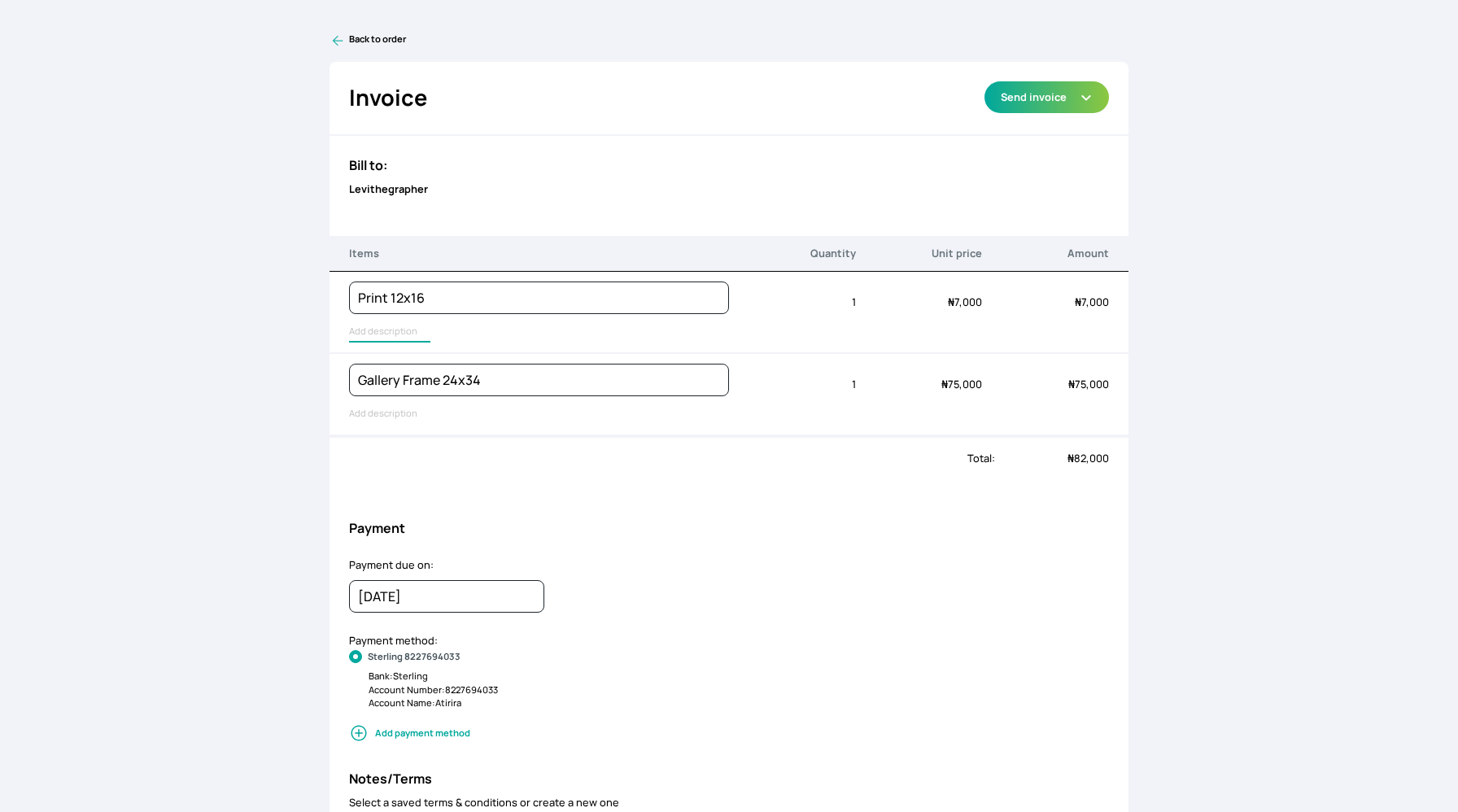
type input "Lustre Print - PRO"
click at [381, 330] on input "Lustre Print - PRO" at bounding box center [404, 331] width 110 height 21
type input "Lustre Print - PRO, White Matting, Gallery Frame - Black"
click at [359, 414] on input "Lustre Print - PRO, White Matting, Gallery Frame - Black" at bounding box center [511, 413] width 326 height 21
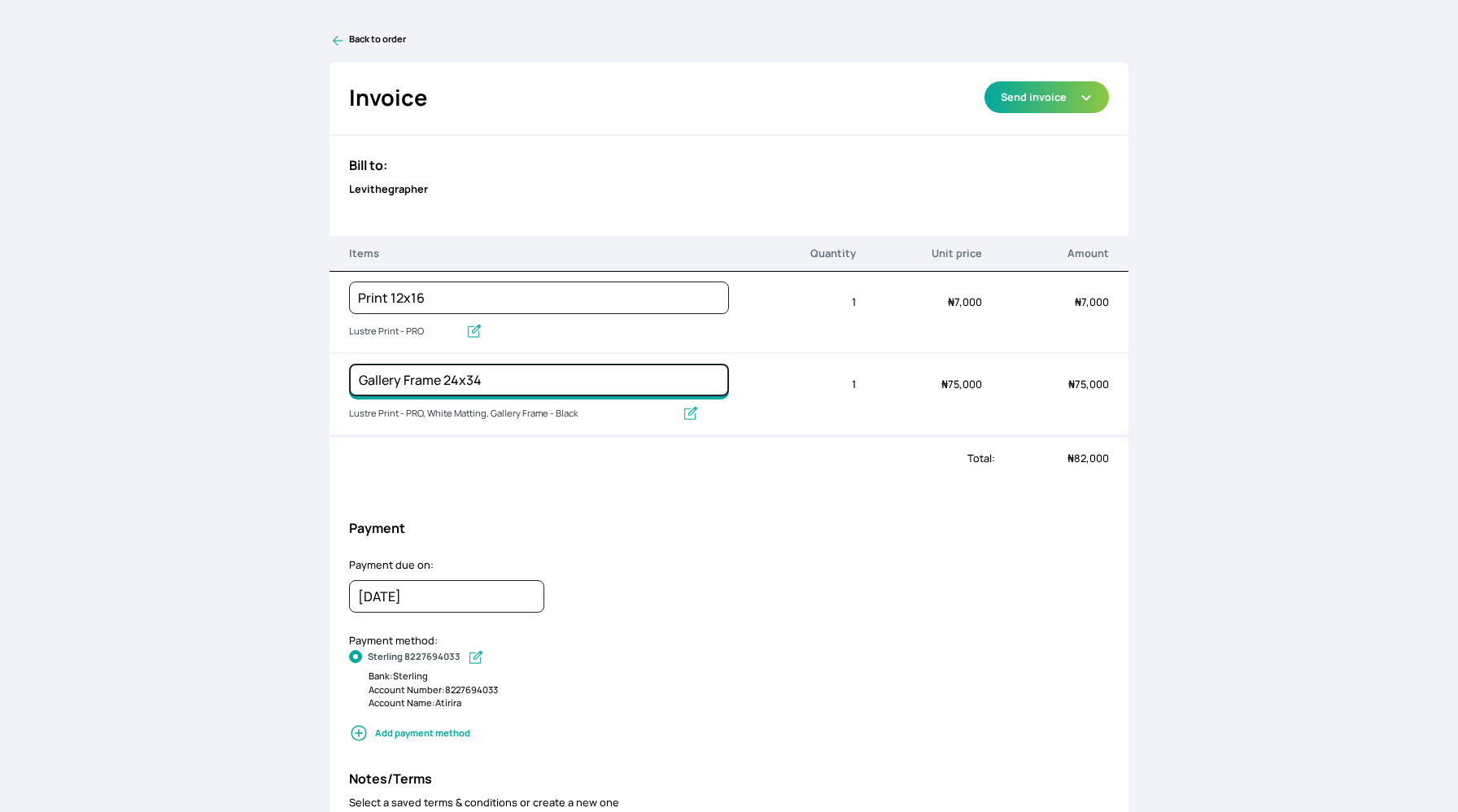
click at [488, 314] on input "Gallery Frame 24x34" at bounding box center [539, 297] width 380 height 32
type input "Gallery Frame 24x34 (2'' White Border)"
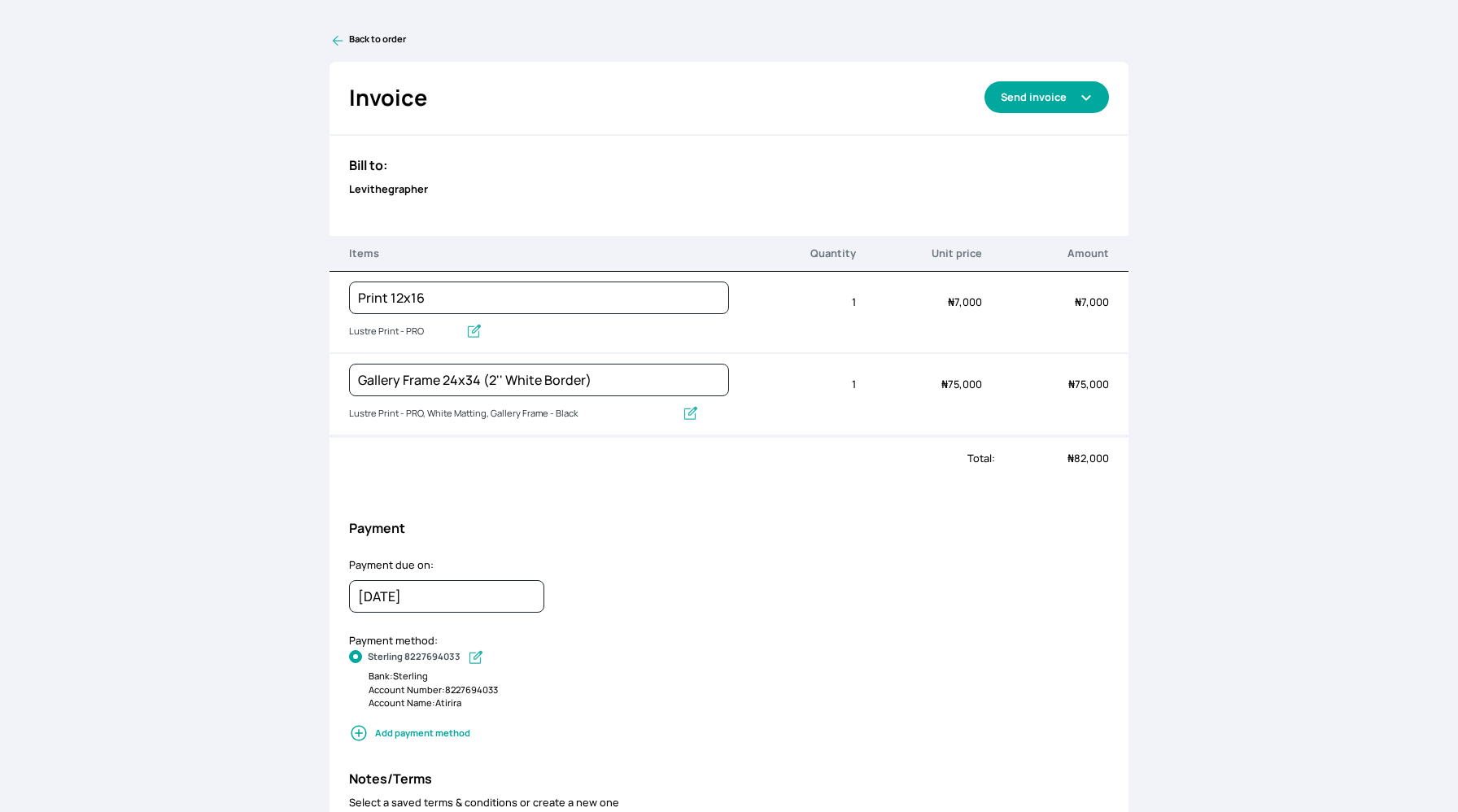
click at [1072, 94] on button "Send invoice" at bounding box center [1046, 97] width 124 height 31
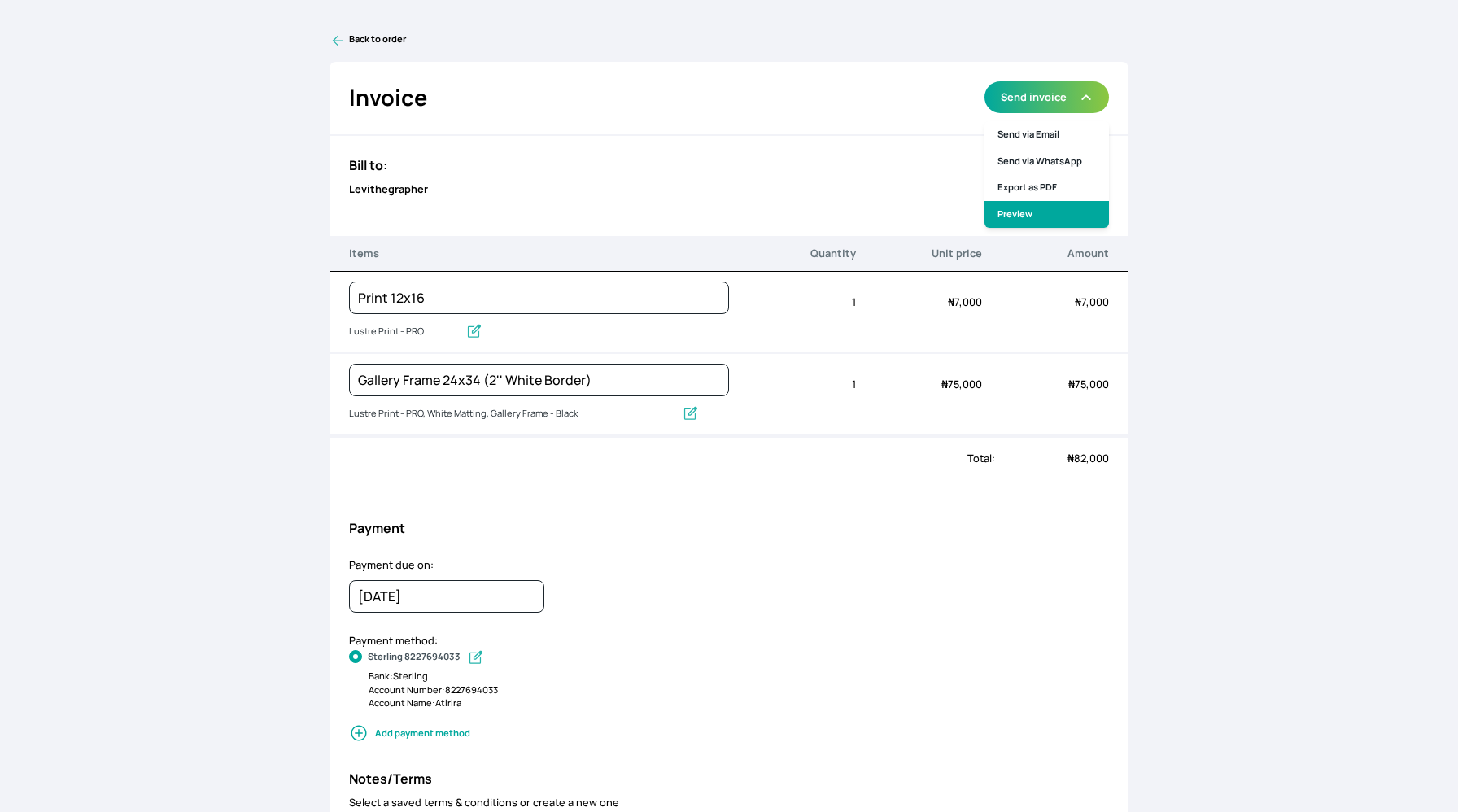
click at [1040, 205] on link "Preview" at bounding box center [1046, 214] width 124 height 27
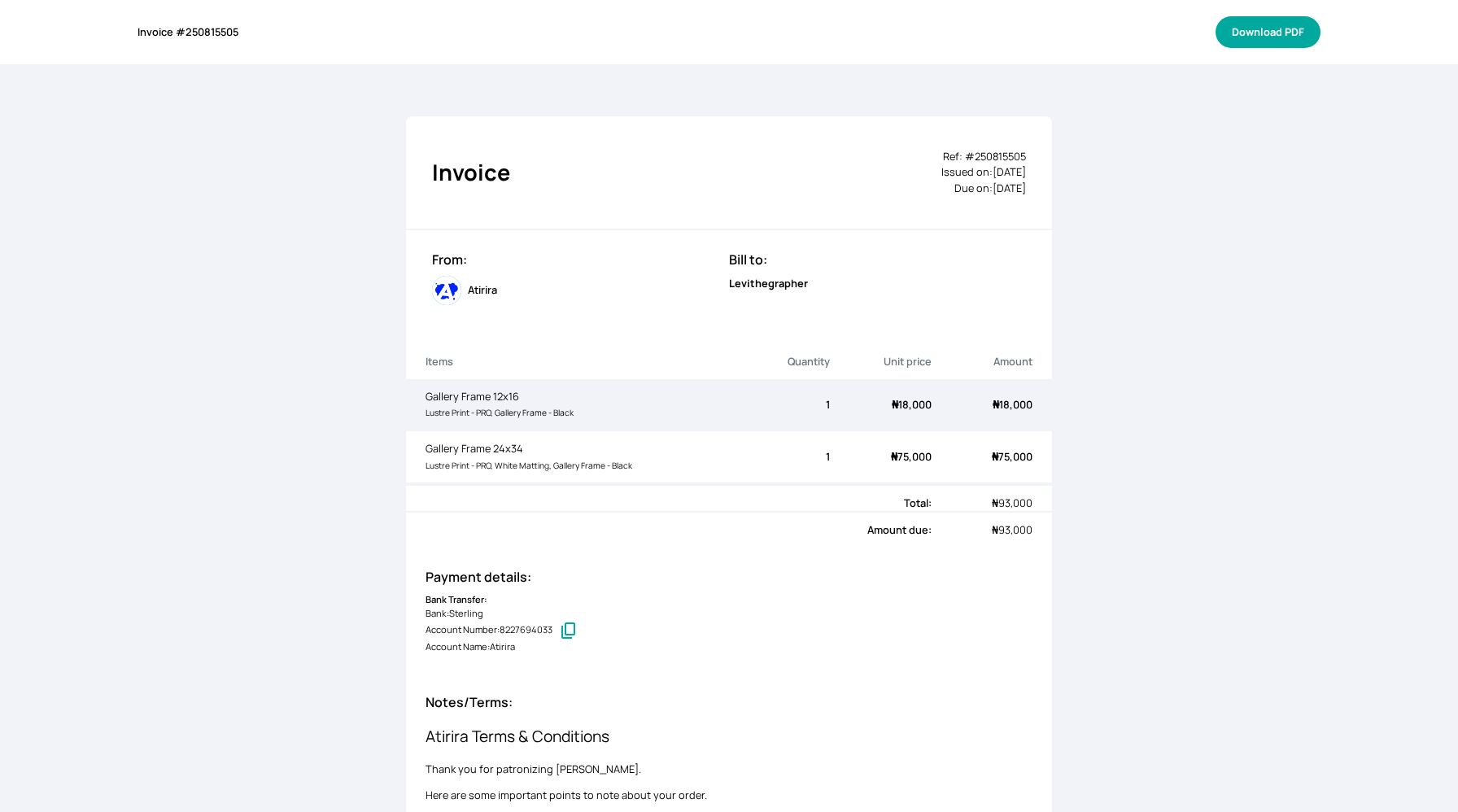
click at [1231, 35] on button "Download PDF" at bounding box center [1267, 32] width 105 height 31
click at [1244, 26] on button "Download PDF" at bounding box center [1267, 32] width 105 height 31
click at [1247, 32] on button "Download PDF" at bounding box center [1267, 32] width 105 height 31
